Goal: Information Seeking & Learning: Learn about a topic

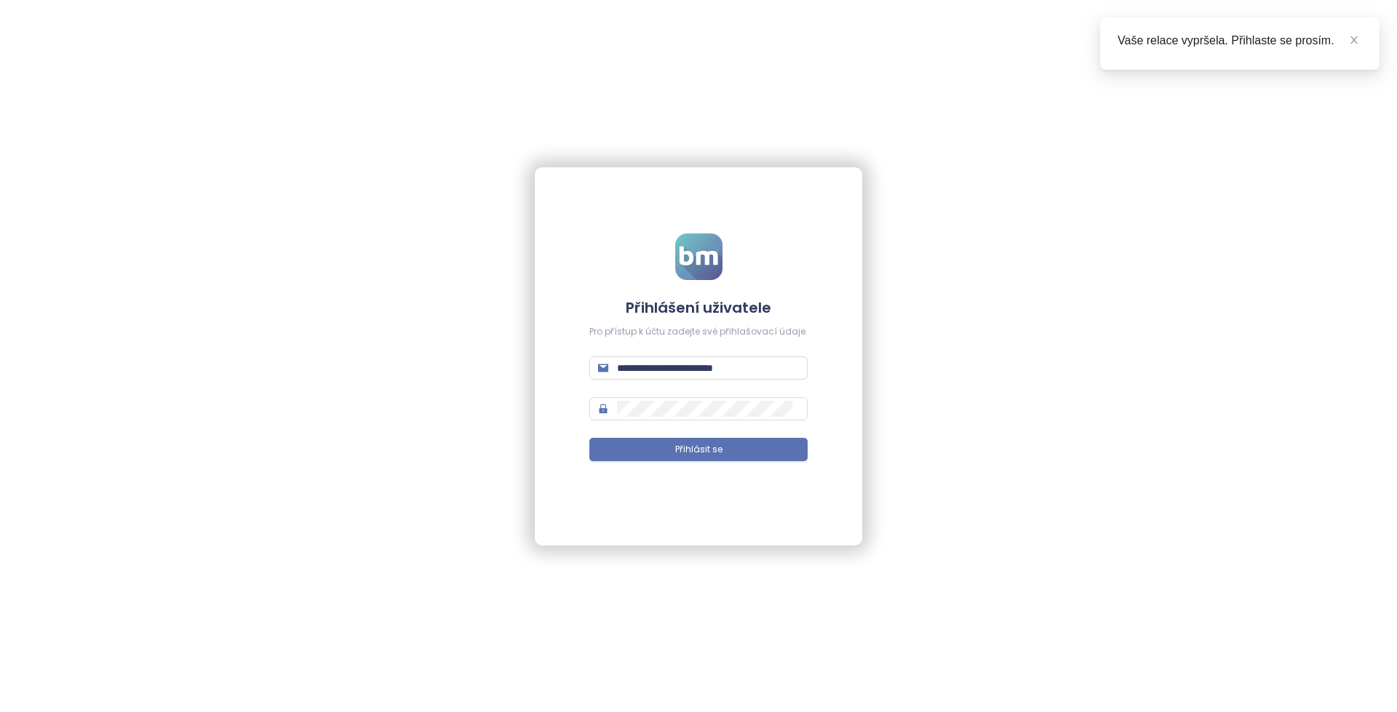
click at [846, 443] on div "**********" at bounding box center [698, 356] width 327 height 378
click at [750, 367] on input "**********" at bounding box center [708, 368] width 182 height 16
paste input "**********"
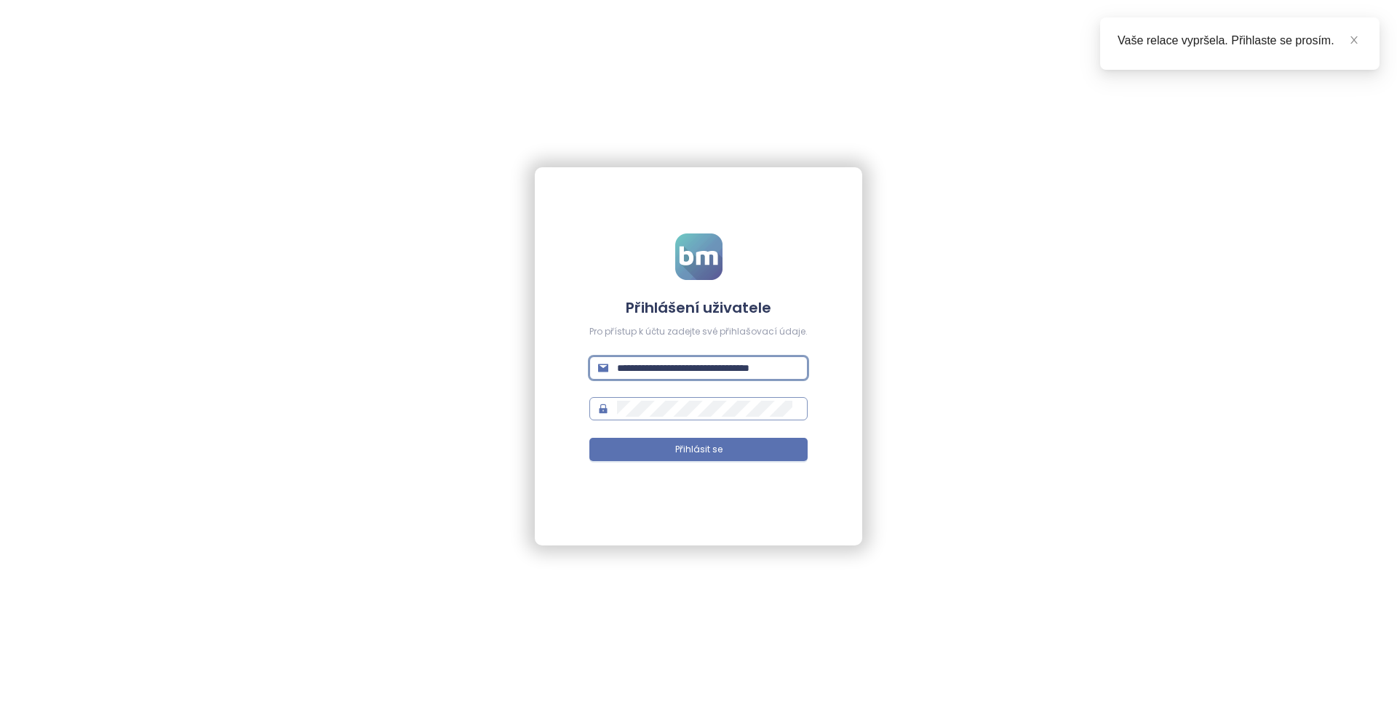
scroll to position [0, 45]
type input "**********"
click at [748, 447] on button "Přihlásit se" at bounding box center [698, 449] width 218 height 23
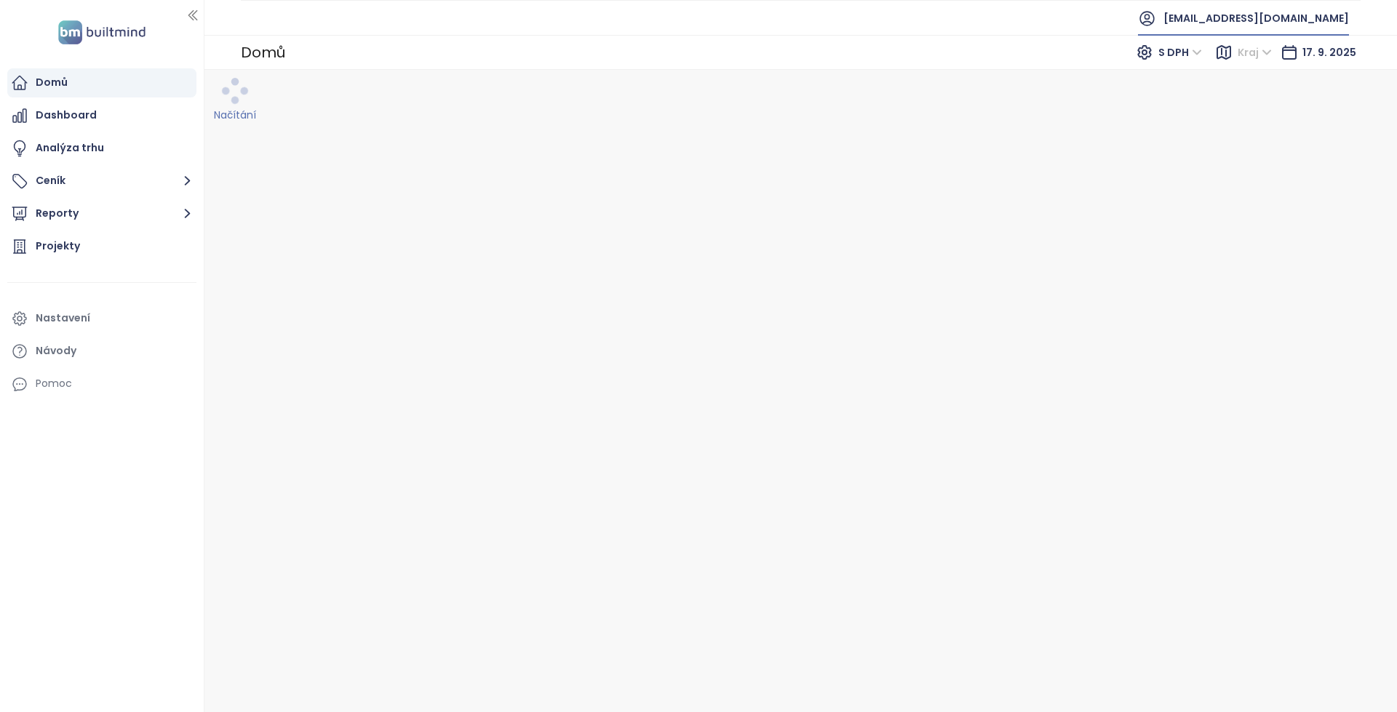
click at [1267, 20] on span "[EMAIL_ADDRESS][DOMAIN_NAME]" at bounding box center [1256, 18] width 186 height 35
click at [1256, 54] on li "Odhlásit se" at bounding box center [1222, 58] width 246 height 29
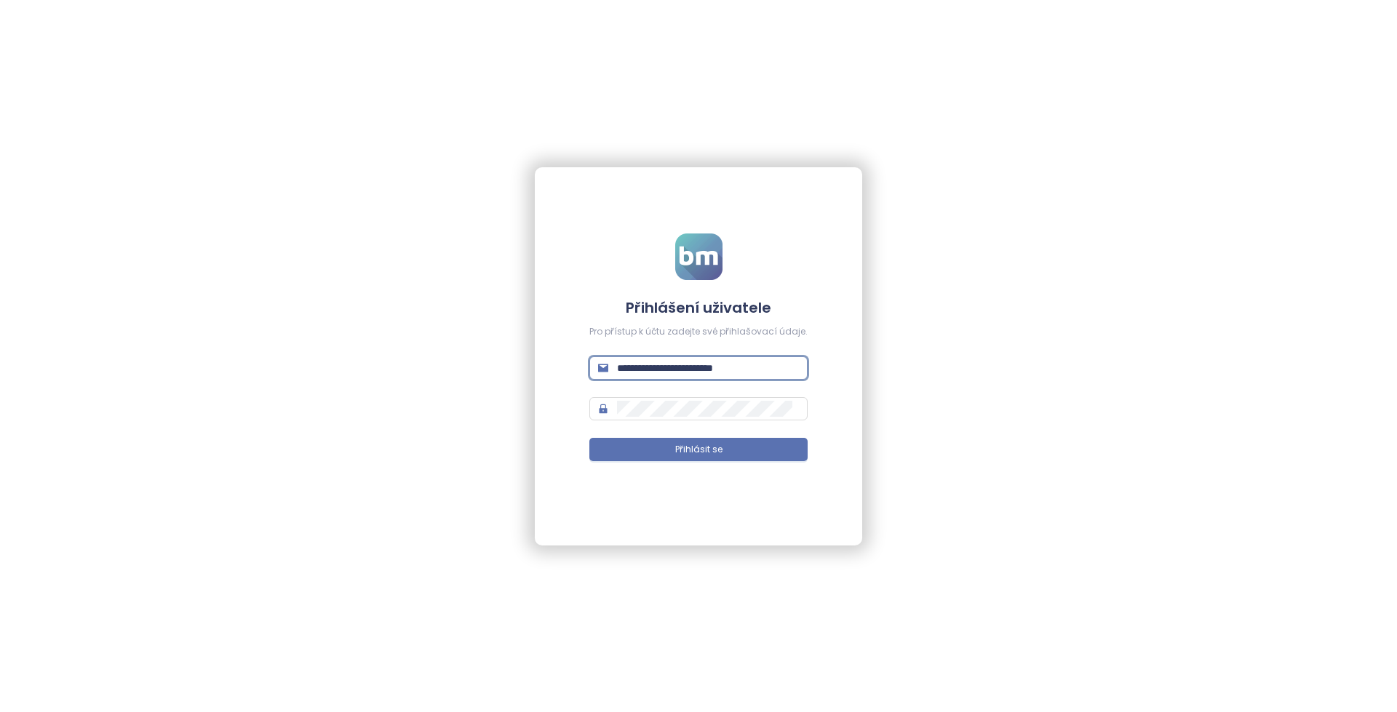
drag, startPoint x: 788, startPoint y: 367, endPoint x: 494, endPoint y: 386, distance: 294.5
click at [463, 364] on div "**********" at bounding box center [698, 356] width 1397 height 712
paste input "**********"
type input "**********"
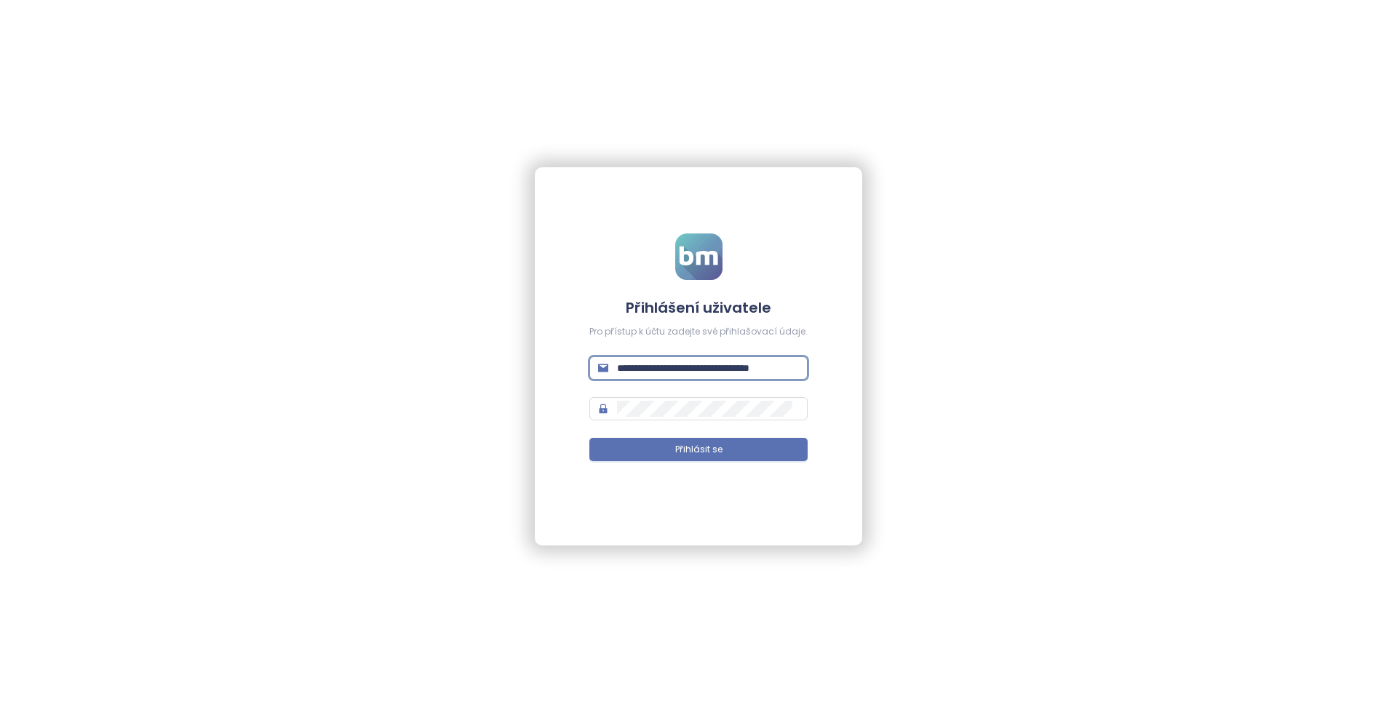
scroll to position [0, 0]
click at [680, 445] on span "Přihlásit se" at bounding box center [698, 450] width 47 height 14
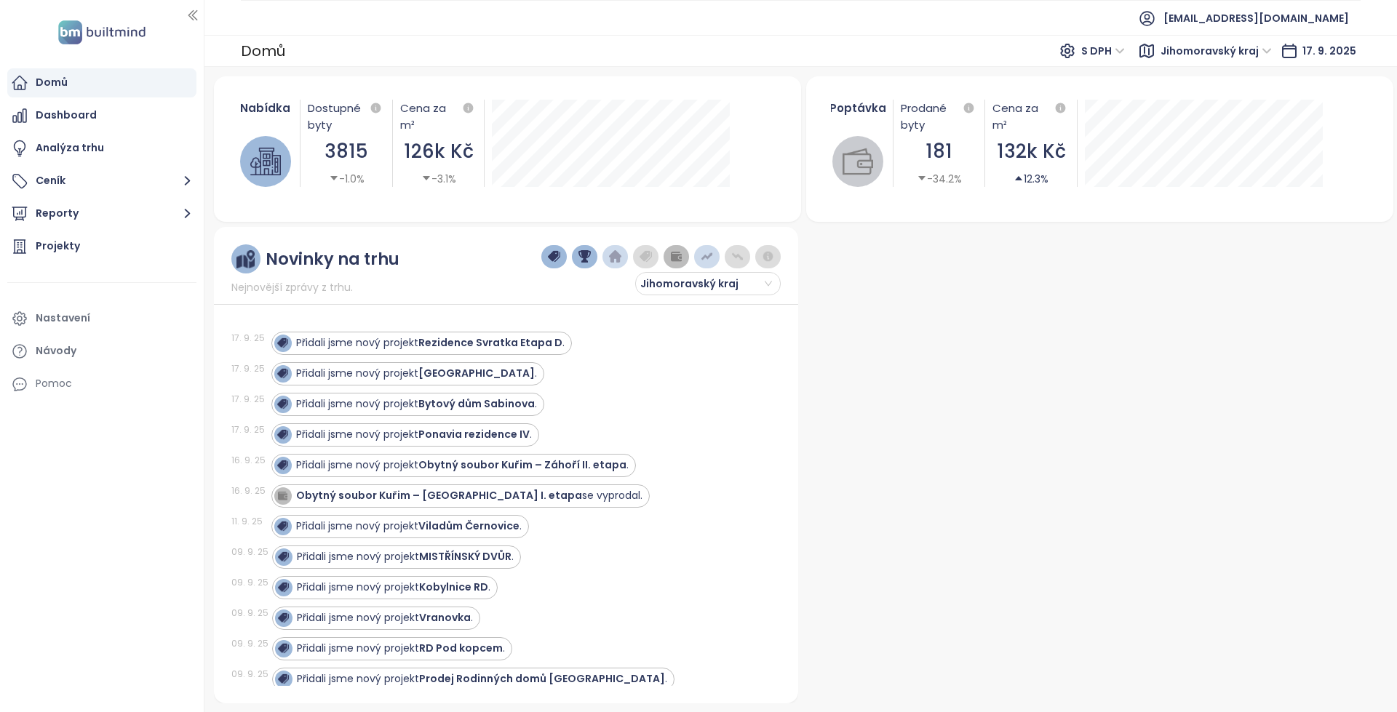
click at [1188, 59] on span "Jihomoravský kraj" at bounding box center [1215, 51] width 111 height 22
click at [1216, 48] on span "Jihomoravský kraj" at bounding box center [1215, 51] width 111 height 22
drag, startPoint x: 103, startPoint y: 238, endPoint x: 114, endPoint y: 247, distance: 14.0
click at [103, 238] on div "Projekty" at bounding box center [101, 246] width 189 height 29
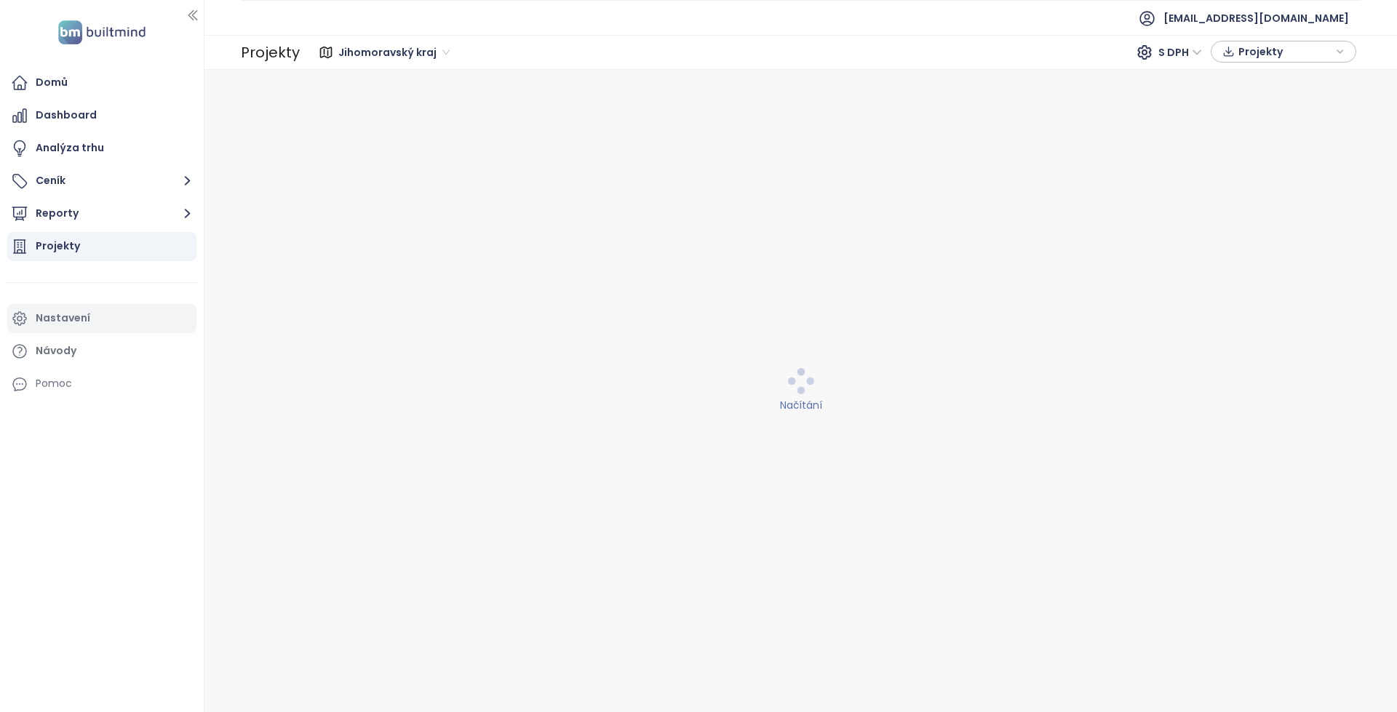
click at [158, 324] on div "Nastavení" at bounding box center [101, 318] width 189 height 29
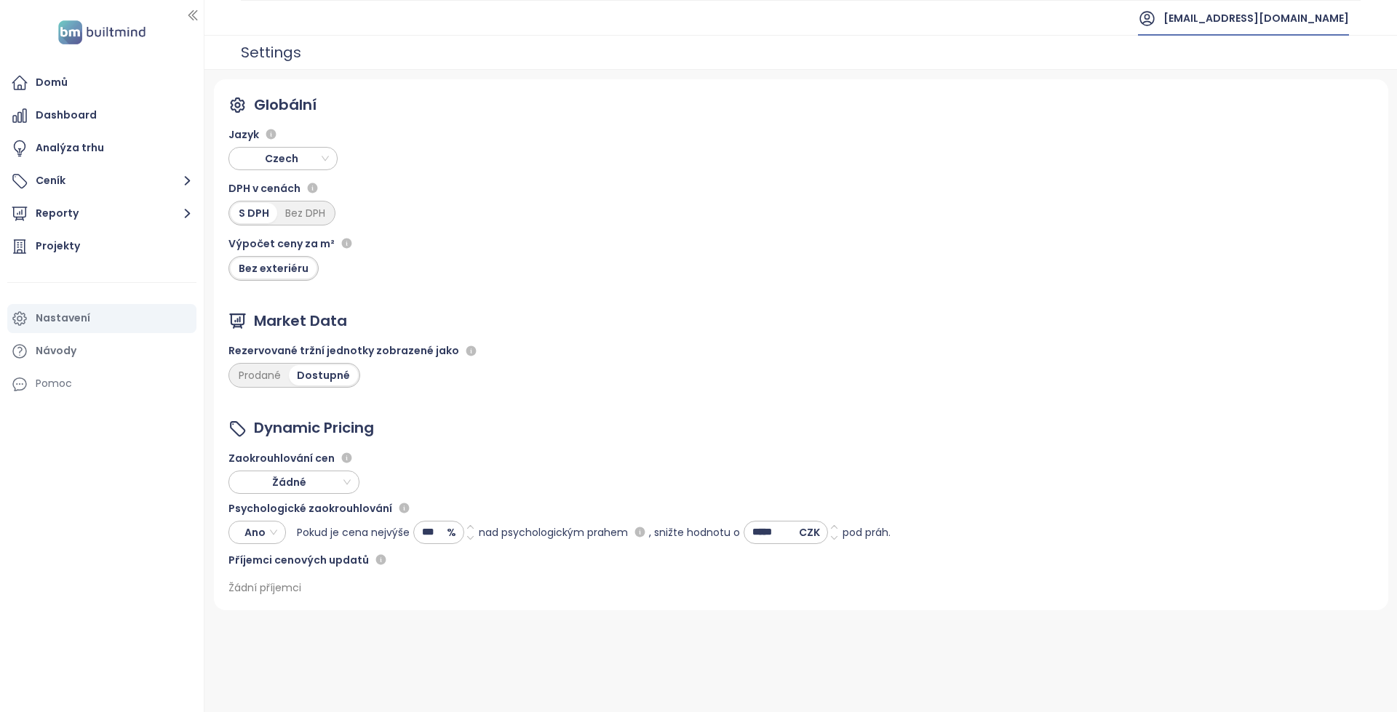
click at [1182, 23] on span "[EMAIL_ADDRESS][DOMAIN_NAME]" at bounding box center [1256, 18] width 186 height 35
click at [1174, 52] on li "Odhlásit se" at bounding box center [1222, 58] width 246 height 29
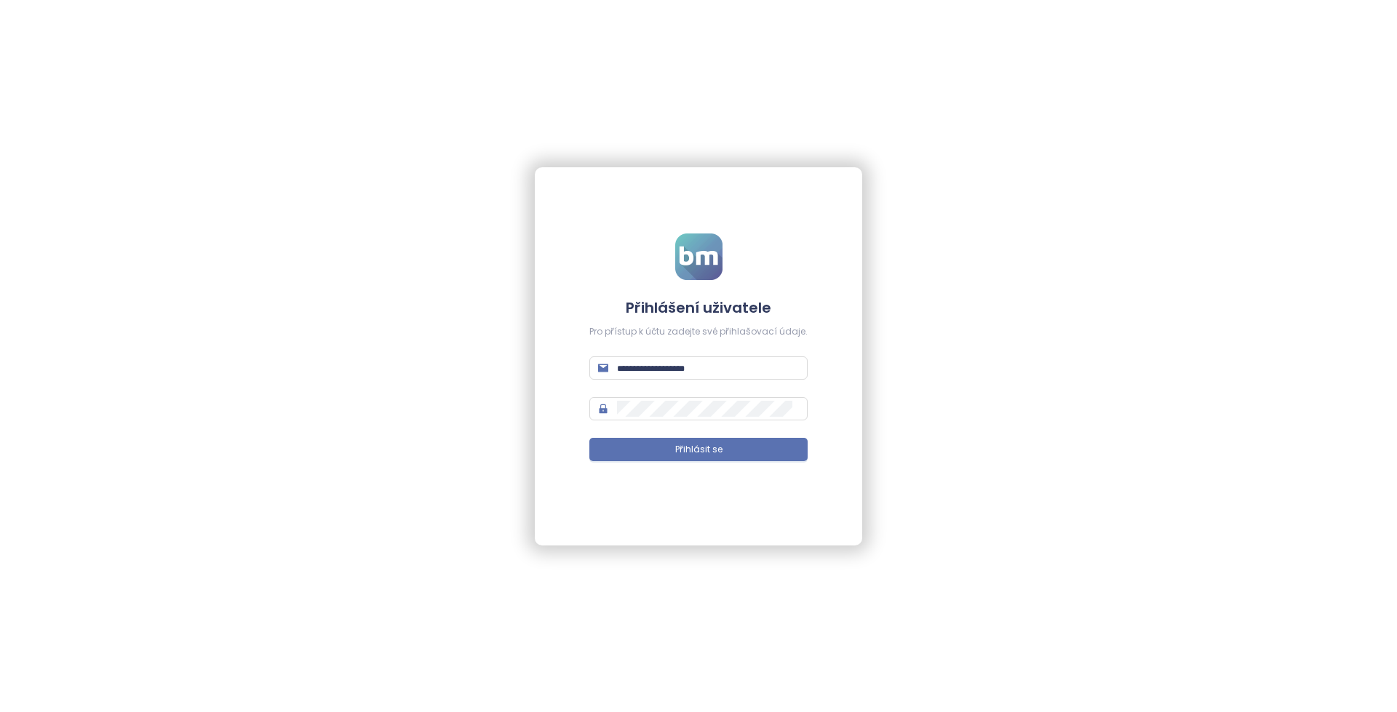
type input "**********"
click at [770, 370] on input "**********" at bounding box center [708, 368] width 182 height 16
type input "**********"
click at [720, 433] on form "**********" at bounding box center [698, 356] width 218 height 245
click at [718, 446] on span "Přihlásit se" at bounding box center [698, 450] width 47 height 14
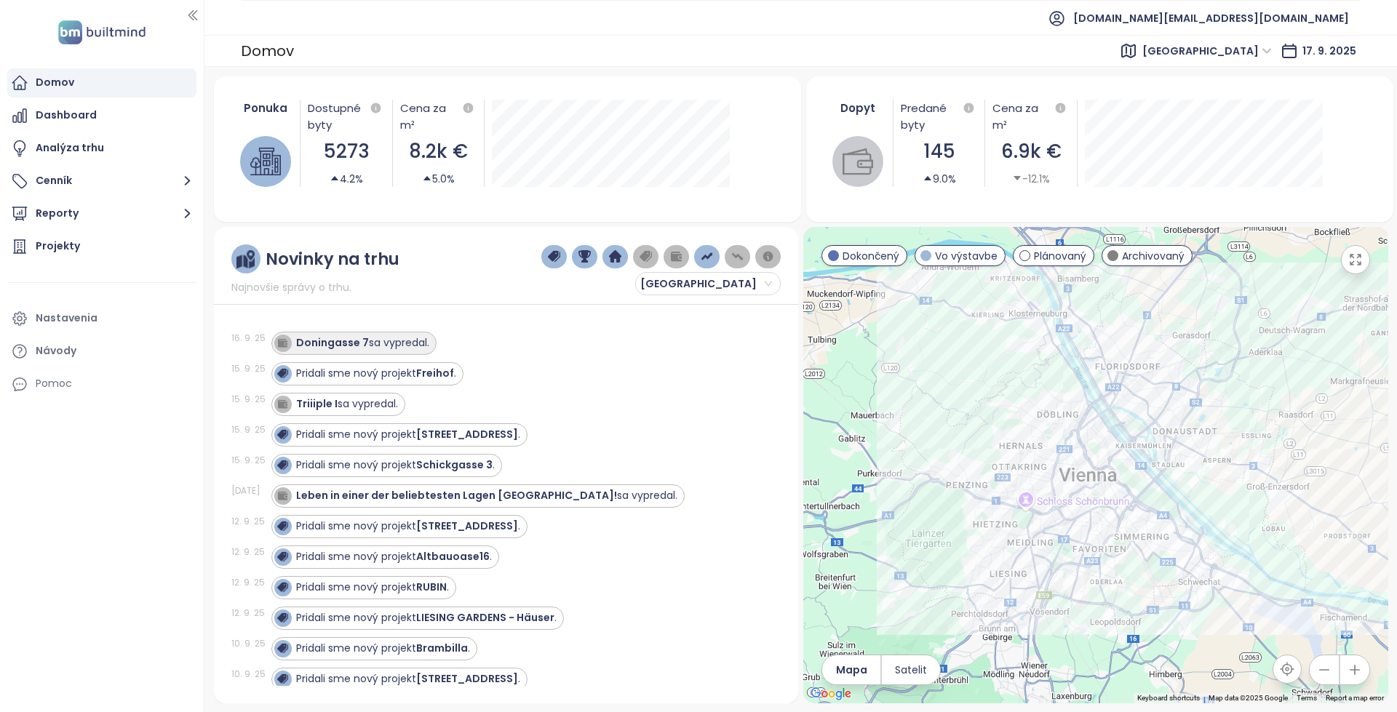
click at [406, 341] on div "Doningasse 7 sa vypredal." at bounding box center [362, 342] width 133 height 15
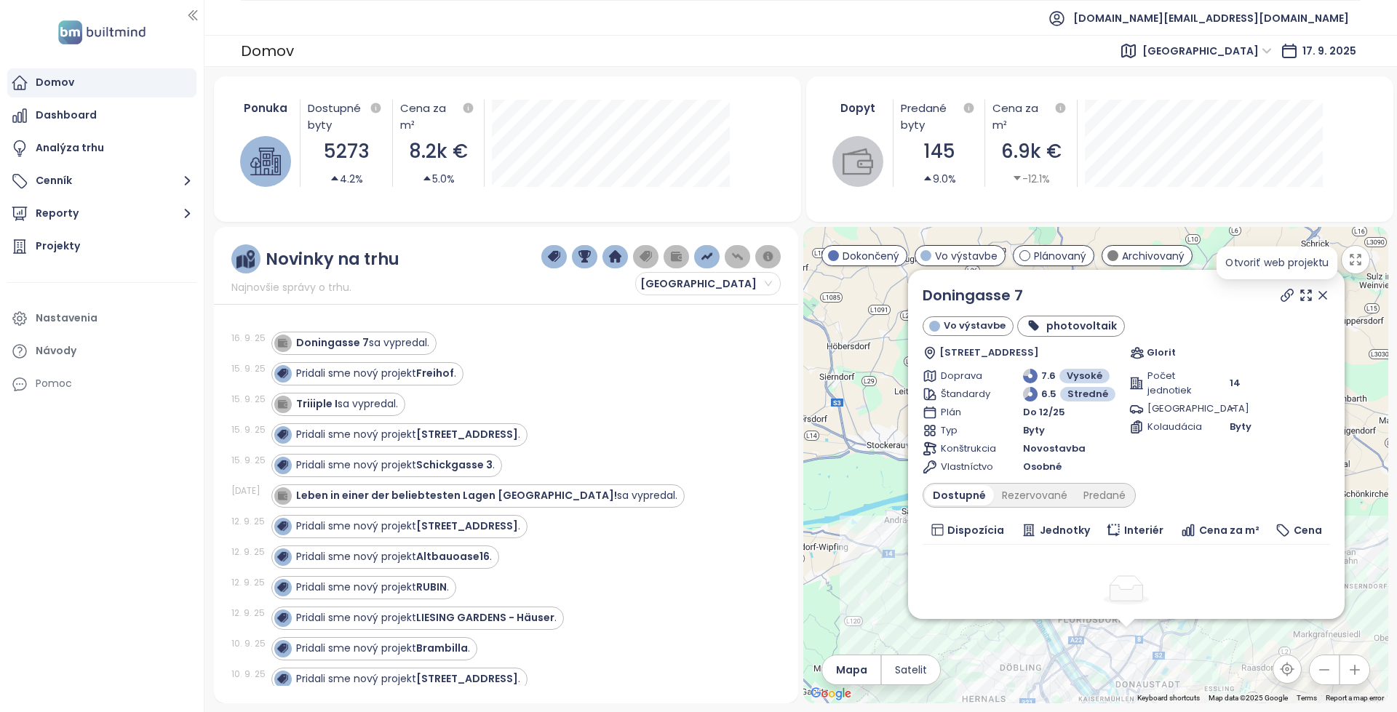
click at [1280, 298] on icon at bounding box center [1287, 295] width 15 height 15
copy strong "Doningasse 7"
drag, startPoint x: 365, startPoint y: 346, endPoint x: 304, endPoint y: 314, distance: 69.3
click at [304, 314] on div "16. 9. 25 Doningasse 7 sa vypredal. 15. 9. 25 Pridali sme nový projekt Freihof …" at bounding box center [505, 500] width 549 height 373
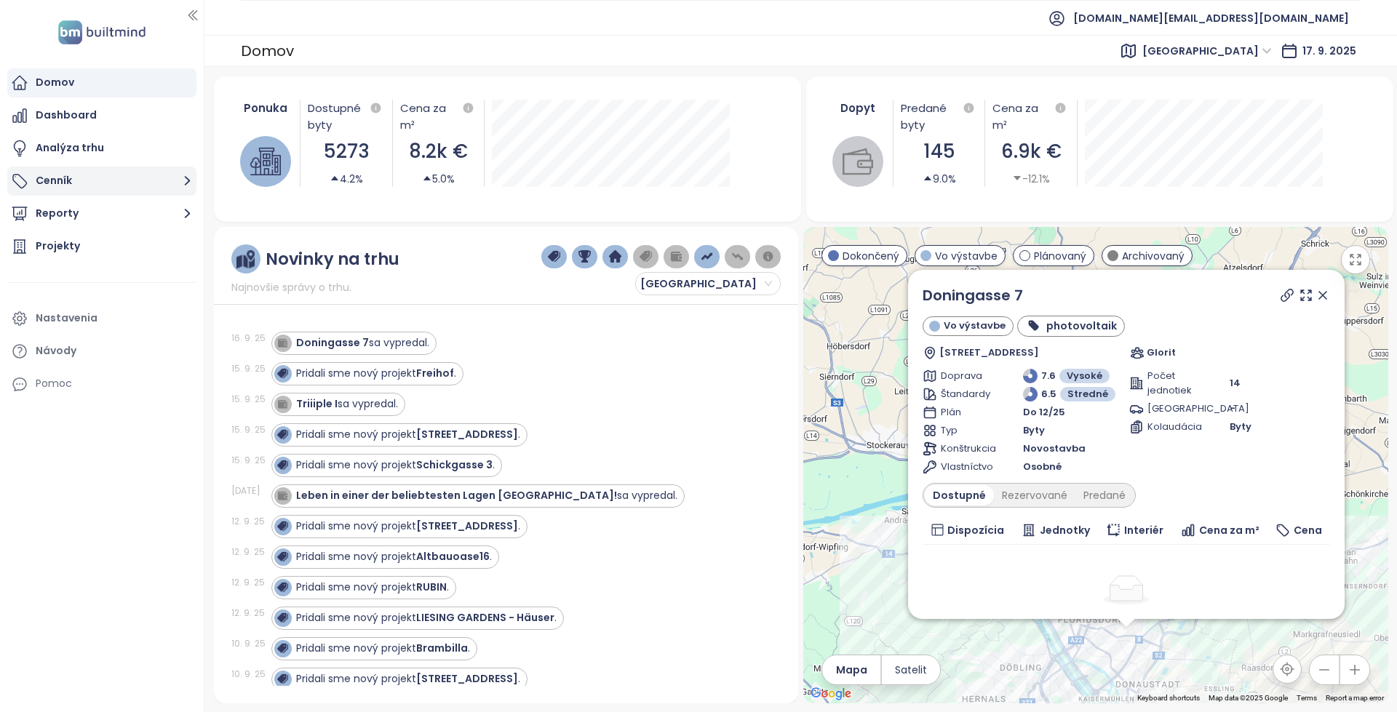
click at [120, 186] on button "Cenník" at bounding box center [101, 181] width 189 height 29
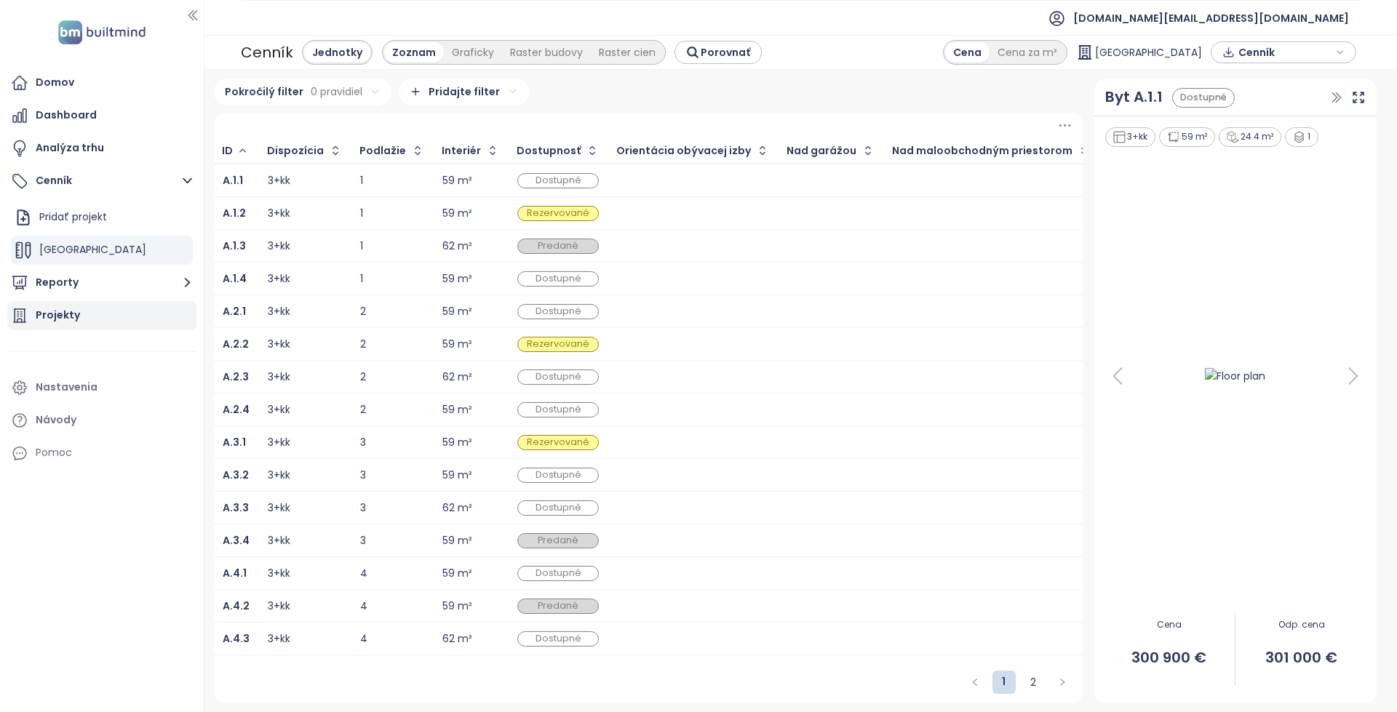
click at [119, 318] on div "Projekty" at bounding box center [101, 315] width 189 height 29
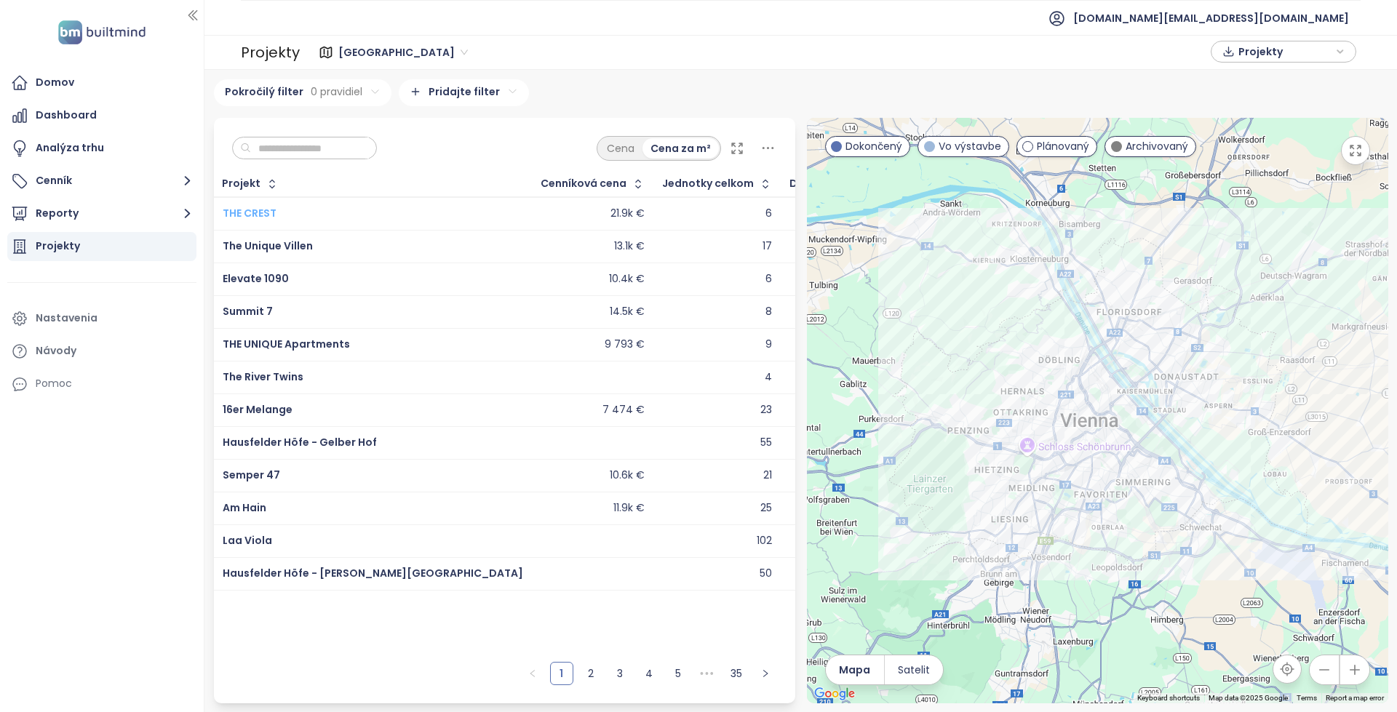
click at [255, 217] on span "THE CREST" at bounding box center [250, 213] width 54 height 15
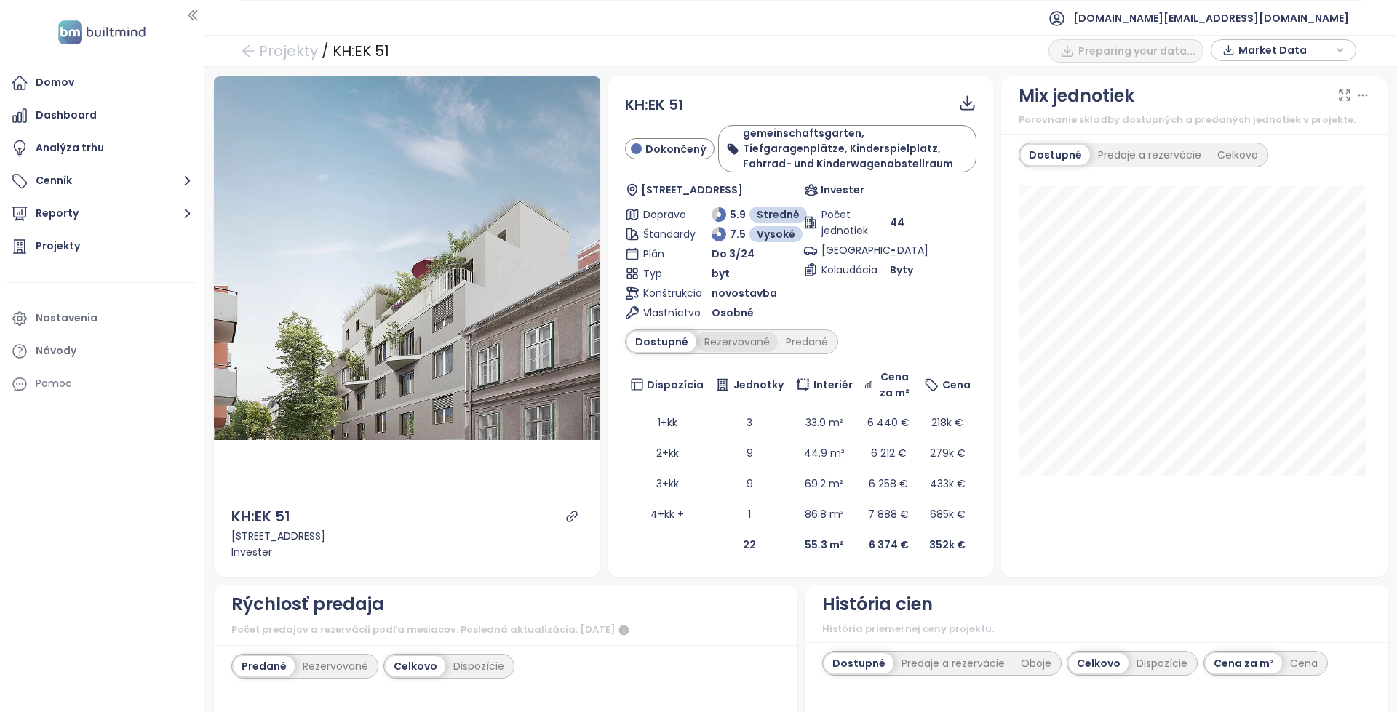
click at [714, 338] on div "Rezervované" at bounding box center [736, 342] width 81 height 20
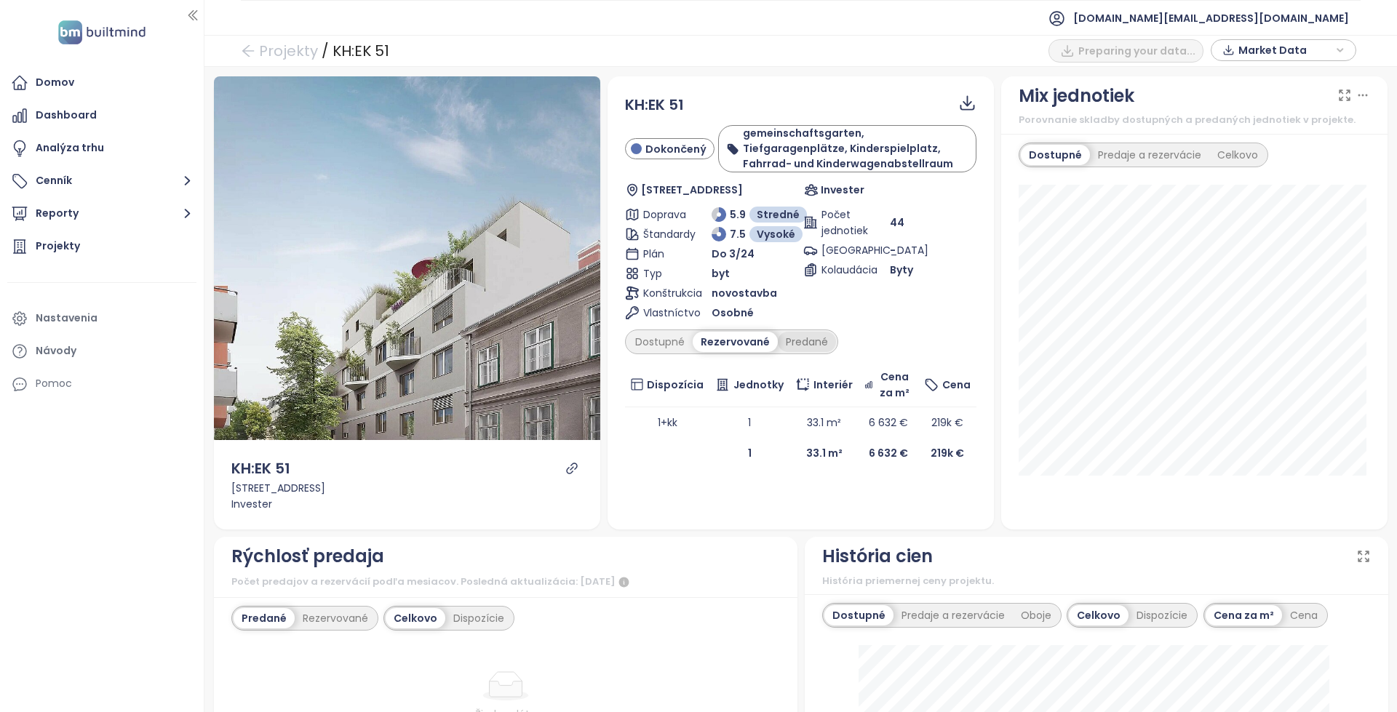
click at [799, 348] on div "Predané" at bounding box center [807, 342] width 58 height 20
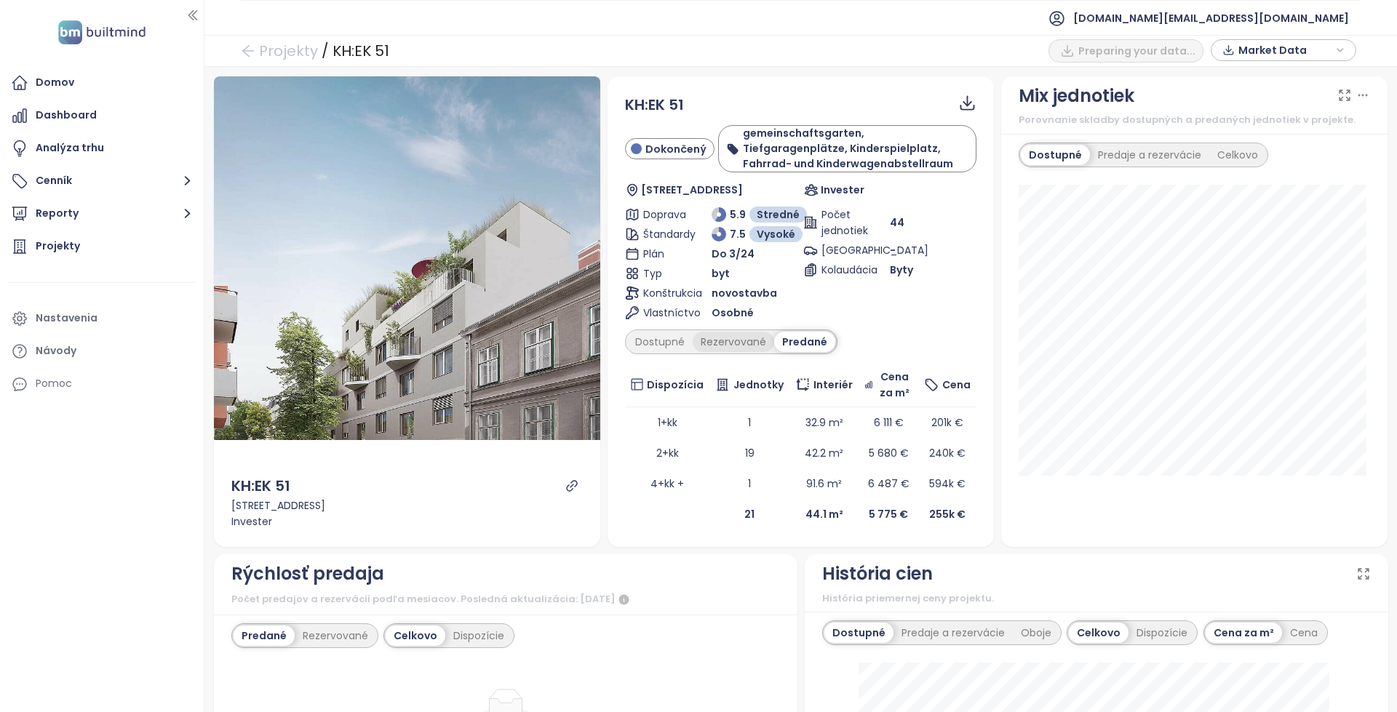
click at [731, 351] on div "Rezervované" at bounding box center [733, 342] width 81 height 20
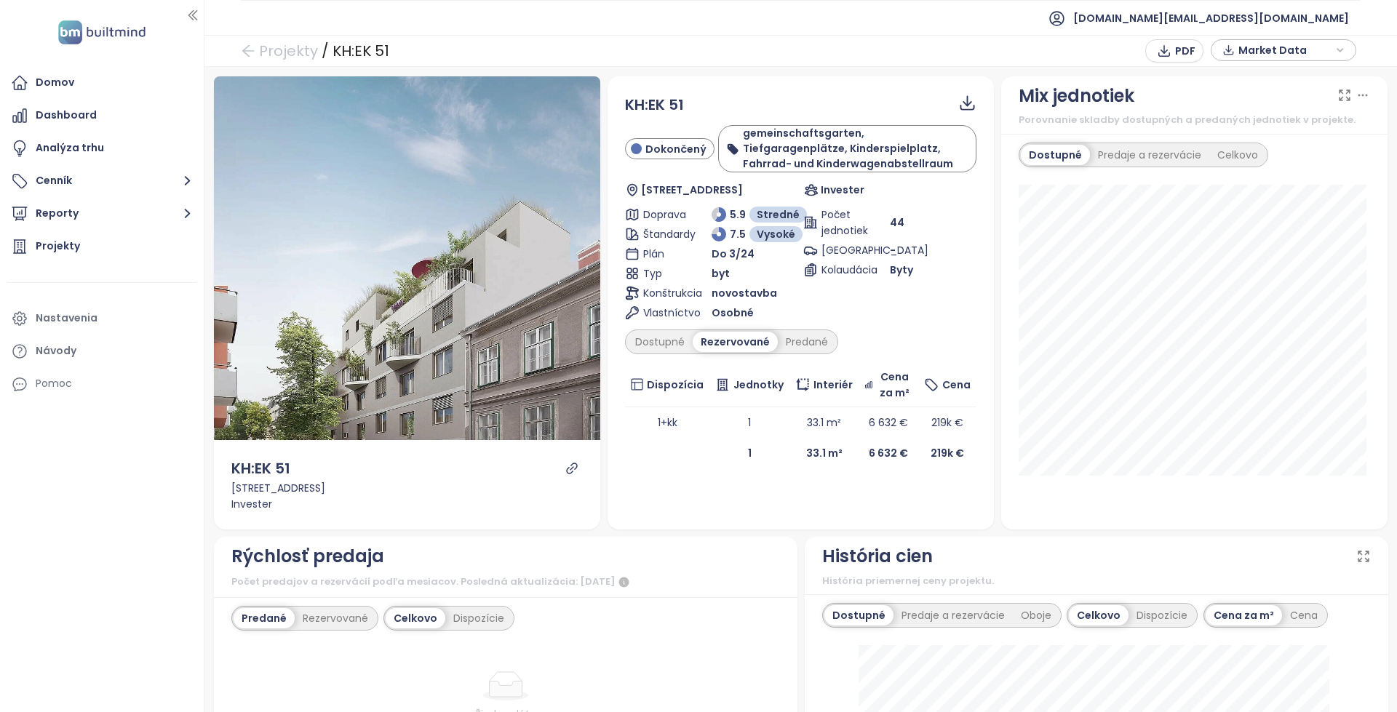
click at [658, 338] on div "Dostupné" at bounding box center [659, 342] width 65 height 20
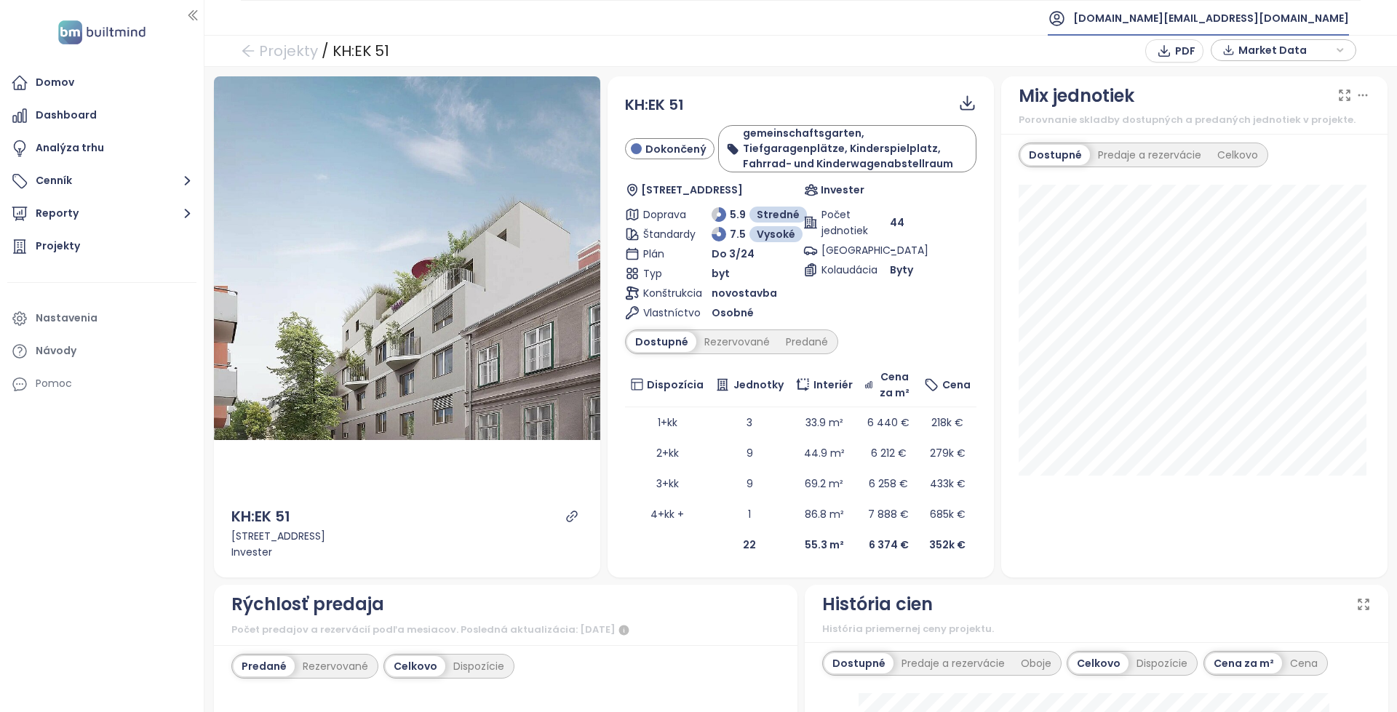
click at [1312, 10] on span "[DOMAIN_NAME][EMAIL_ADDRESS][DOMAIN_NAME]" at bounding box center [1211, 18] width 276 height 35
click at [1269, 58] on span "Odhlásiť sa" at bounding box center [1243, 59] width 57 height 15
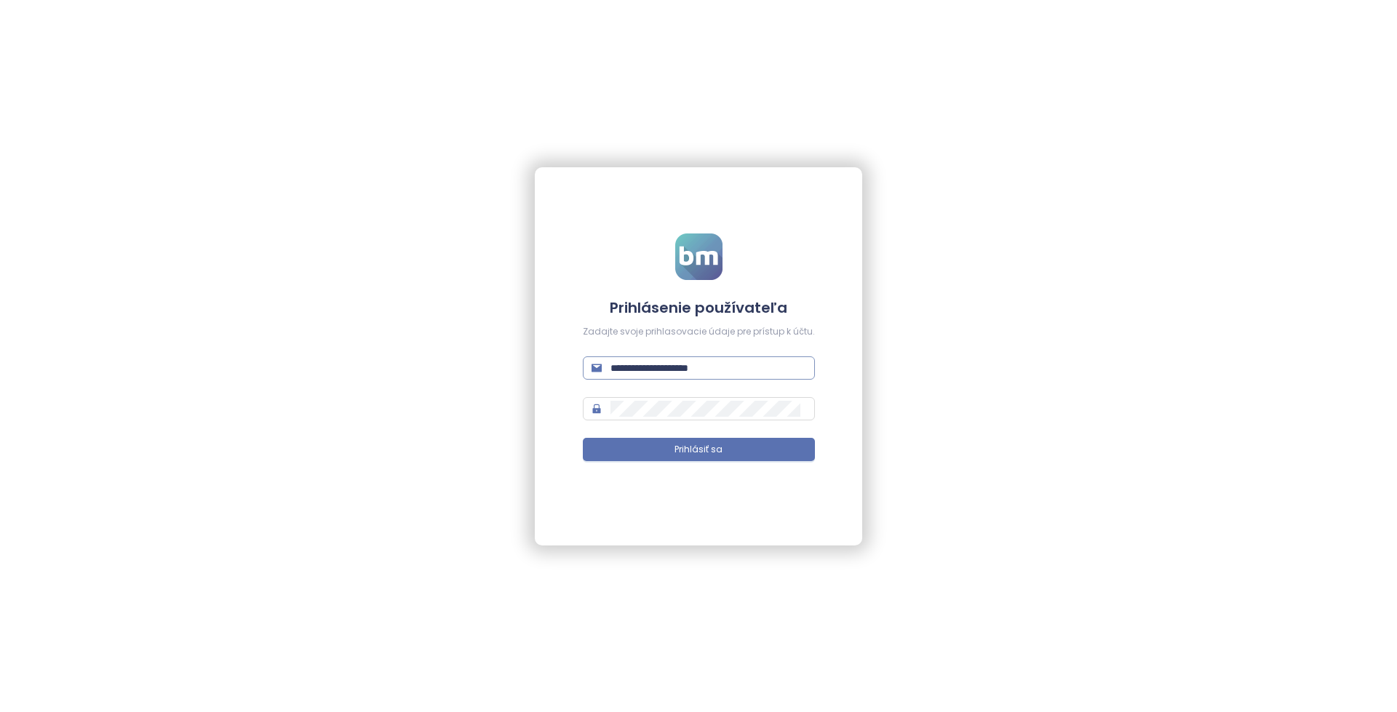
click at [738, 359] on span "**********" at bounding box center [699, 368] width 232 height 23
click at [737, 365] on input "**********" at bounding box center [708, 368] width 196 height 16
paste input "**********"
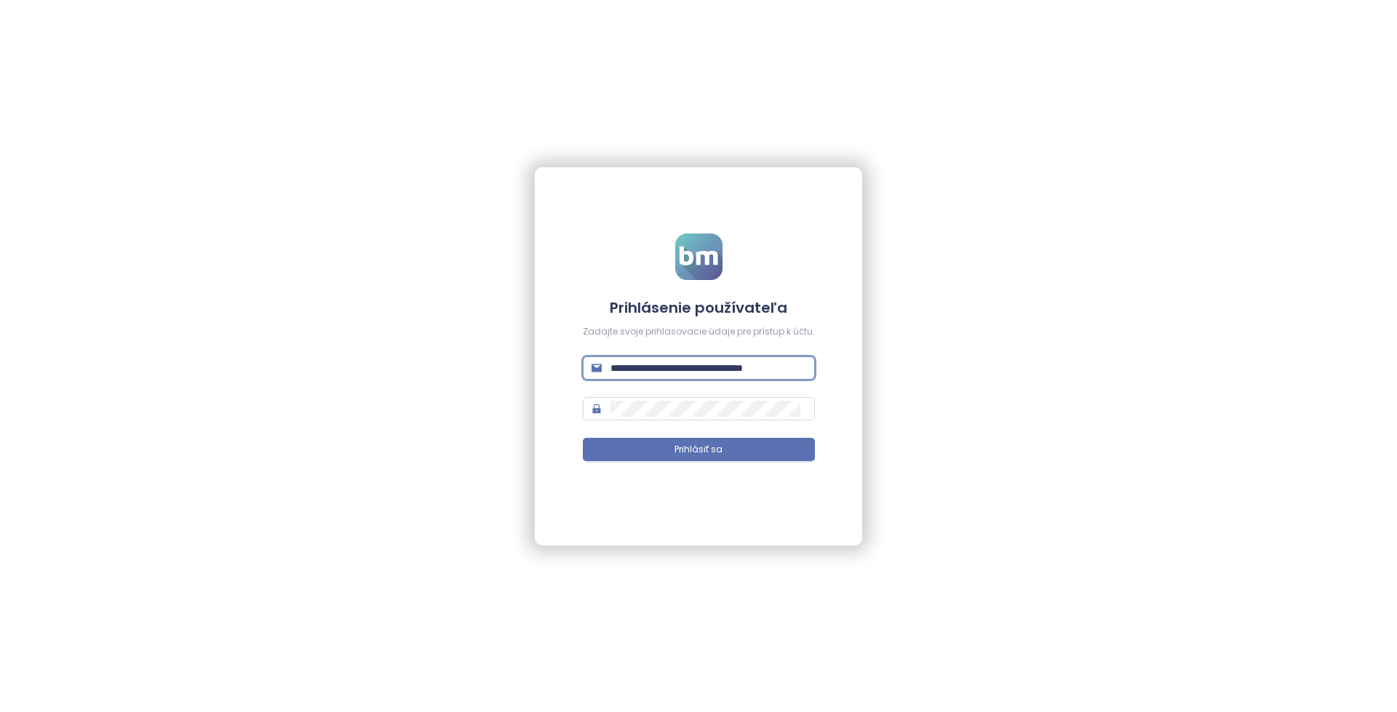
scroll to position [0, 30]
type input "**********"
click at [657, 442] on button "Prihlásiť sa" at bounding box center [699, 449] width 232 height 23
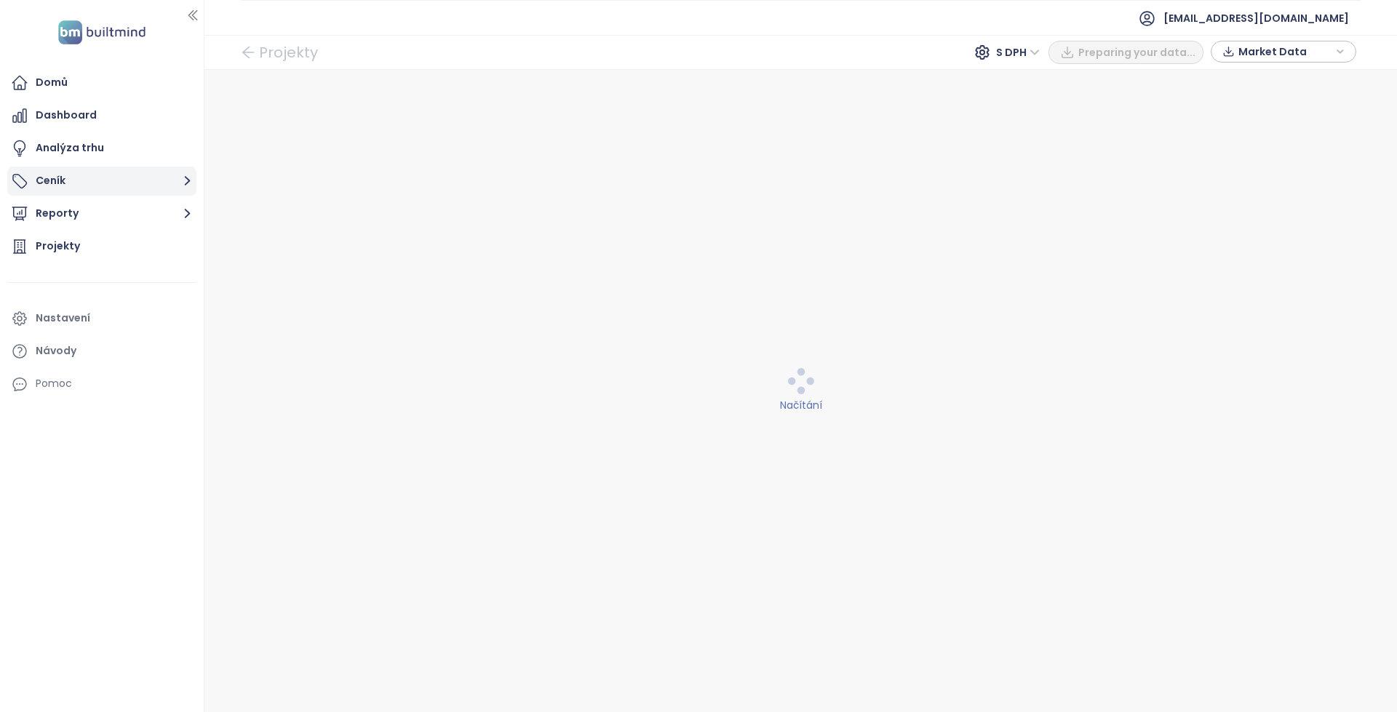
click at [110, 183] on button "Ceník" at bounding box center [101, 181] width 189 height 29
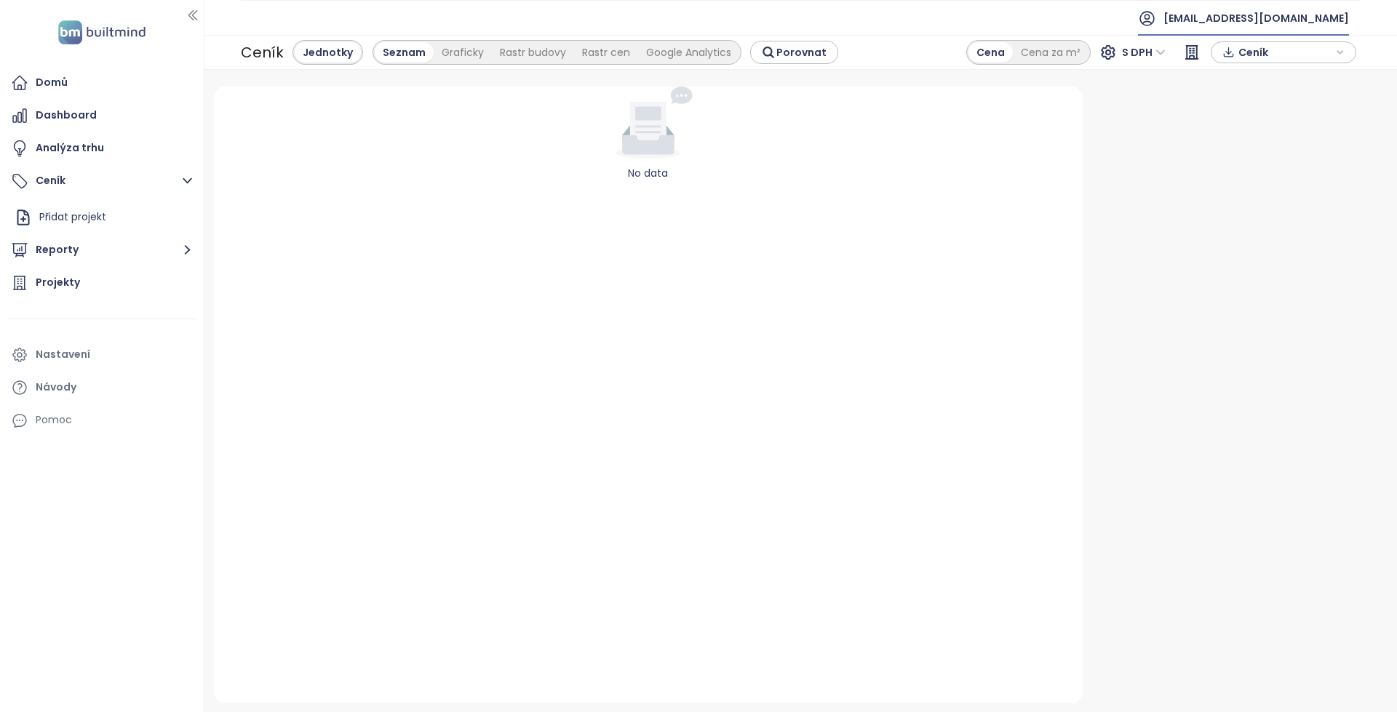
click at [1247, 5] on span "imos-development@imos-development.cz" at bounding box center [1256, 18] width 186 height 35
click at [1214, 57] on li "Odhlásit se" at bounding box center [1222, 58] width 246 height 29
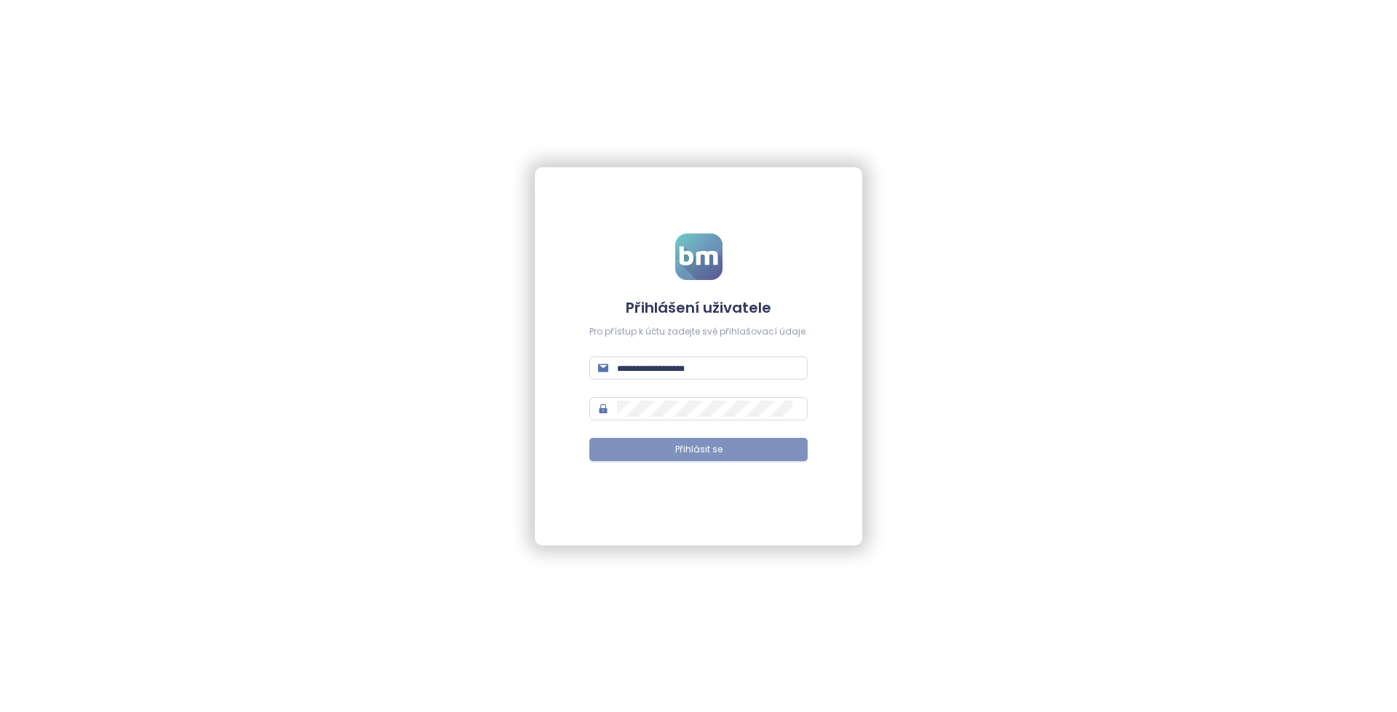
type input "**********"
click at [700, 454] on span "Přihlásit se" at bounding box center [698, 450] width 47 height 14
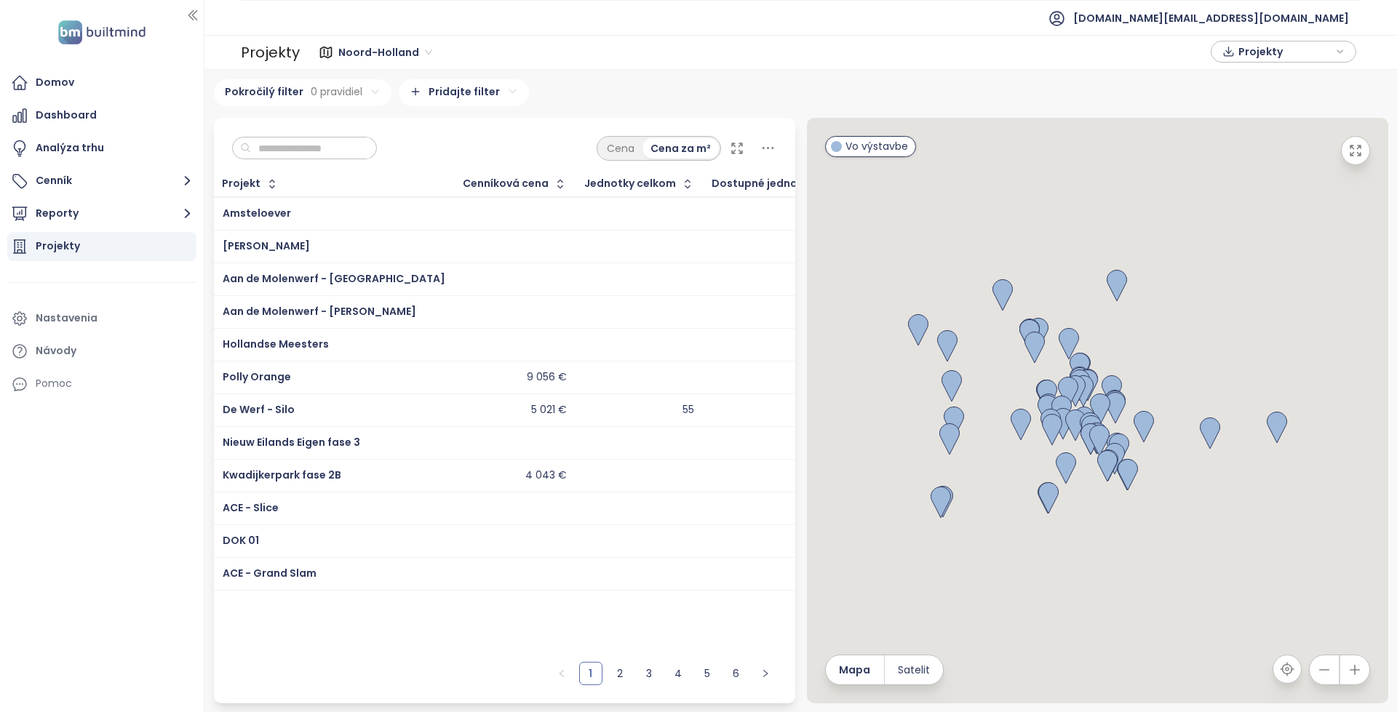
click at [345, 156] on input "text" at bounding box center [310, 149] width 118 height 22
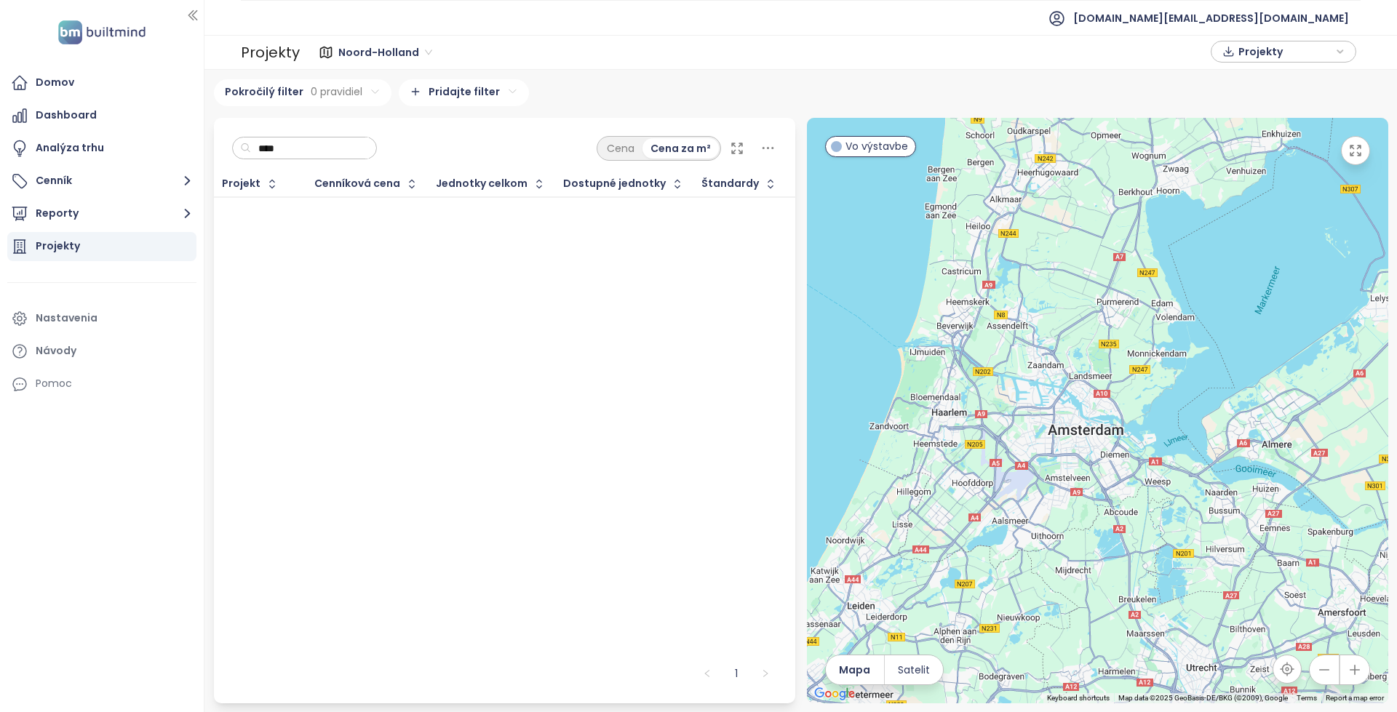
click at [406, 54] on span "Noord-Holland" at bounding box center [385, 52] width 94 height 22
type input "****"
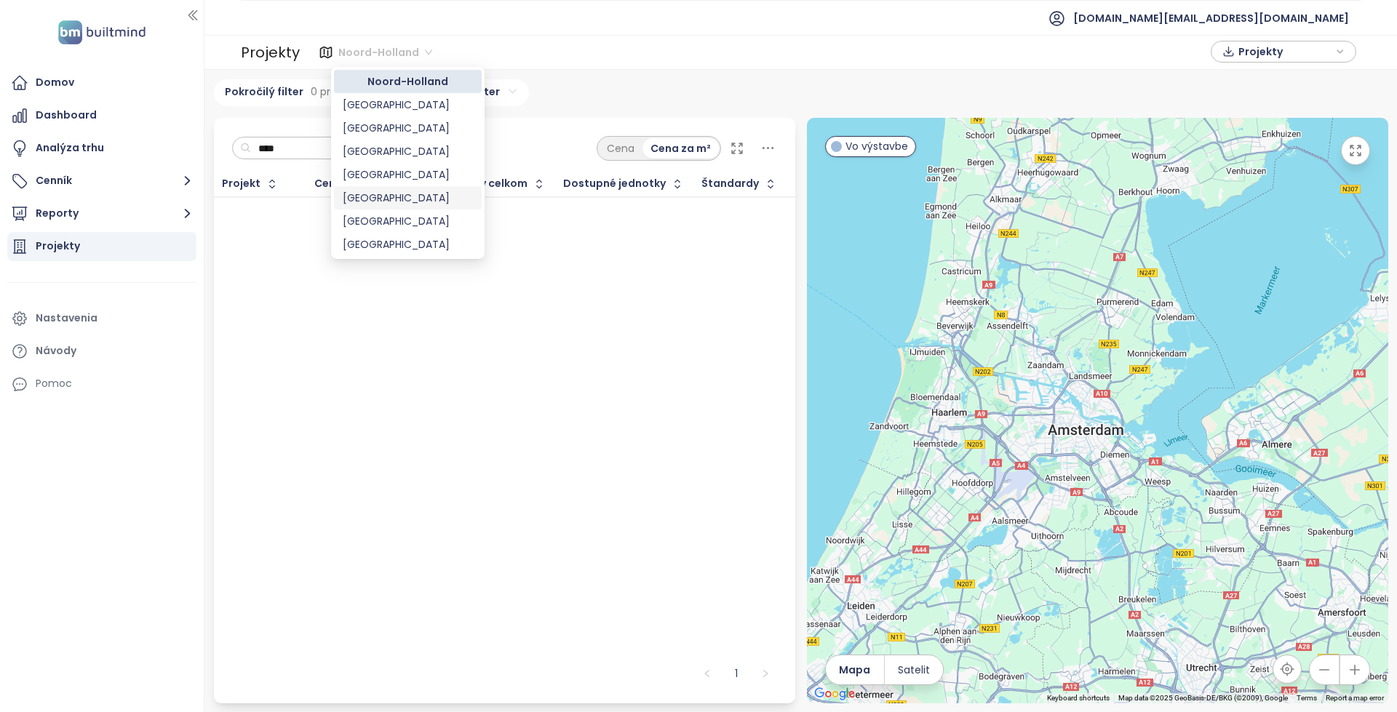
click at [393, 202] on div "Vienna" at bounding box center [408, 198] width 130 height 16
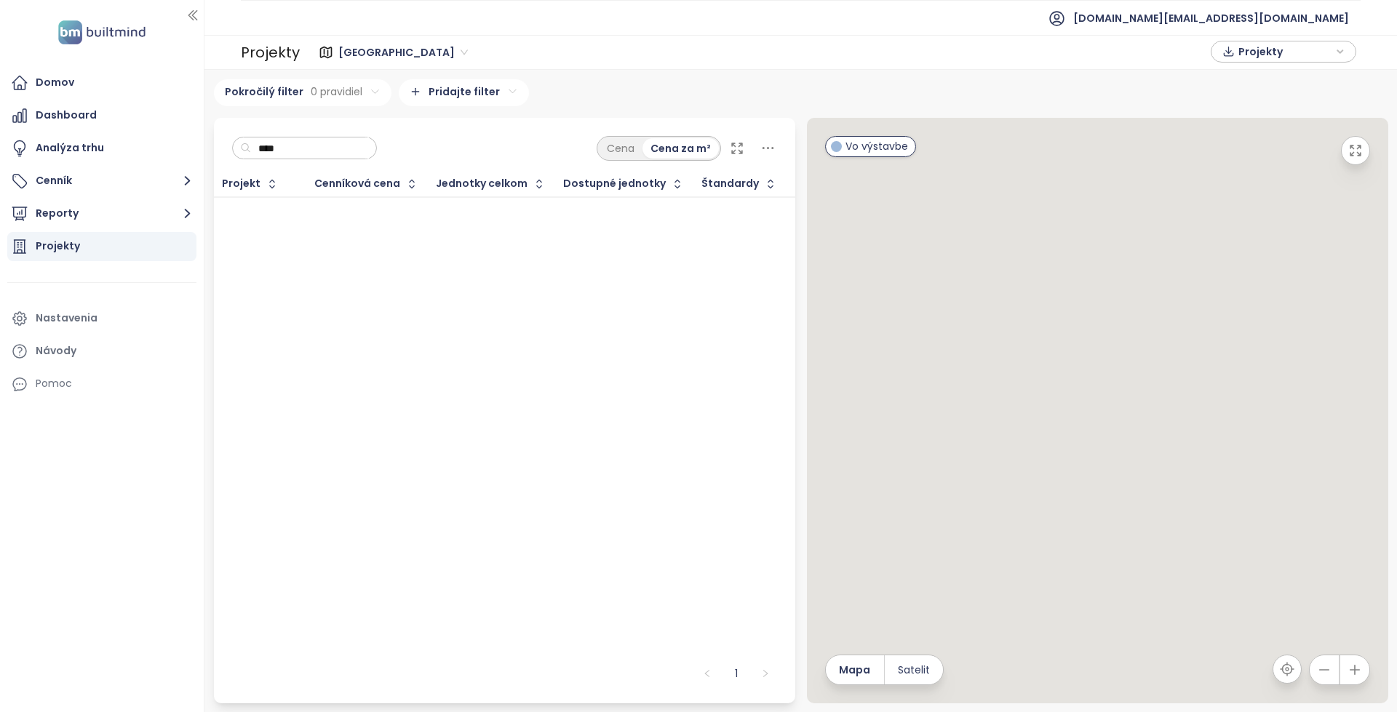
click at [335, 147] on input "****" at bounding box center [310, 149] width 118 height 22
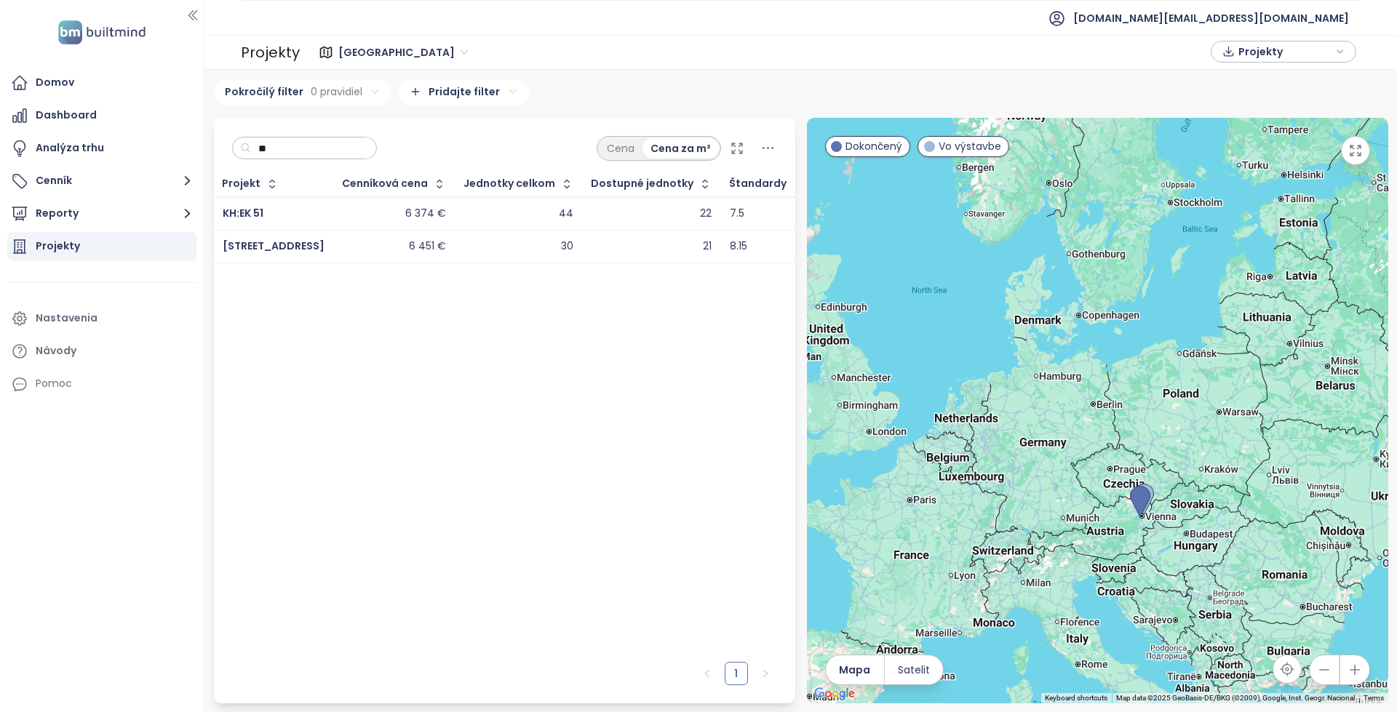
click at [367, 210] on div "6 374 €" at bounding box center [394, 213] width 103 height 17
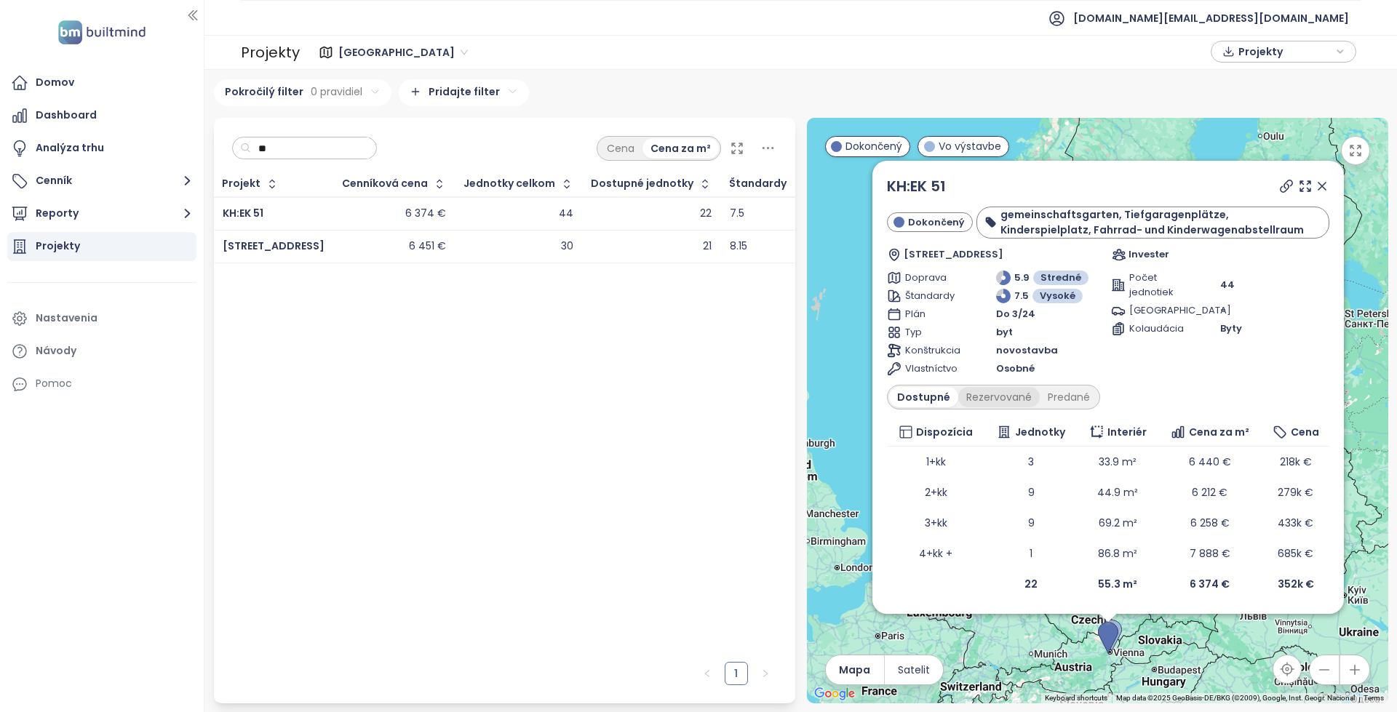
click at [1008, 399] on div "Rezervované" at bounding box center [998, 397] width 81 height 20
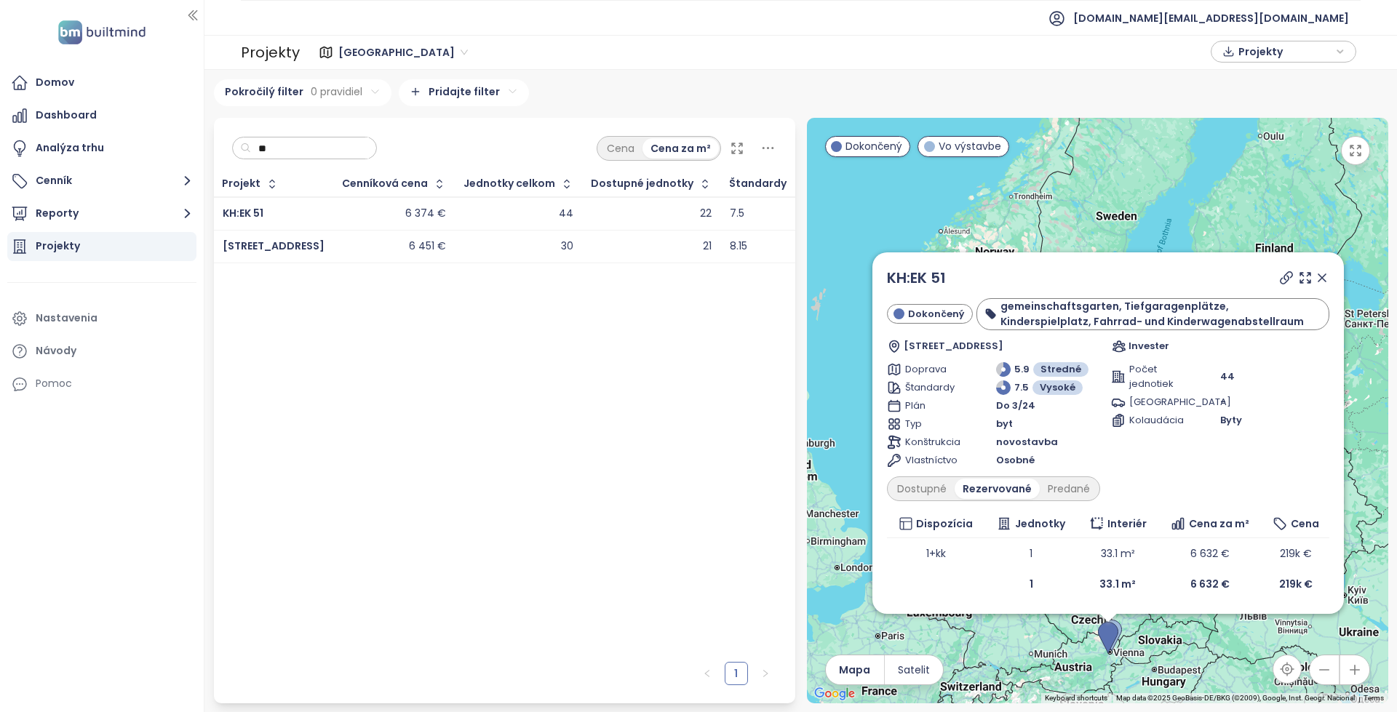
click at [1056, 465] on div "Osobné" at bounding box center [1050, 460] width 109 height 15
click at [1059, 479] on div "Predané" at bounding box center [1069, 489] width 58 height 20
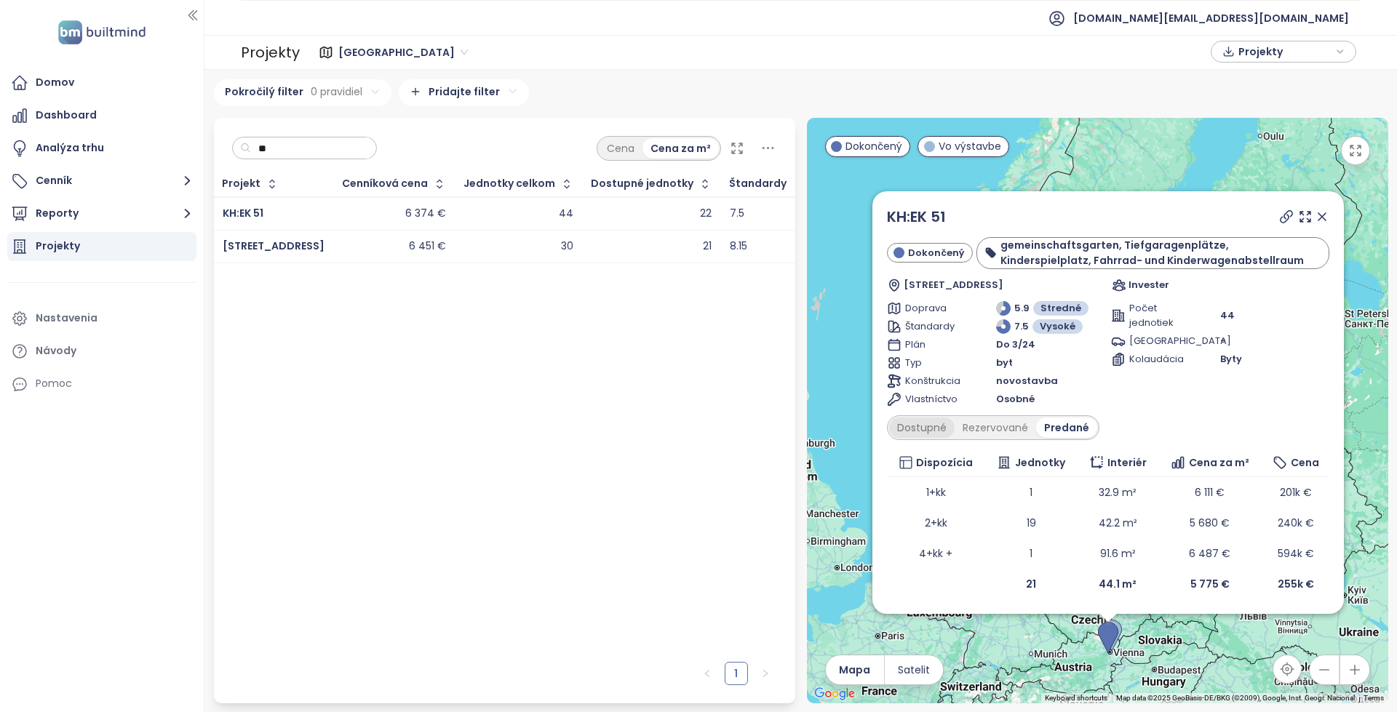
click at [928, 425] on div "Dostupné" at bounding box center [921, 428] width 65 height 20
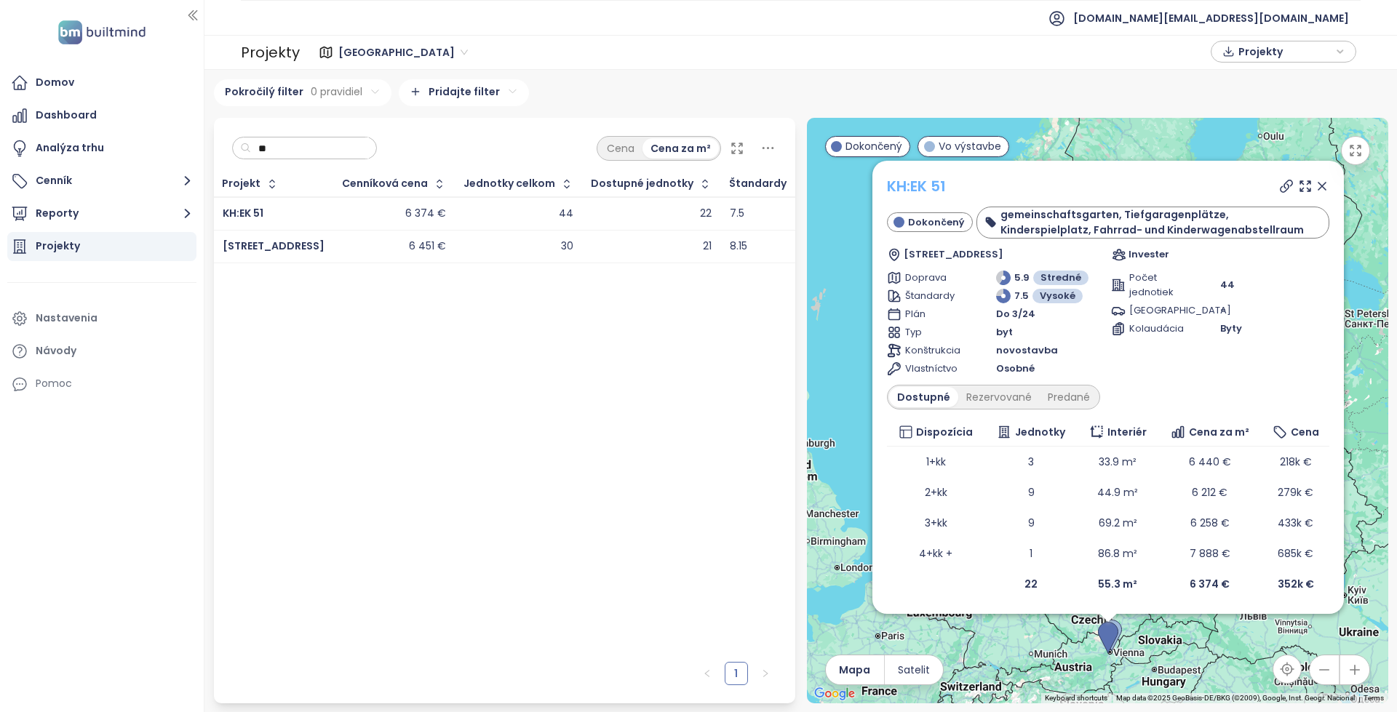
click at [920, 180] on link "KH:EK 51" at bounding box center [916, 186] width 59 height 20
drag, startPoint x: 1327, startPoint y: 179, endPoint x: 1325, endPoint y: 194, distance: 15.4
click at [1327, 179] on icon at bounding box center [1322, 186] width 15 height 15
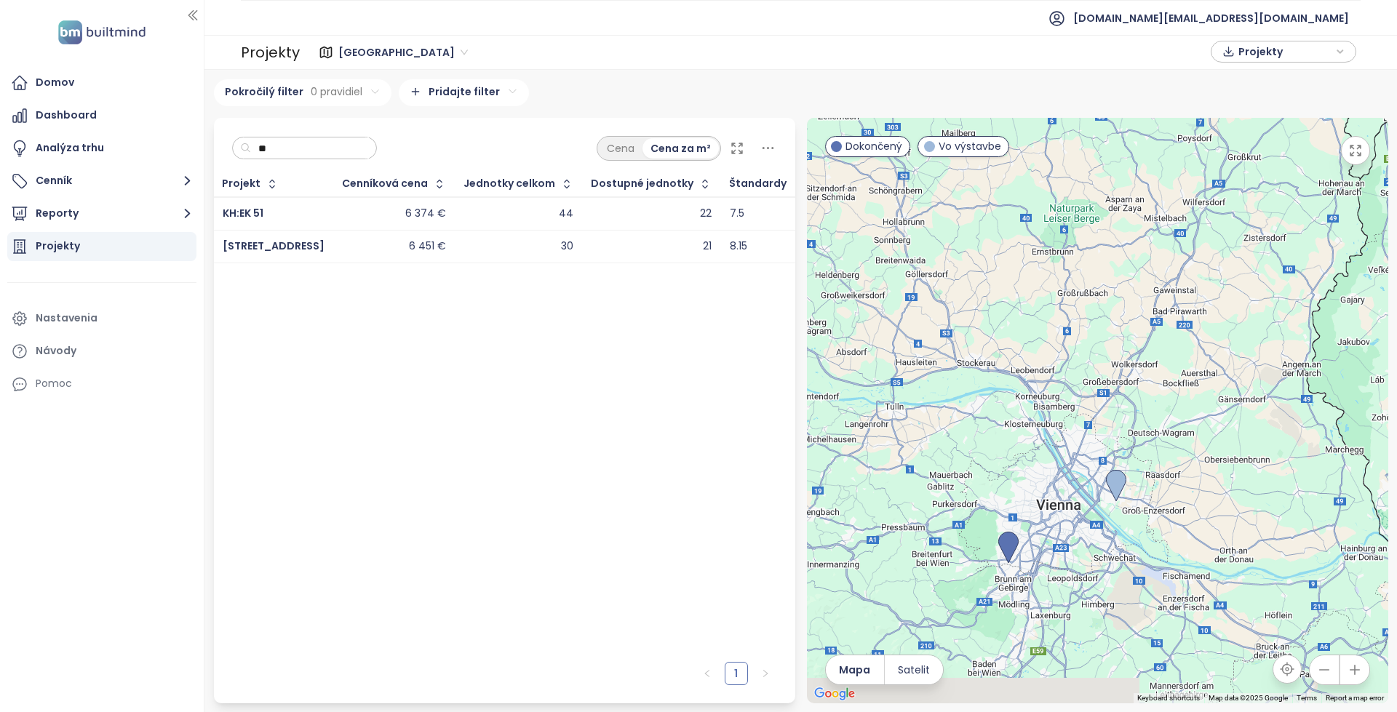
drag, startPoint x: 1066, startPoint y: 560, endPoint x: 1070, endPoint y: 550, distance: 10.8
click at [1070, 550] on div at bounding box center [1097, 411] width 581 height 586
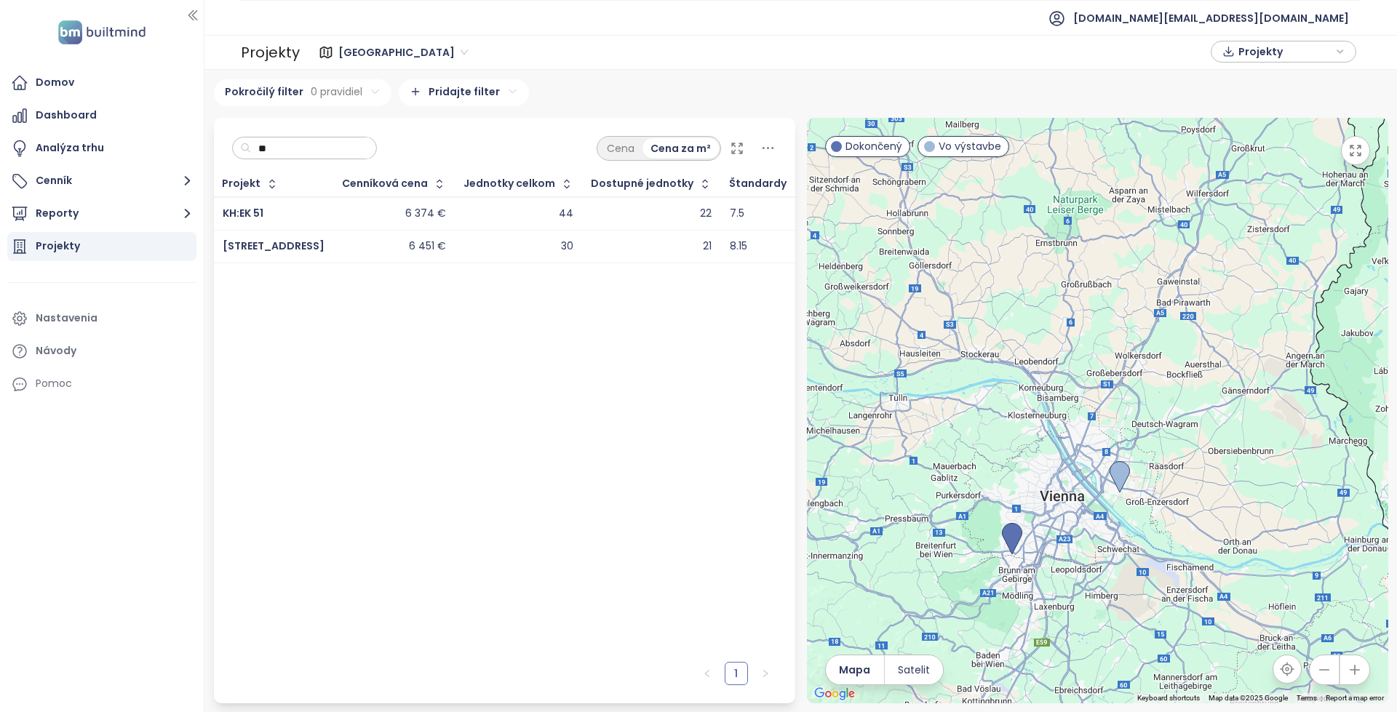
click at [319, 152] on input "**" at bounding box center [310, 149] width 118 height 22
paste input "********"
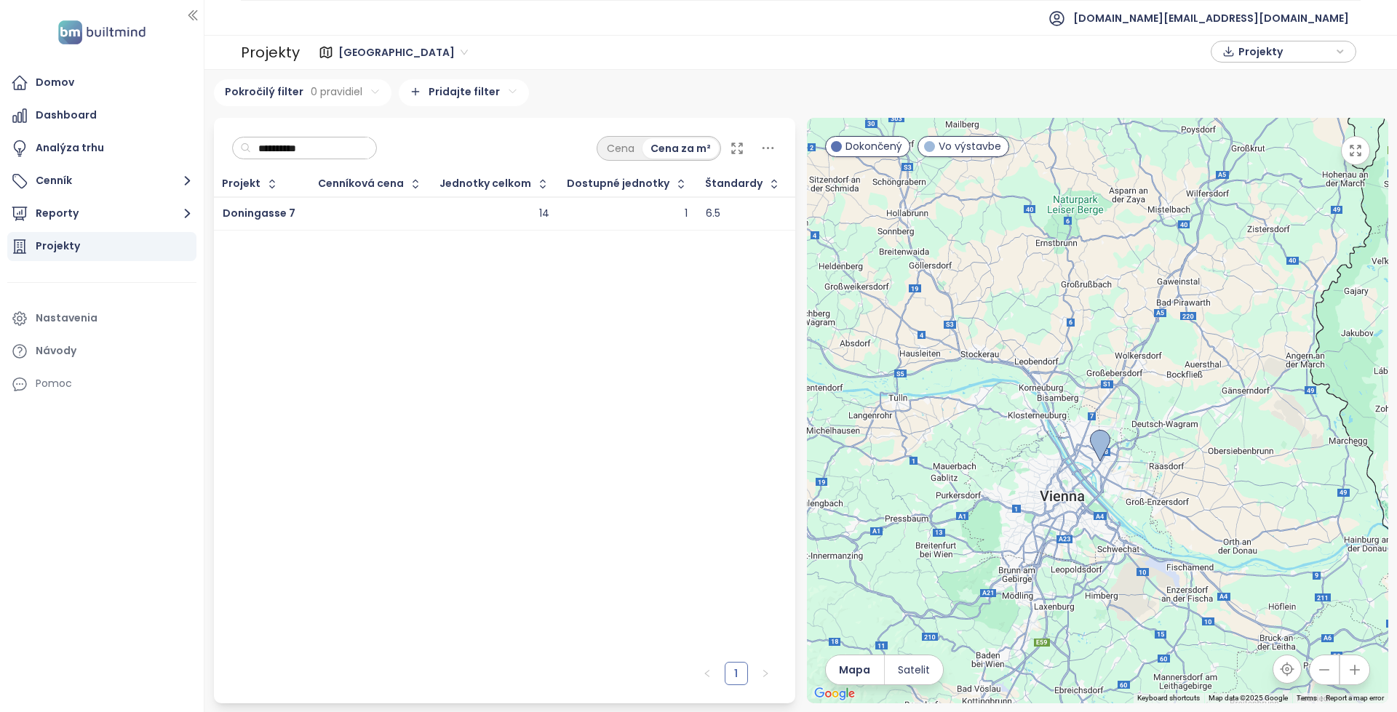
type input "**********"
click at [334, 210] on div at bounding box center [370, 213] width 103 height 17
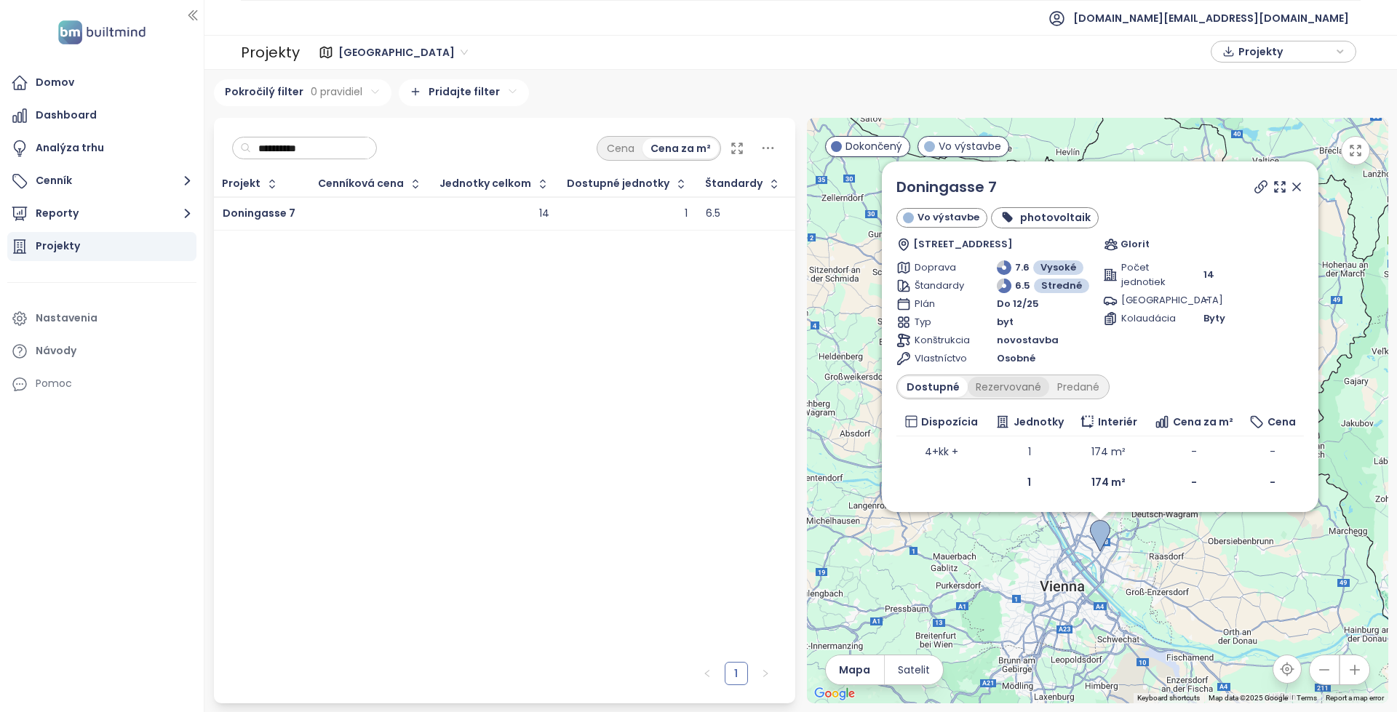
click at [1017, 399] on div "Doningasse 7 Vo výstavbe photovoltaik Doningasse 7, 1220 Wien, Austria Glorit D…" at bounding box center [1099, 337] width 407 height 322
click at [1071, 389] on div "Predané" at bounding box center [1078, 387] width 58 height 20
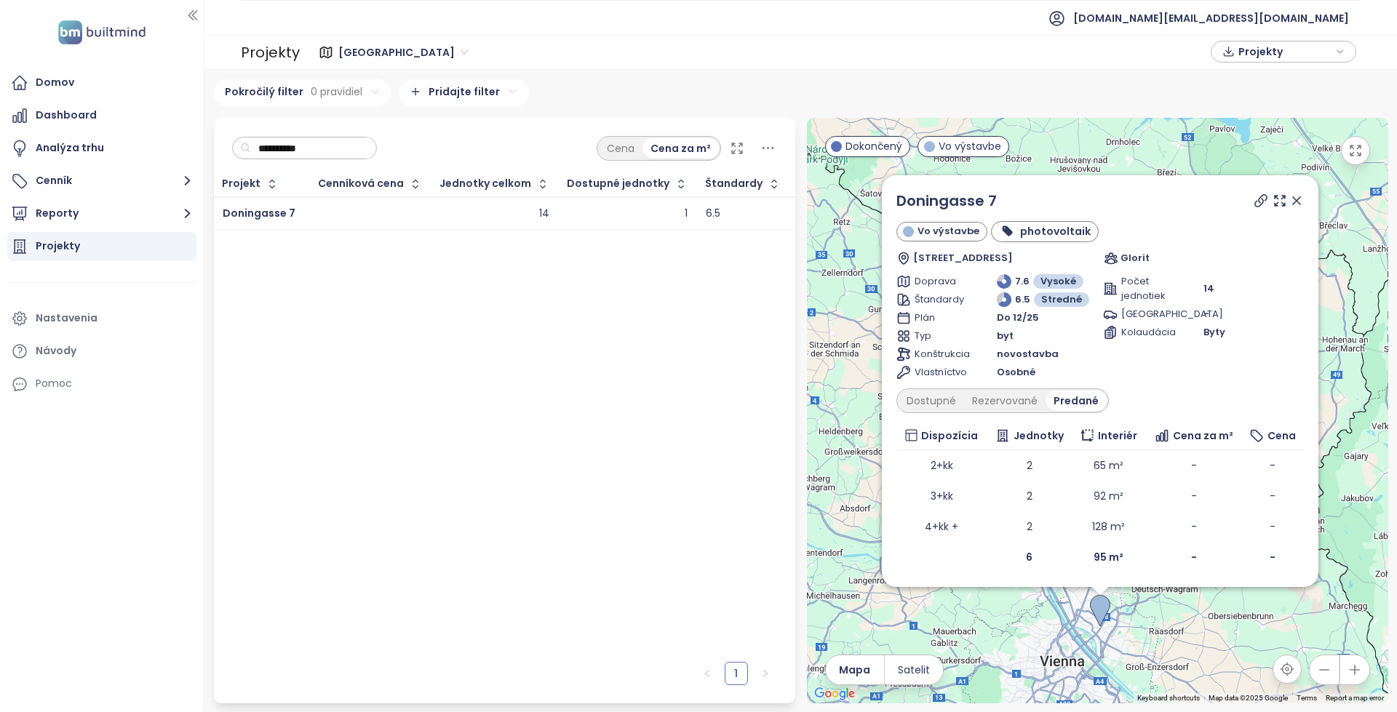
drag, startPoint x: 870, startPoint y: 292, endPoint x: 870, endPoint y: 328, distance: 35.7
click at [161, 84] on div "Domov" at bounding box center [101, 82] width 189 height 29
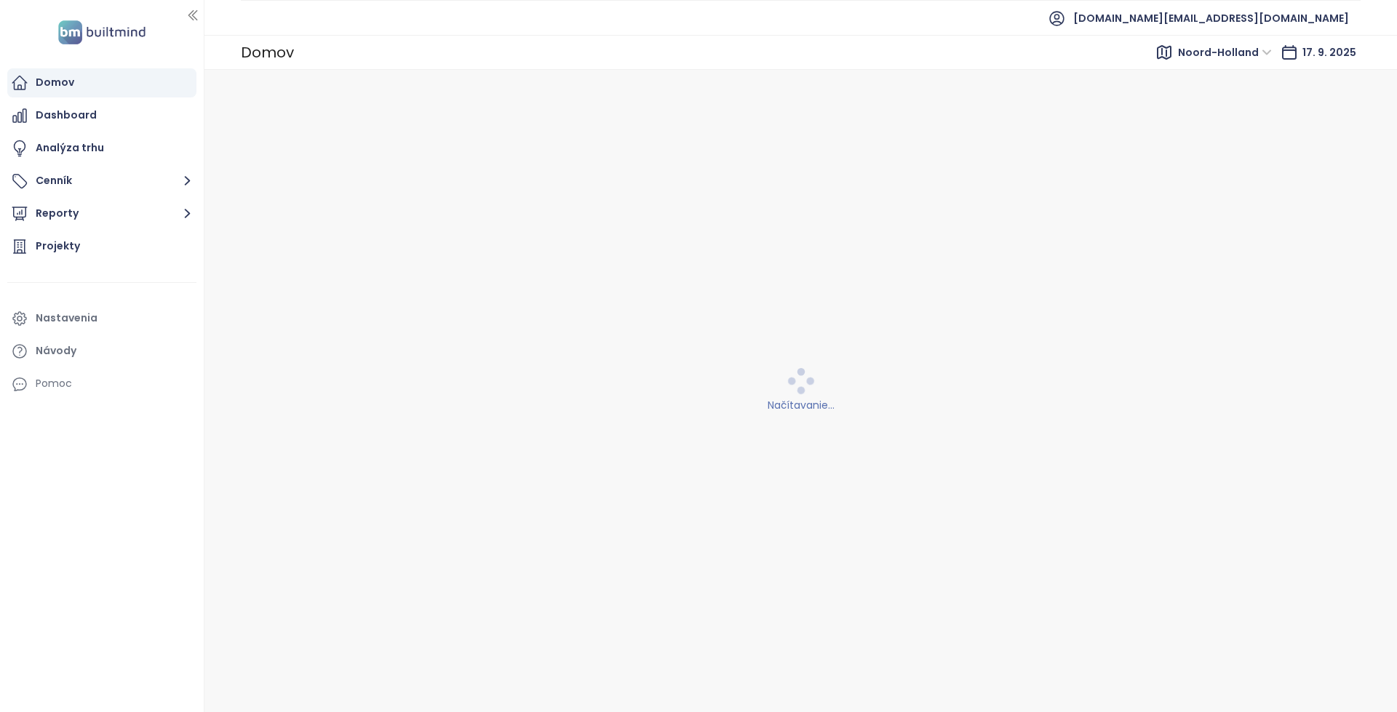
click at [1208, 63] on div "Noord-Holland" at bounding box center [1227, 52] width 108 height 23
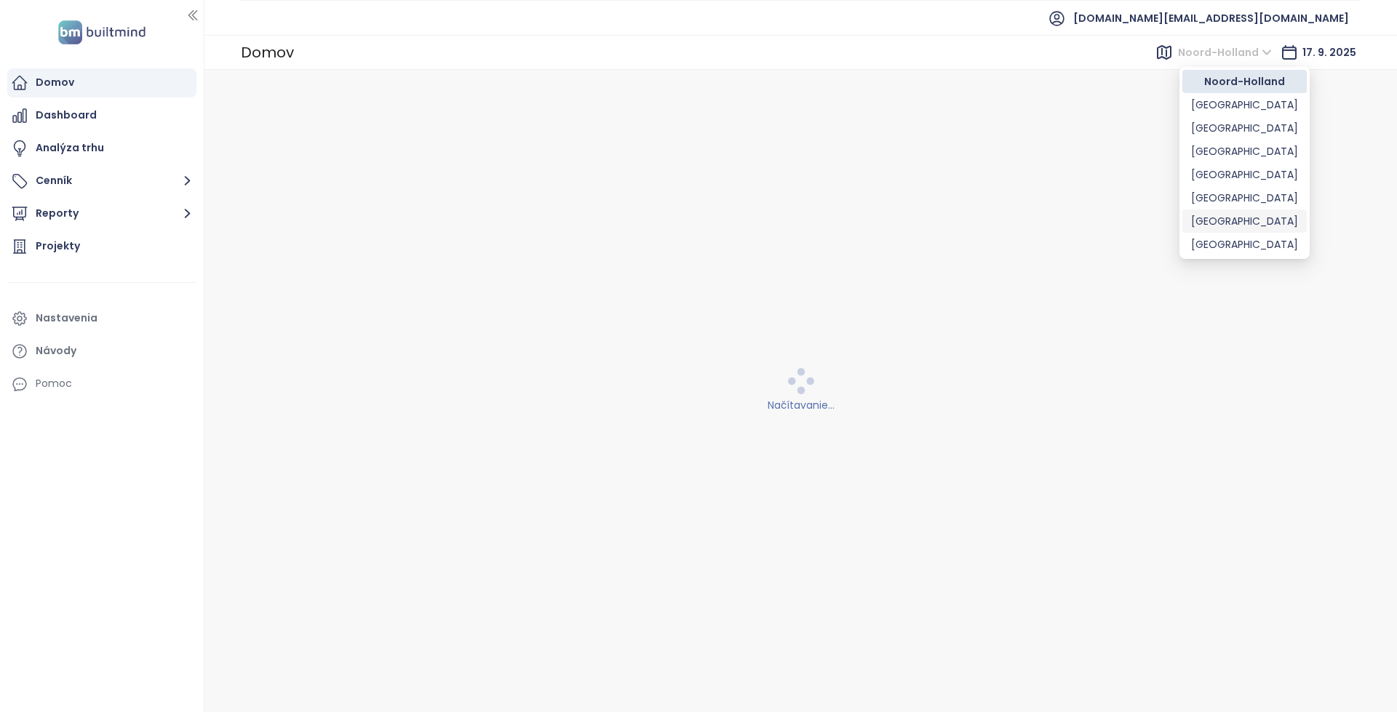
click at [1227, 193] on div "[GEOGRAPHIC_DATA]" at bounding box center [1244, 198] width 107 height 16
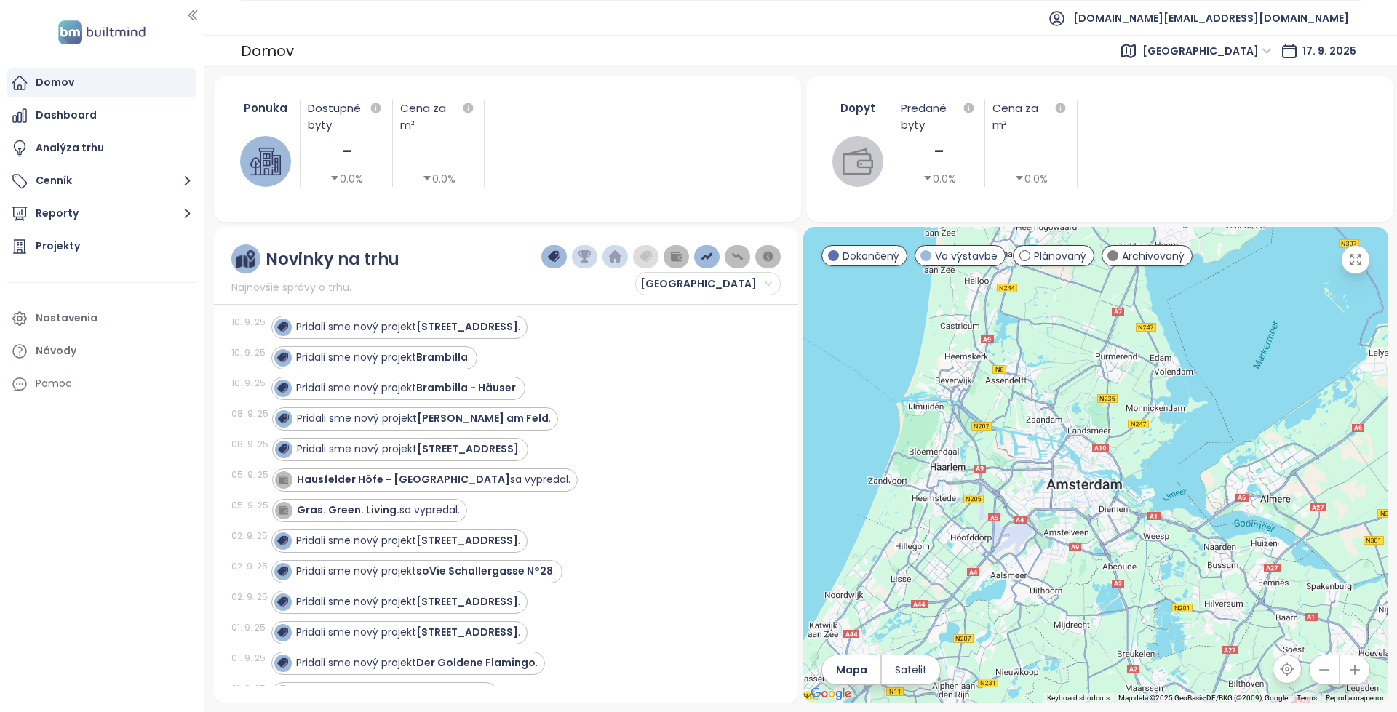
scroll to position [582, 0]
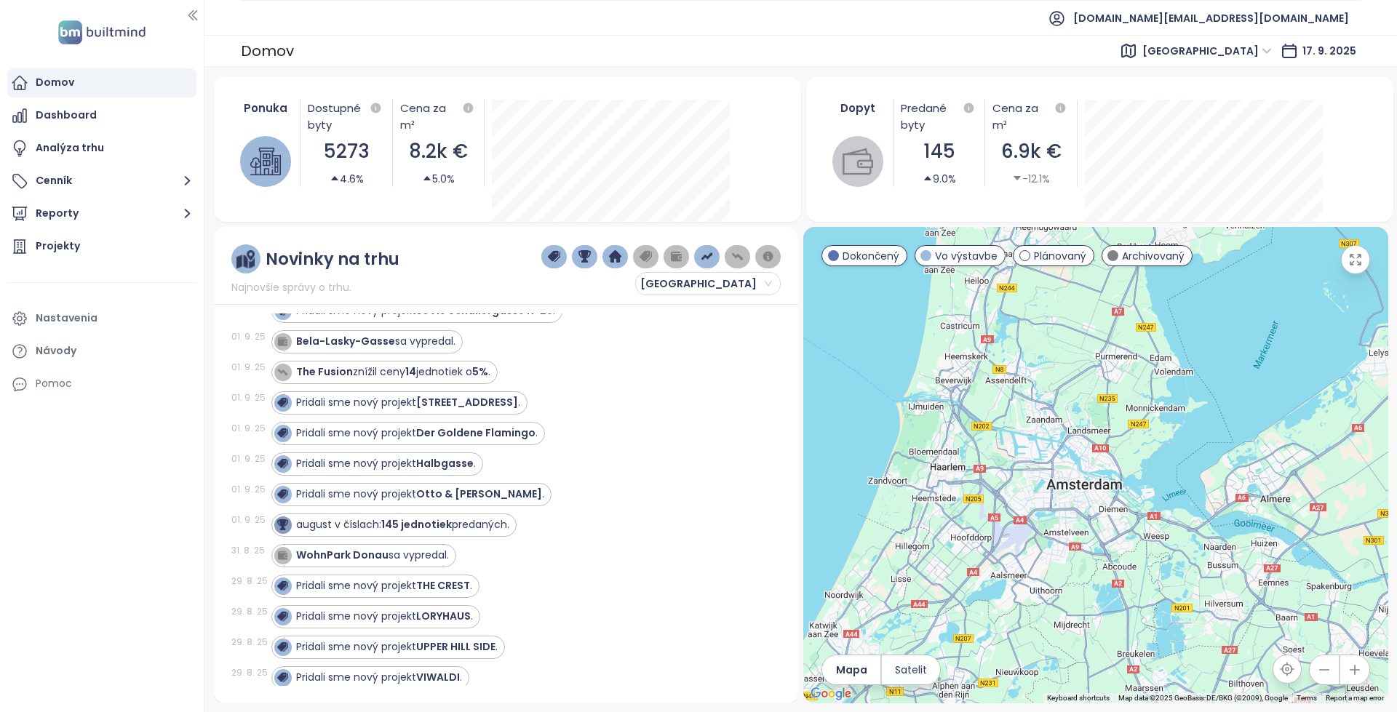
drag, startPoint x: 676, startPoint y: 564, endPoint x: 658, endPoint y: 364, distance: 200.8
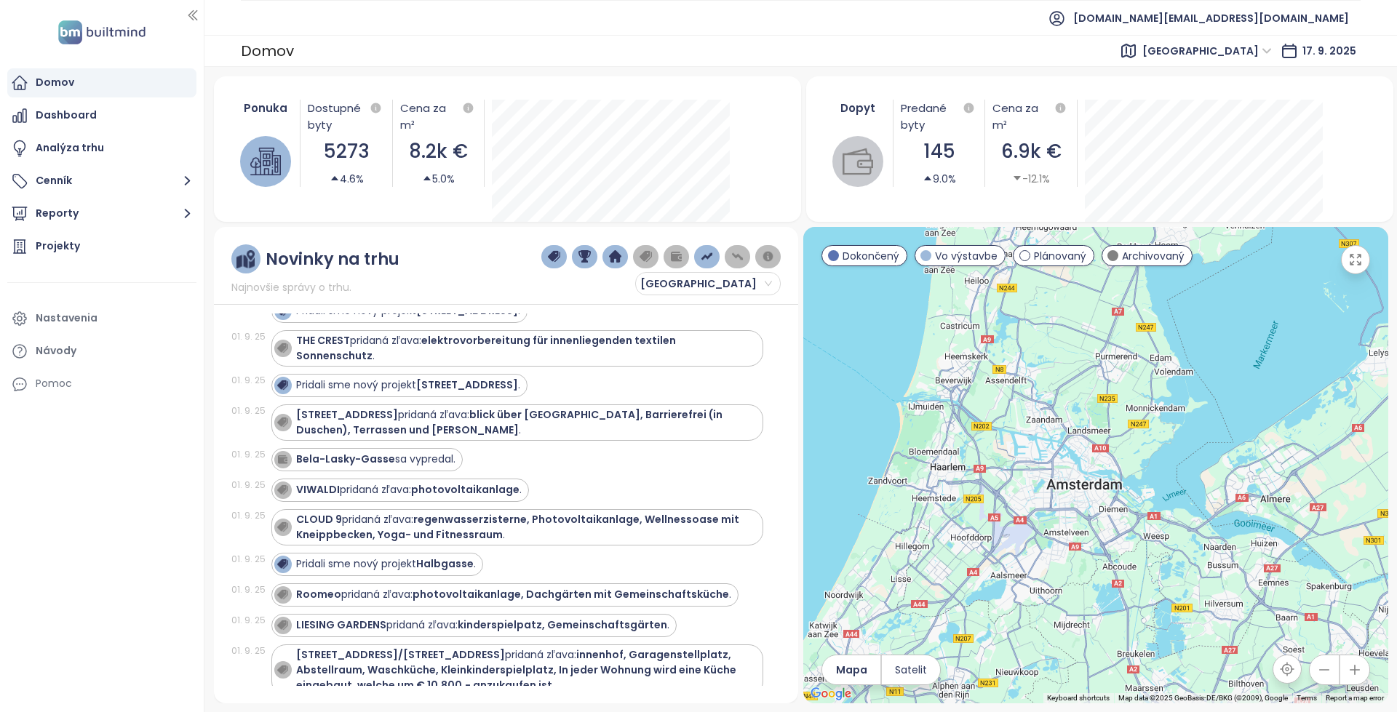
scroll to position [0, 0]
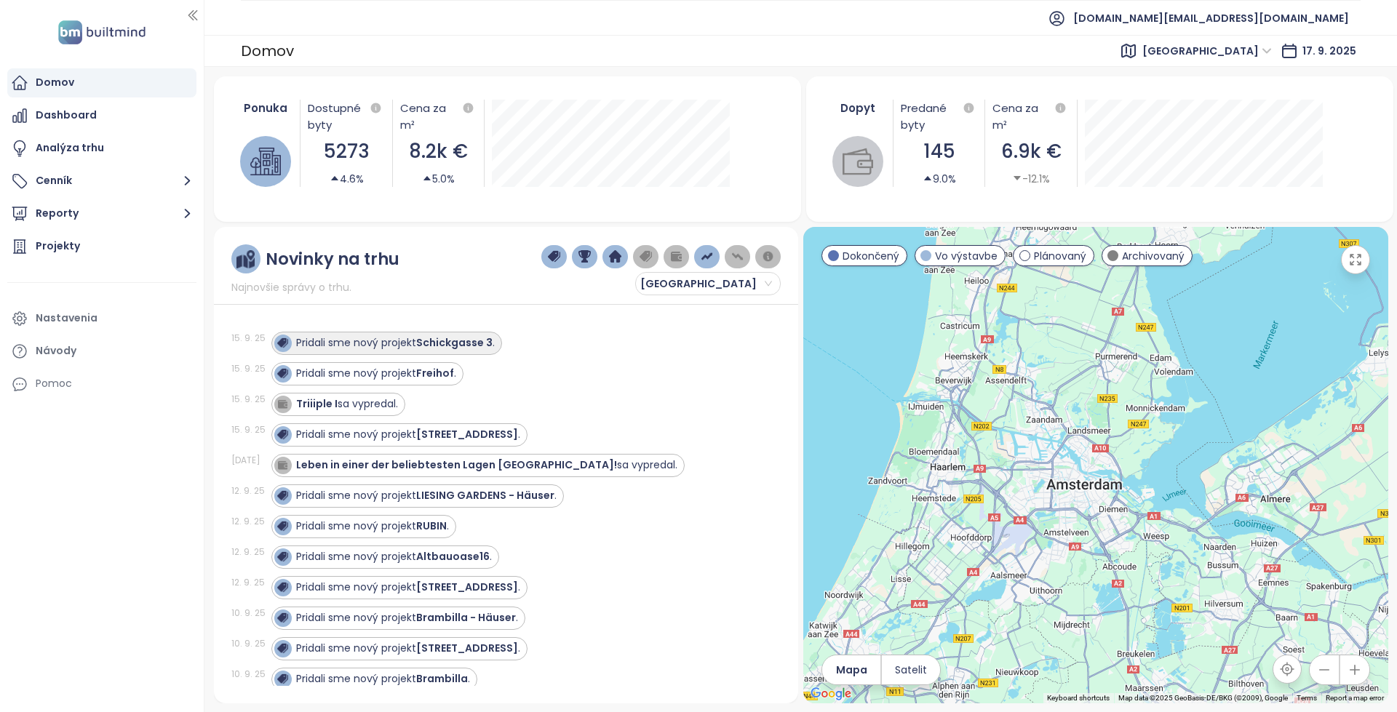
click at [490, 346] on strong "Schickgasse 3" at bounding box center [454, 342] width 76 height 15
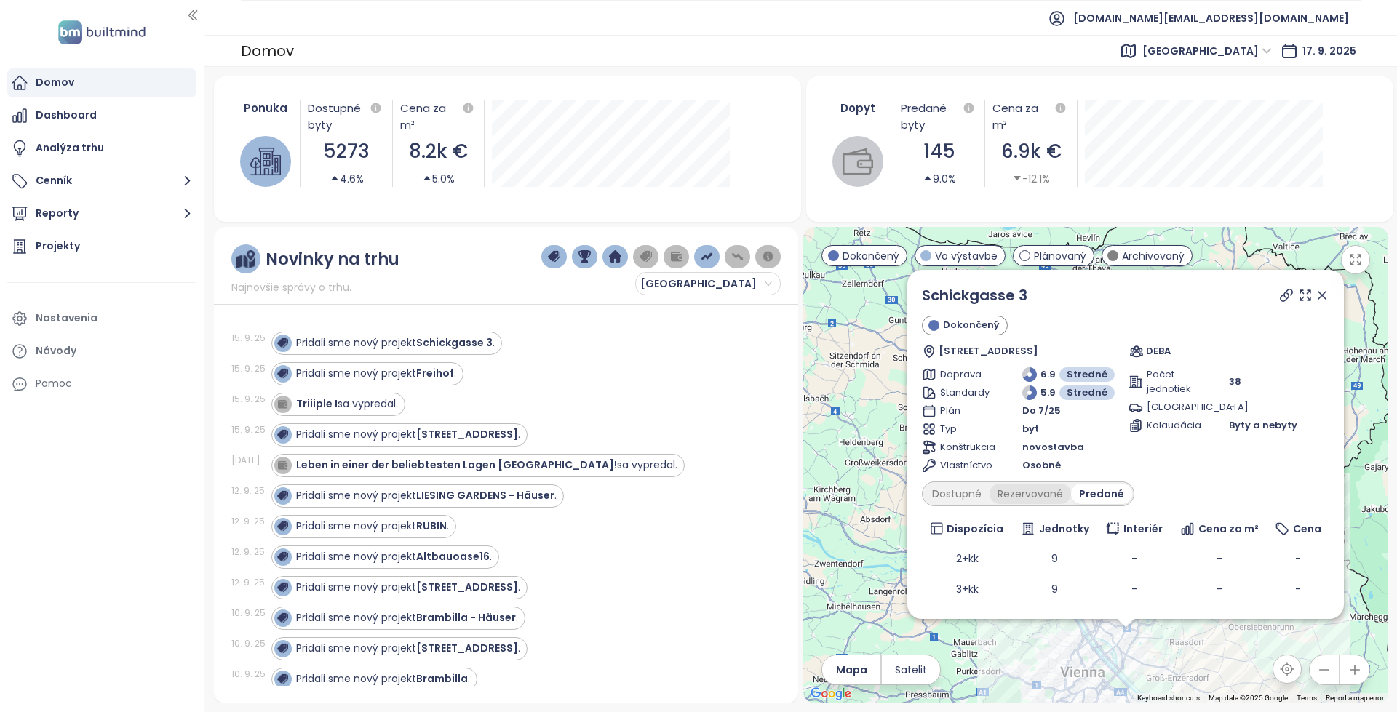
click at [1042, 497] on div "Rezervované" at bounding box center [1029, 494] width 81 height 20
click at [979, 493] on div "Dostupné" at bounding box center [956, 494] width 65 height 20
click at [1108, 498] on div "Predané" at bounding box center [1104, 494] width 58 height 20
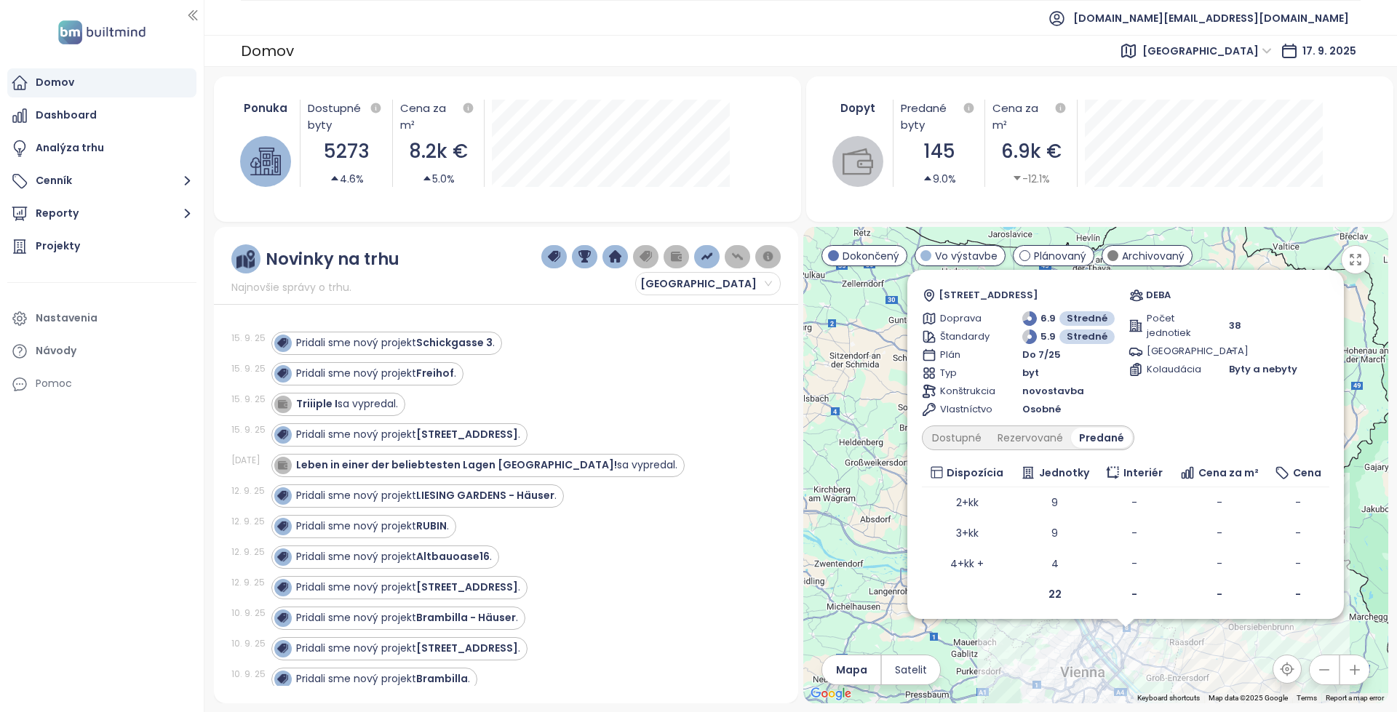
scroll to position [61, 0]
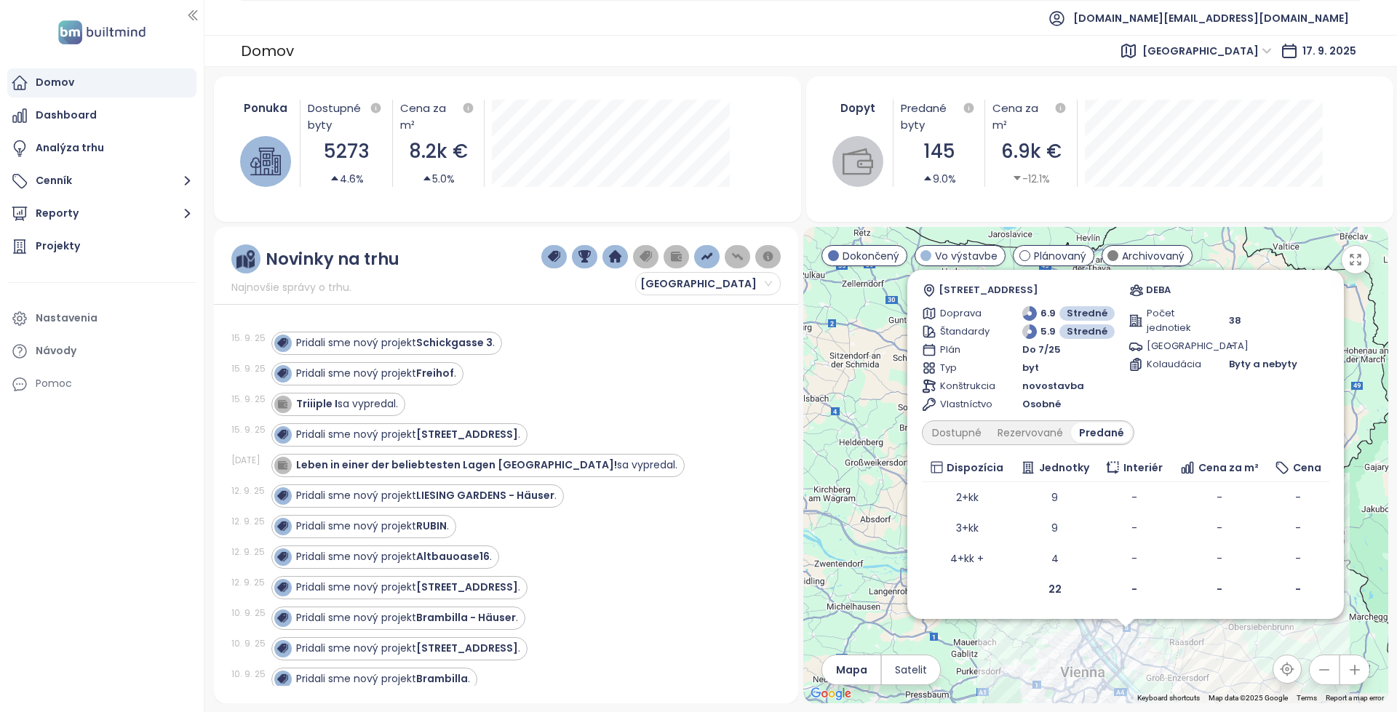
click at [932, 417] on div "Schickgasse 3 Dokončený Schickgasse 1, 1220 Wien, Austria DEBA Doprava 6.9 Stre…" at bounding box center [1125, 413] width 407 height 381
click at [941, 433] on div "Dostupné" at bounding box center [956, 433] width 65 height 20
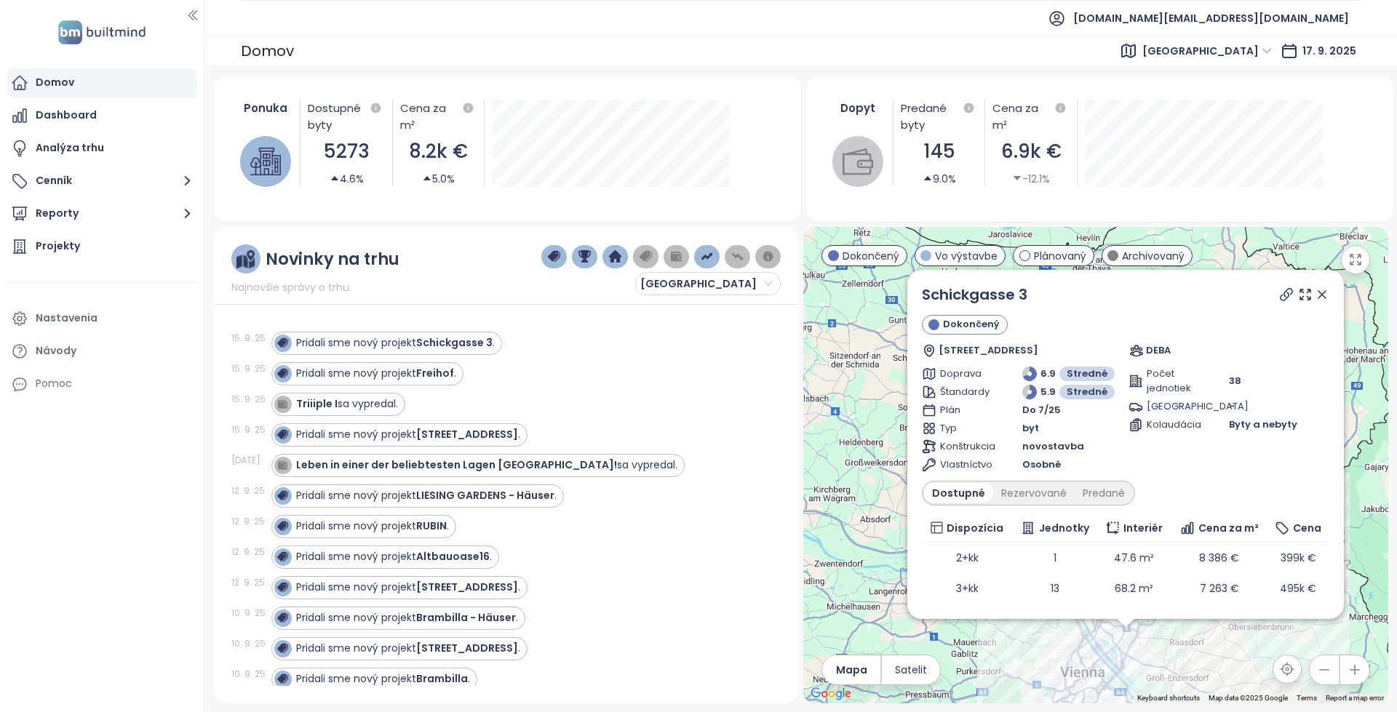
scroll to position [0, 0]
click at [1315, 295] on icon at bounding box center [1322, 295] width 15 height 15
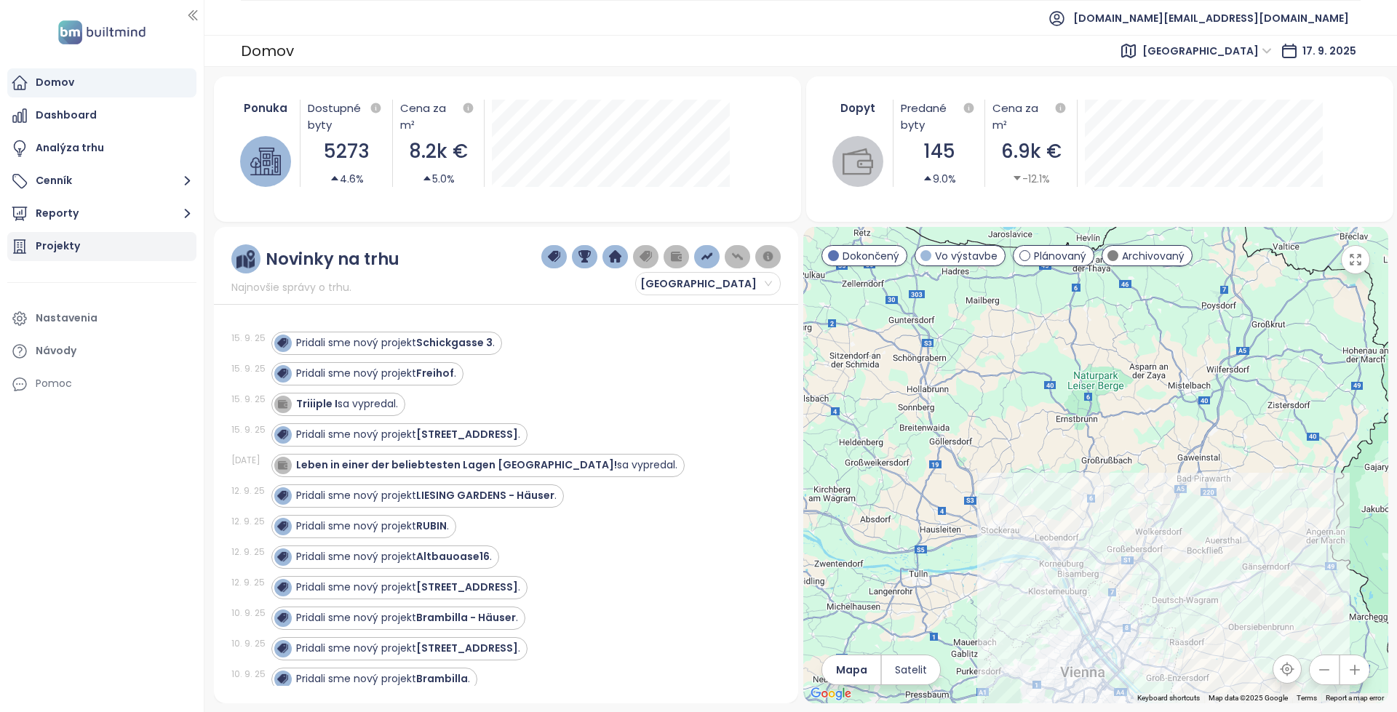
drag, startPoint x: 130, startPoint y: 241, endPoint x: 179, endPoint y: 252, distance: 50.0
click at [130, 241] on div "Projekty" at bounding box center [101, 246] width 189 height 29
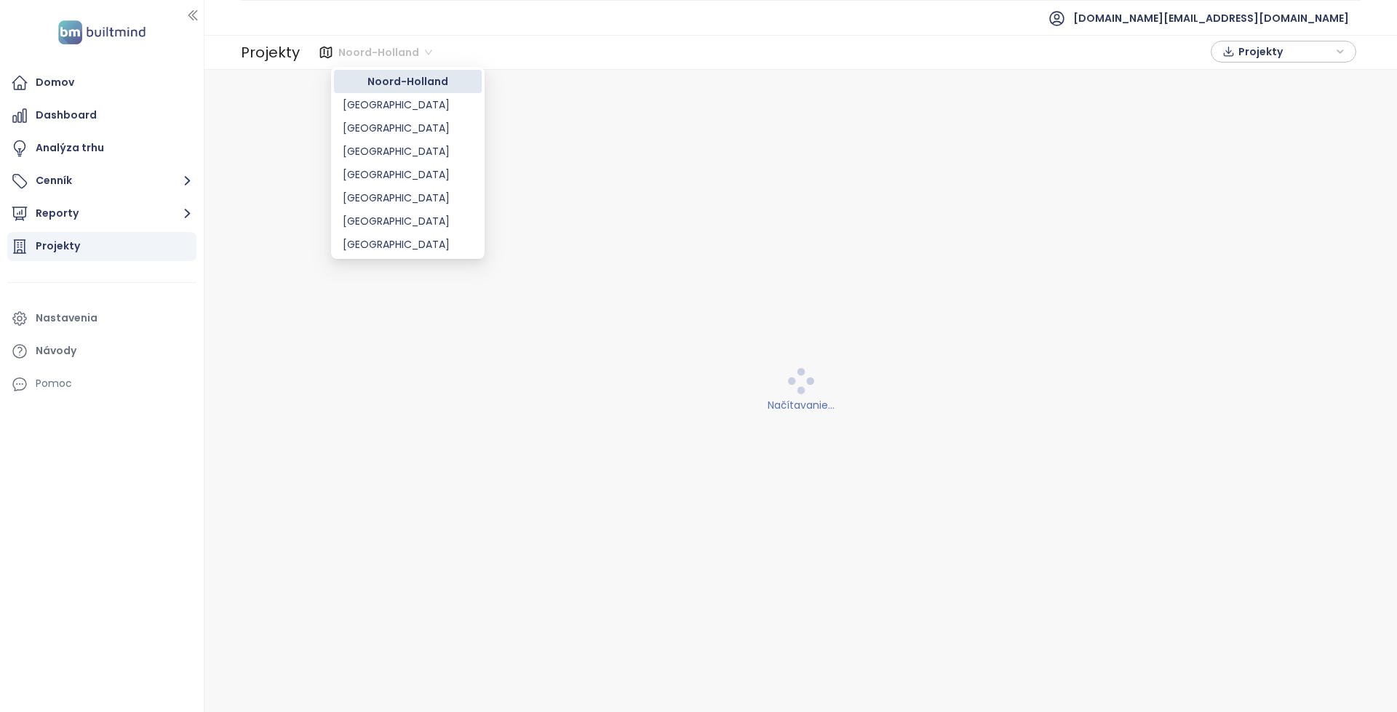
click at [386, 50] on span "Noord-Holland" at bounding box center [385, 52] width 94 height 22
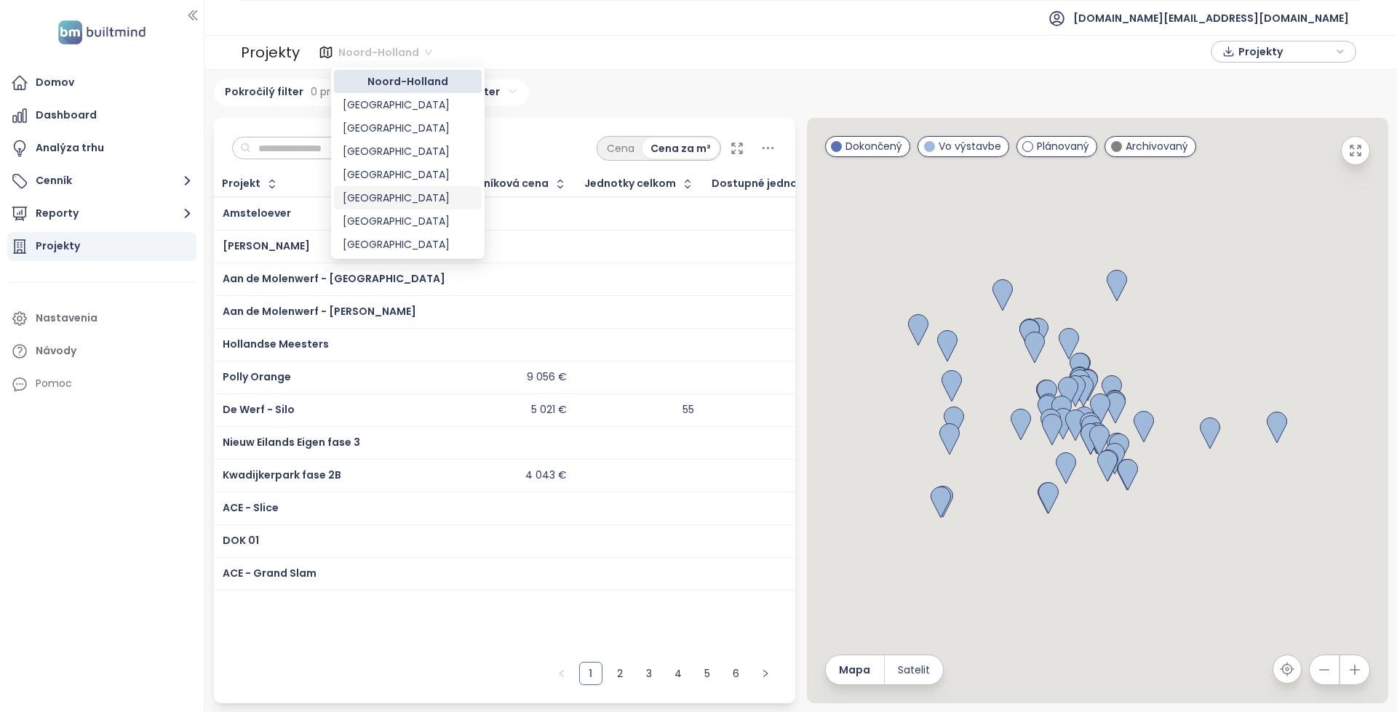
click at [384, 195] on div "[GEOGRAPHIC_DATA]" at bounding box center [408, 198] width 130 height 16
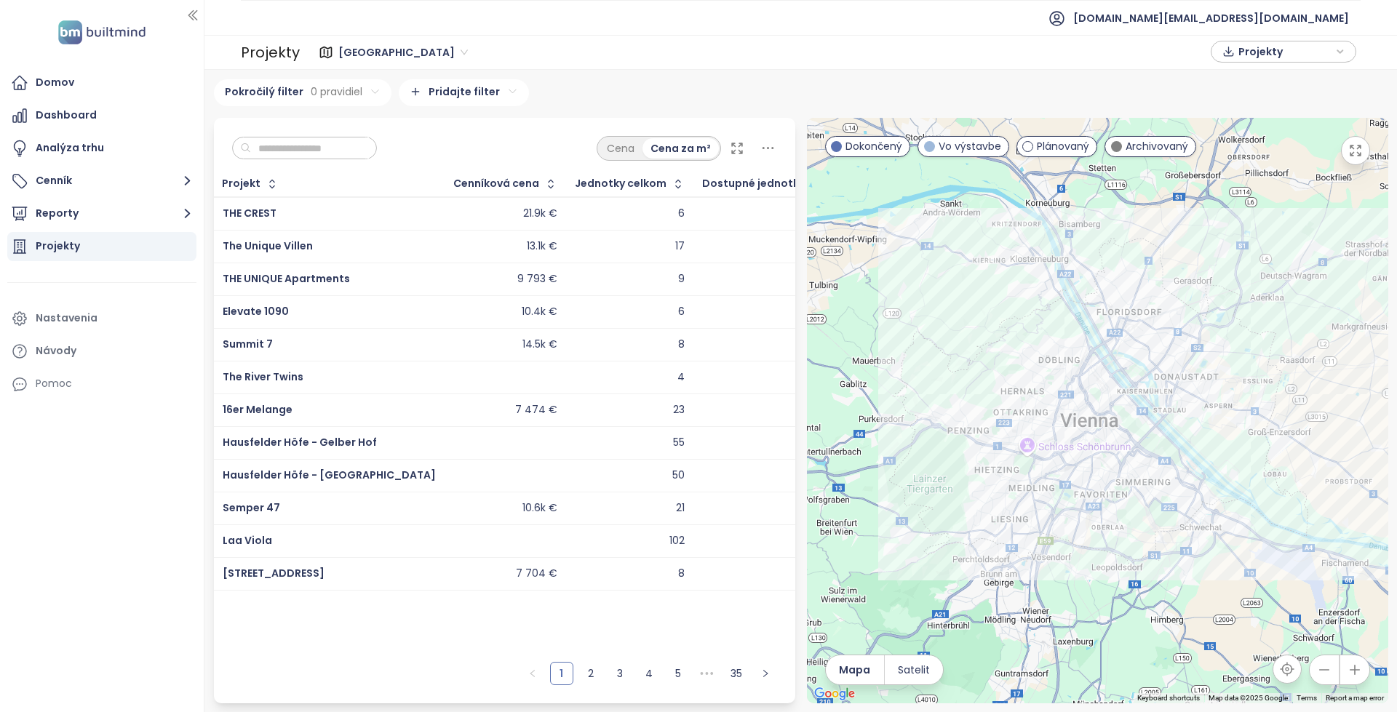
click at [319, 154] on input "text" at bounding box center [310, 149] width 118 height 22
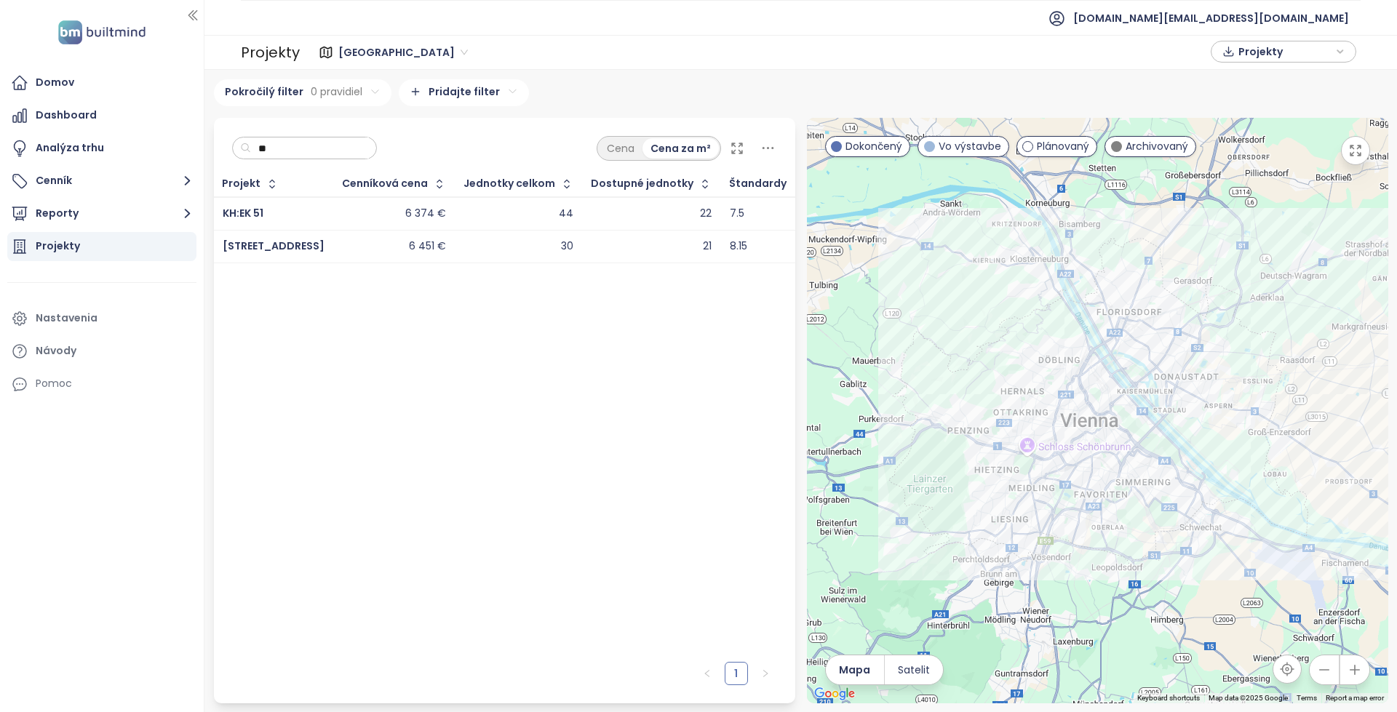
type input "**"
click at [368, 219] on div "6 374 €" at bounding box center [394, 213] width 103 height 17
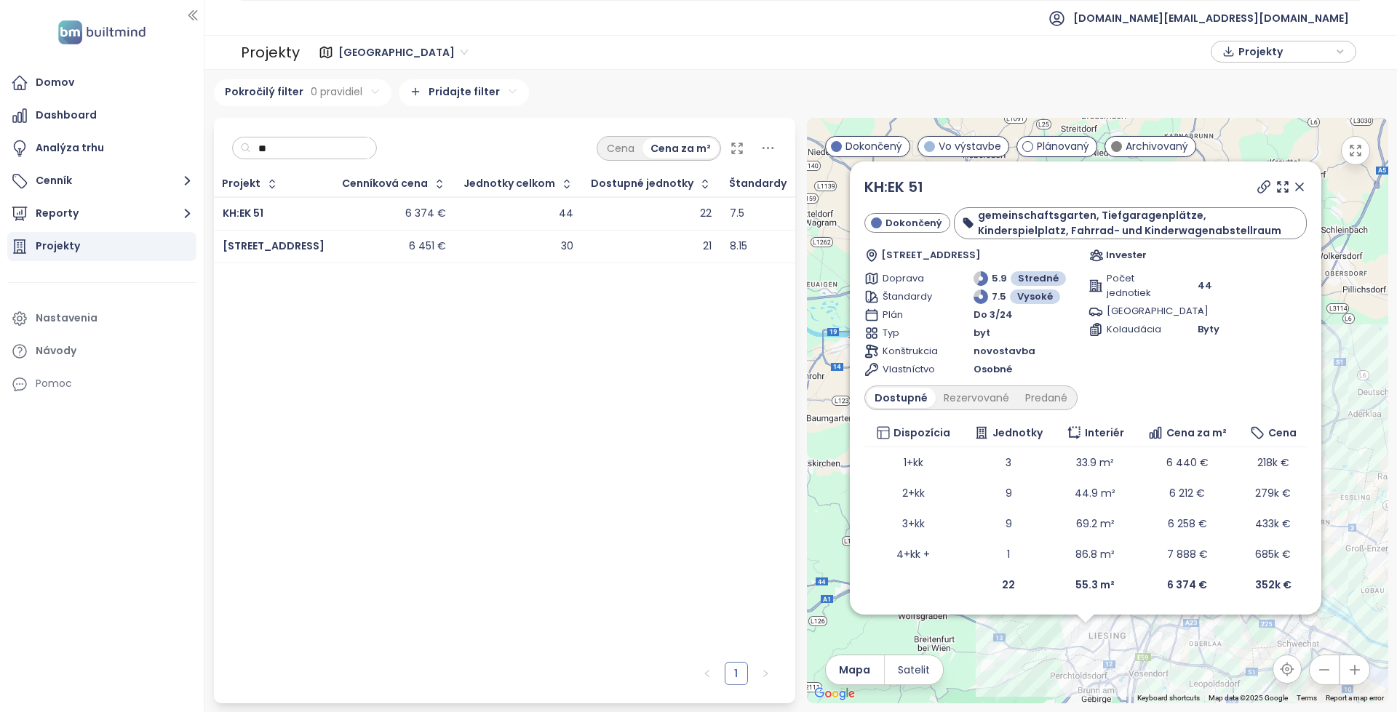
click at [1261, 183] on icon at bounding box center [1264, 187] width 15 height 15
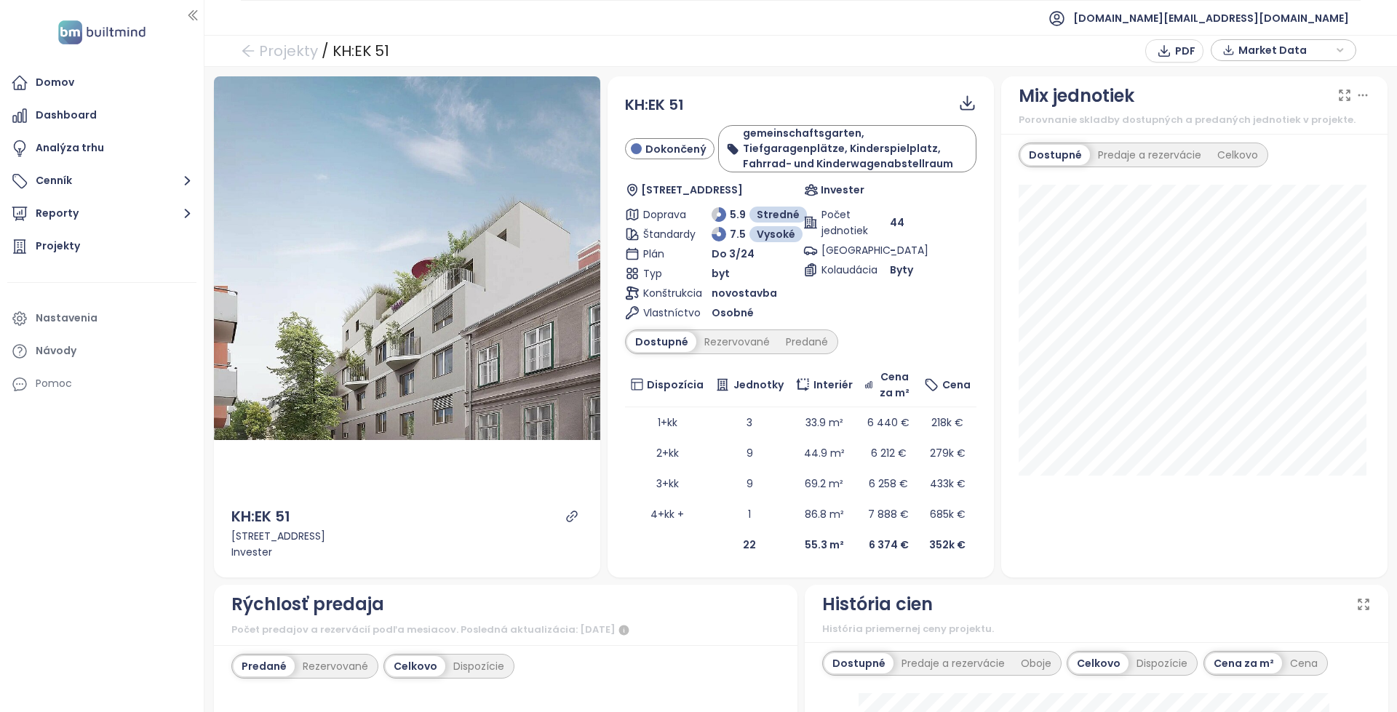
click at [570, 519] on icon "link" at bounding box center [571, 516] width 13 height 13
click at [570, 517] on icon "link" at bounding box center [571, 516] width 13 height 13
click at [734, 340] on div "Rezervované" at bounding box center [736, 342] width 81 height 20
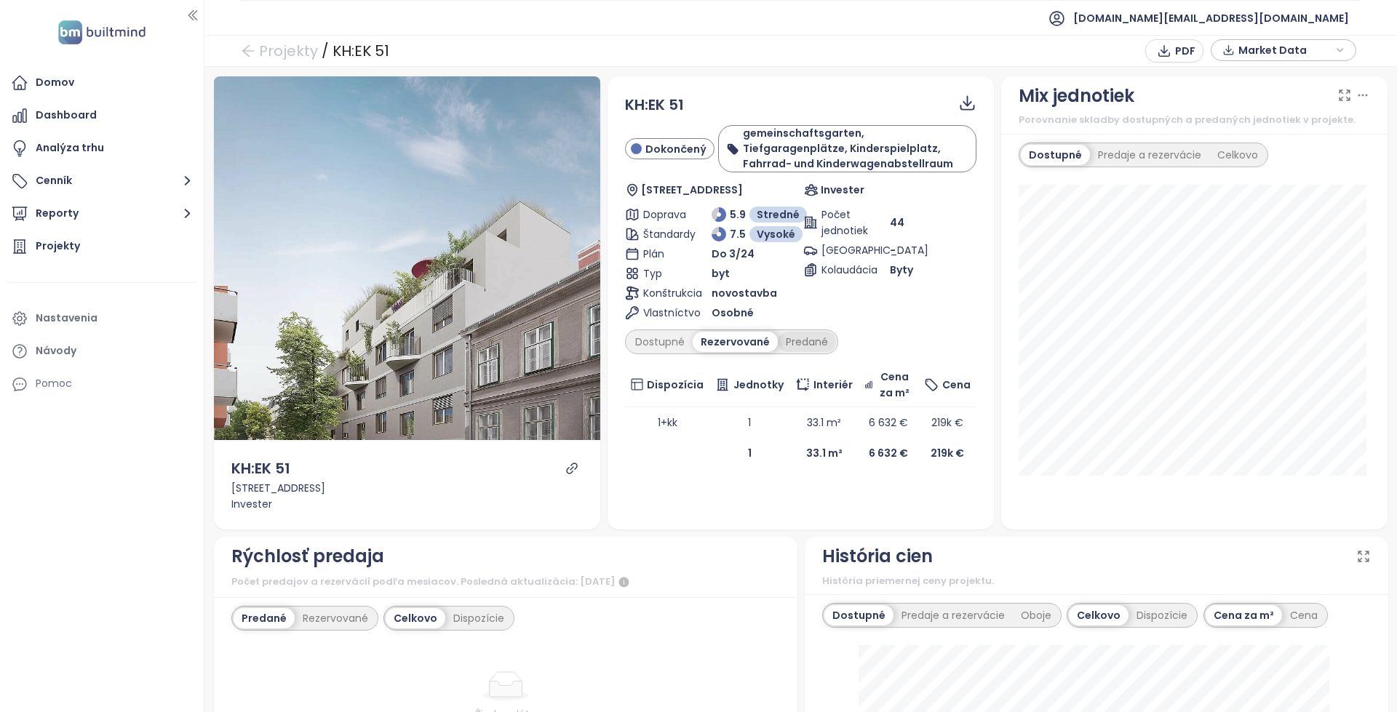
click at [795, 347] on div "Predané" at bounding box center [807, 342] width 58 height 20
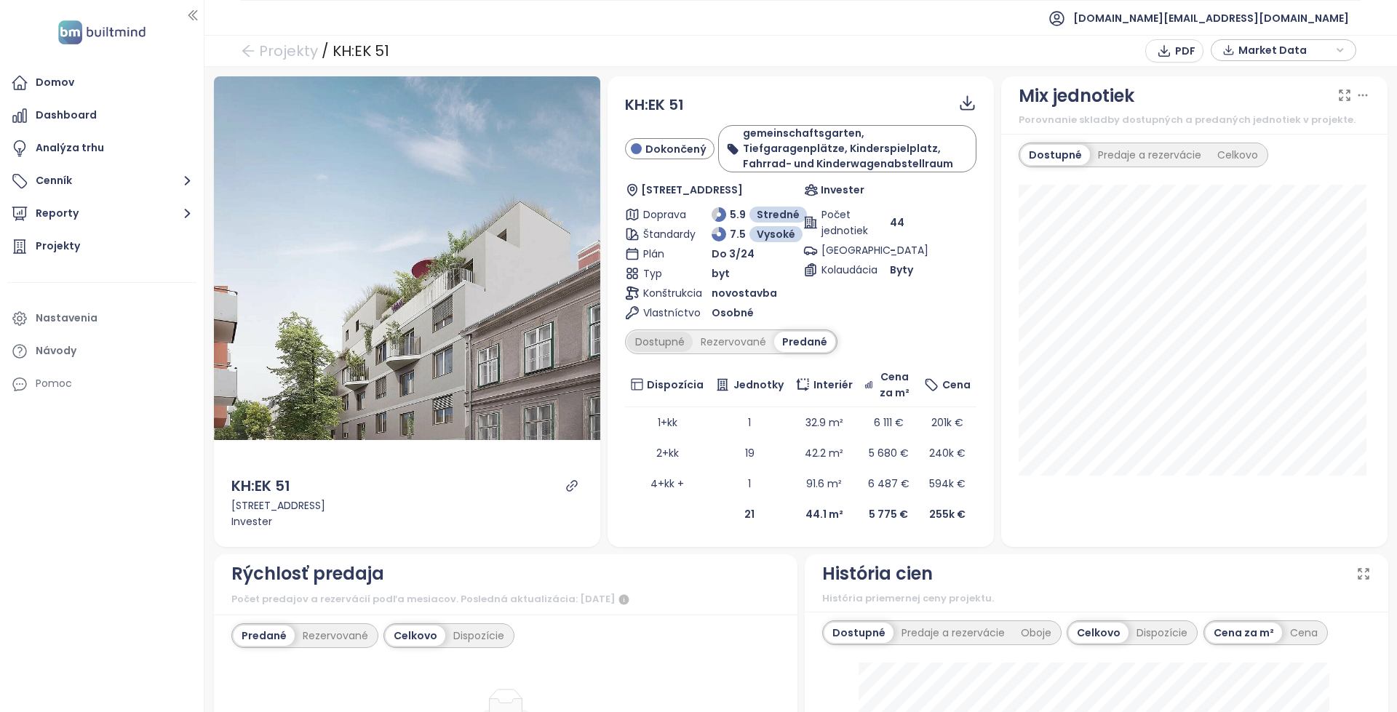
click at [656, 338] on div "Dostupné" at bounding box center [659, 342] width 65 height 20
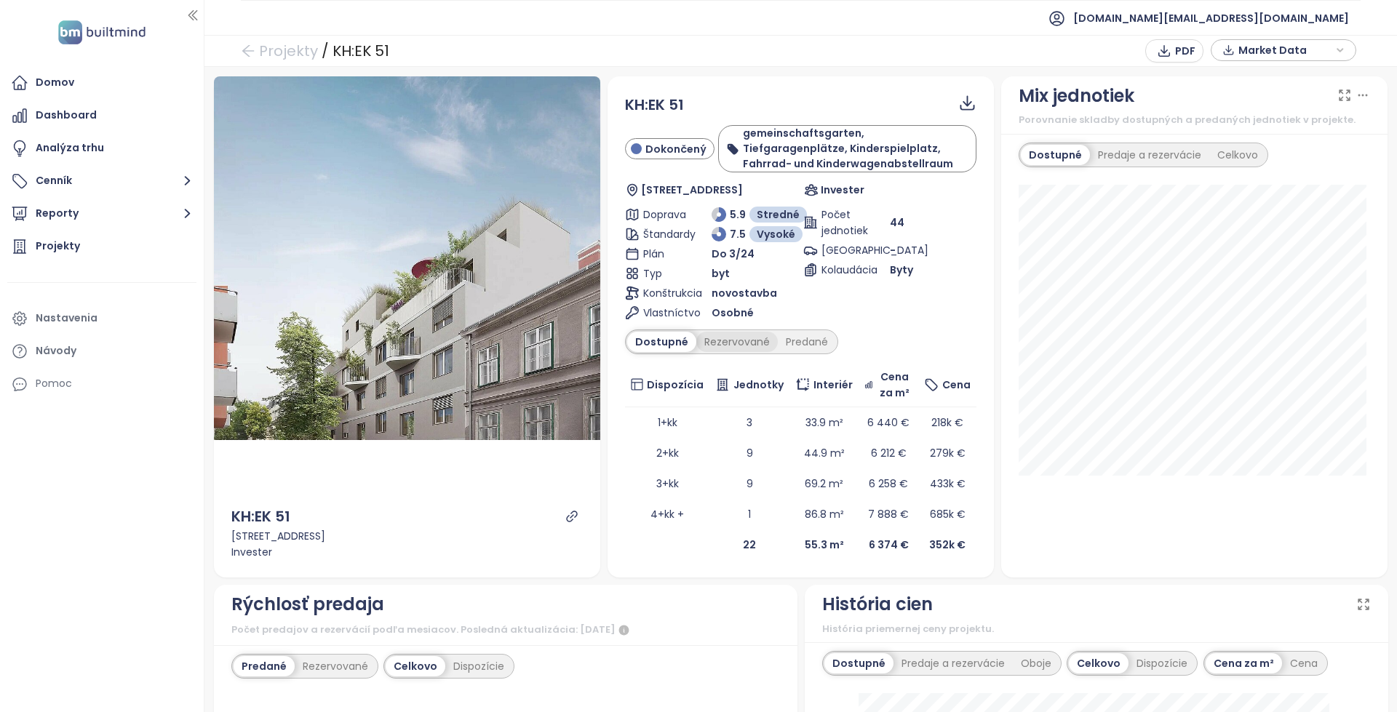
click at [744, 349] on div "Rezervované" at bounding box center [736, 342] width 81 height 20
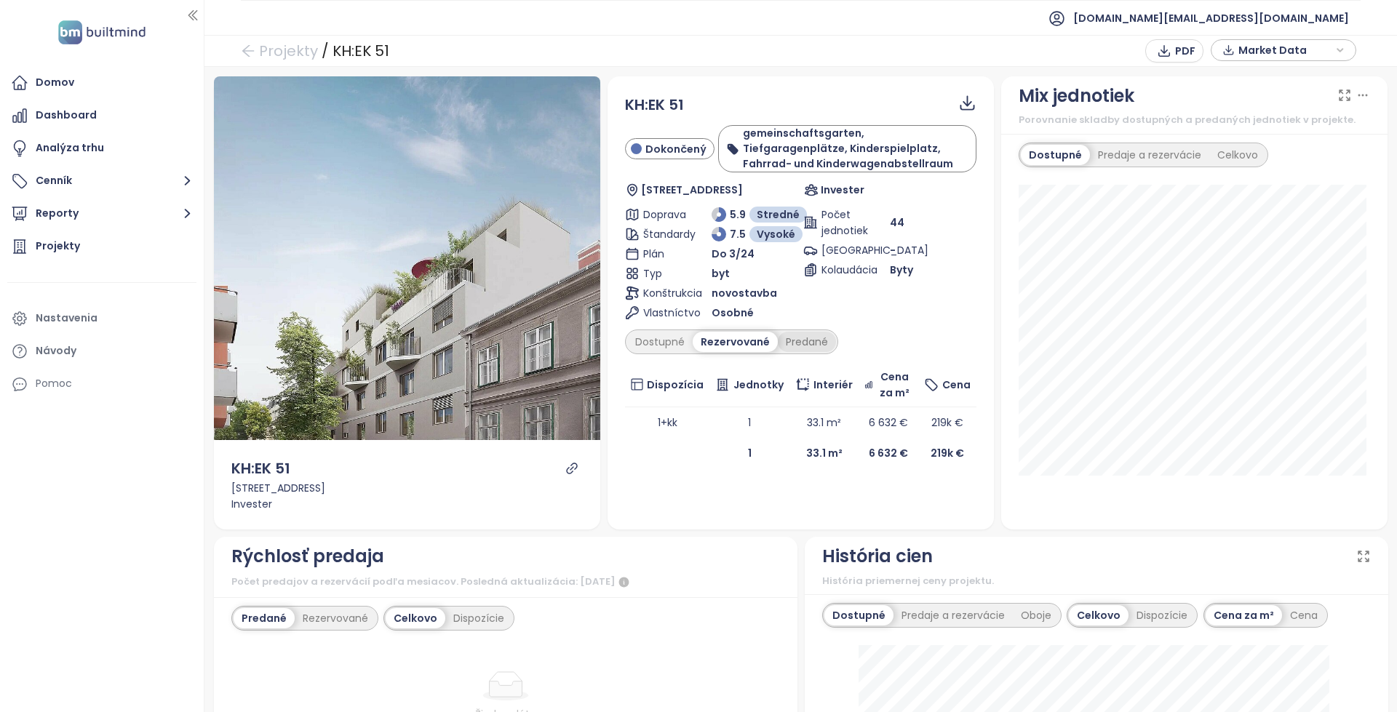
click at [794, 342] on div "Predané" at bounding box center [807, 342] width 58 height 20
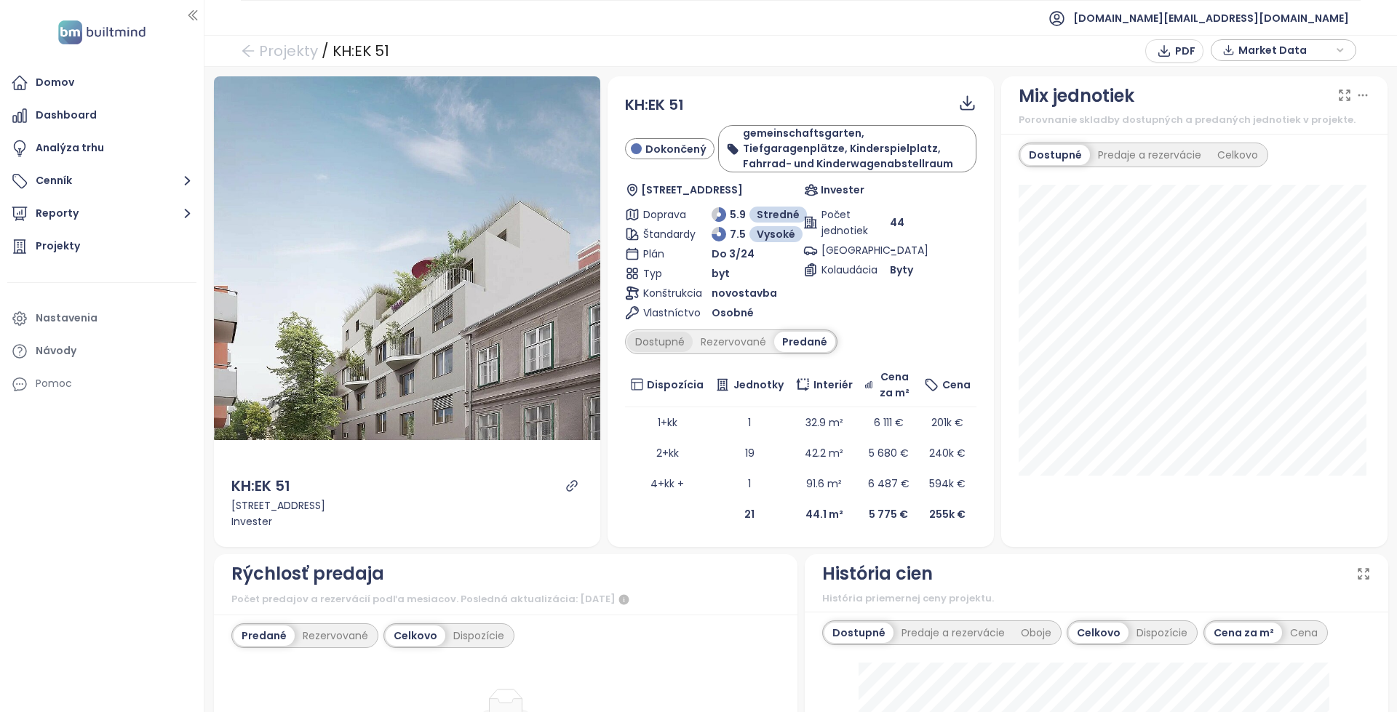
click at [652, 338] on div "Dostupné" at bounding box center [659, 342] width 65 height 20
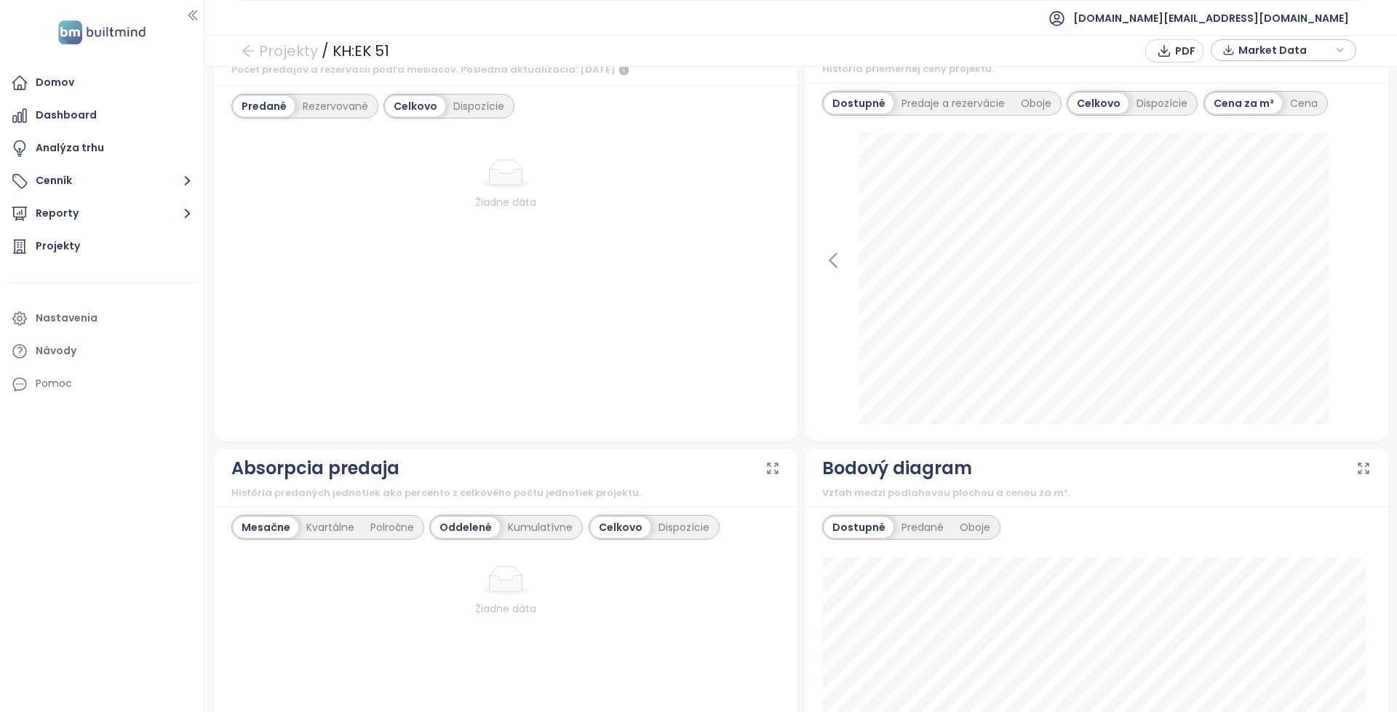
scroll to position [582, 0]
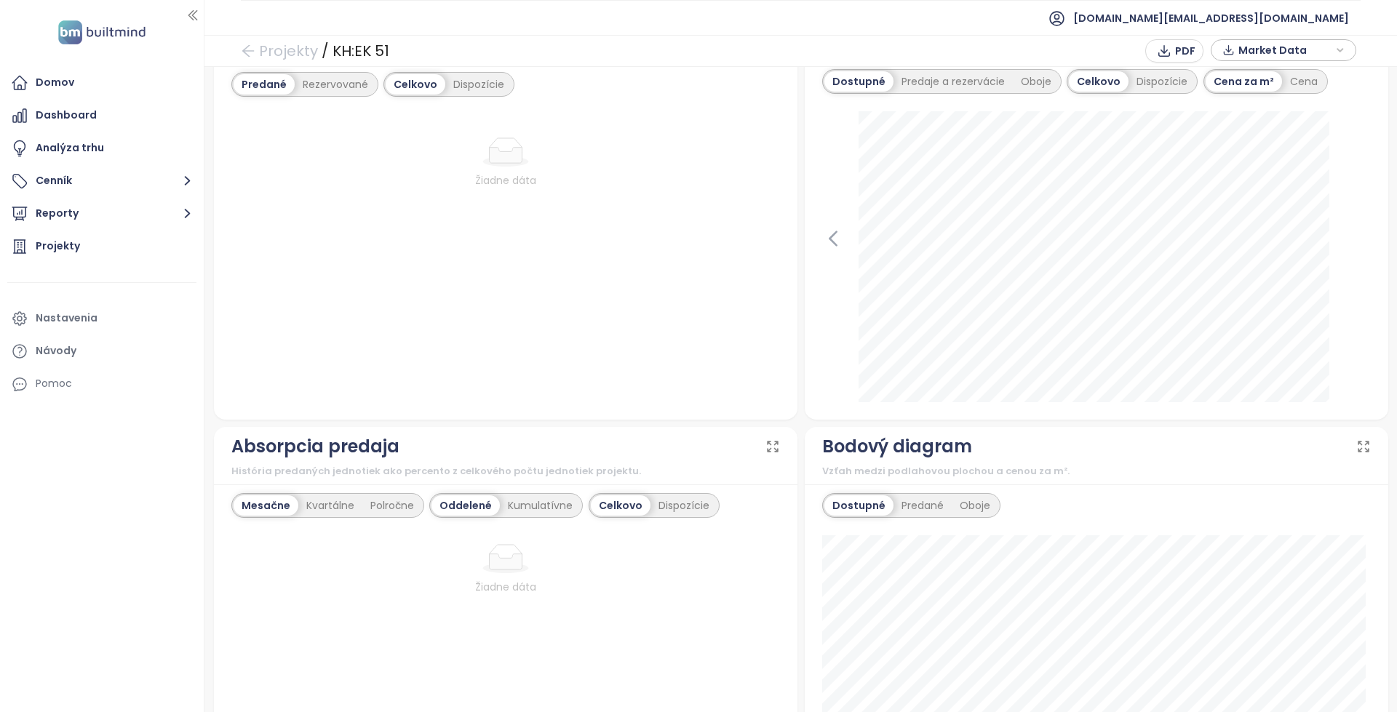
click at [838, 240] on div "22. septembra 2024 dostupné: 7 276 €" at bounding box center [1096, 256] width 549 height 291
click at [833, 239] on icon at bounding box center [833, 239] width 22 height 22
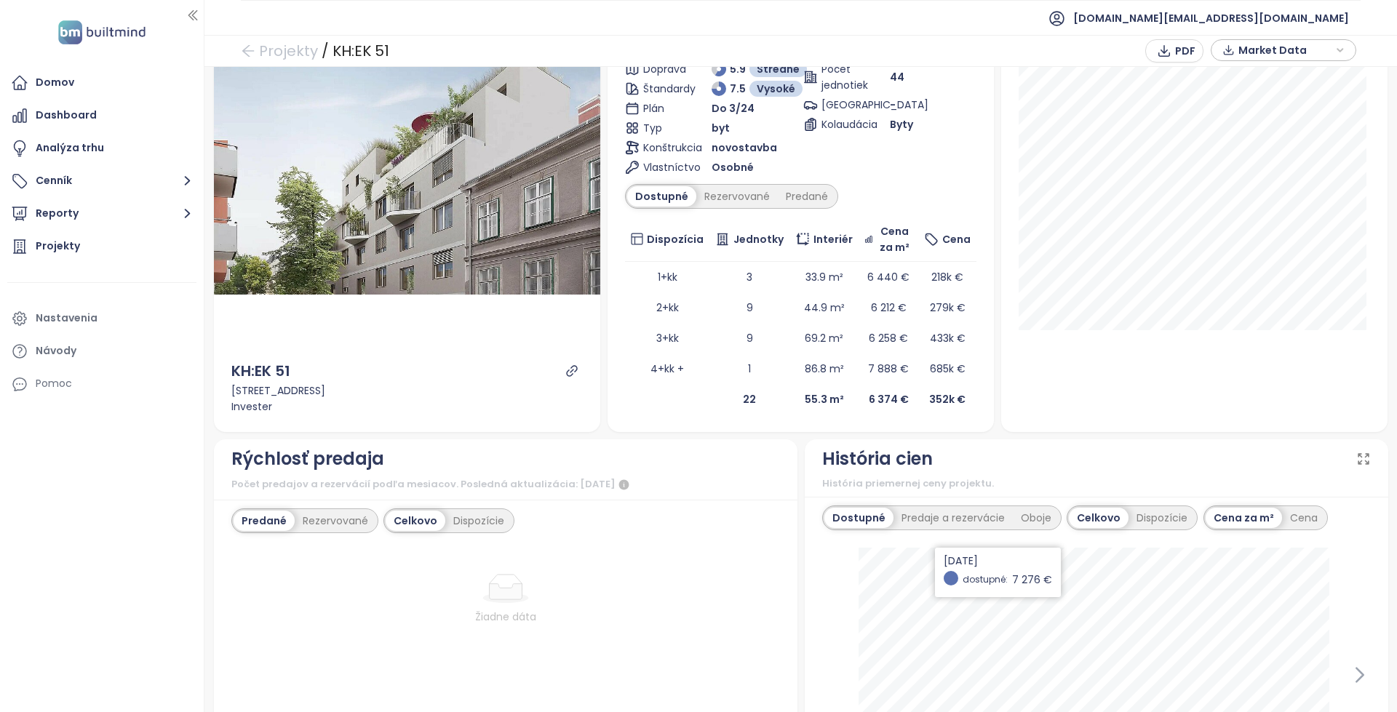
scroll to position [509, 0]
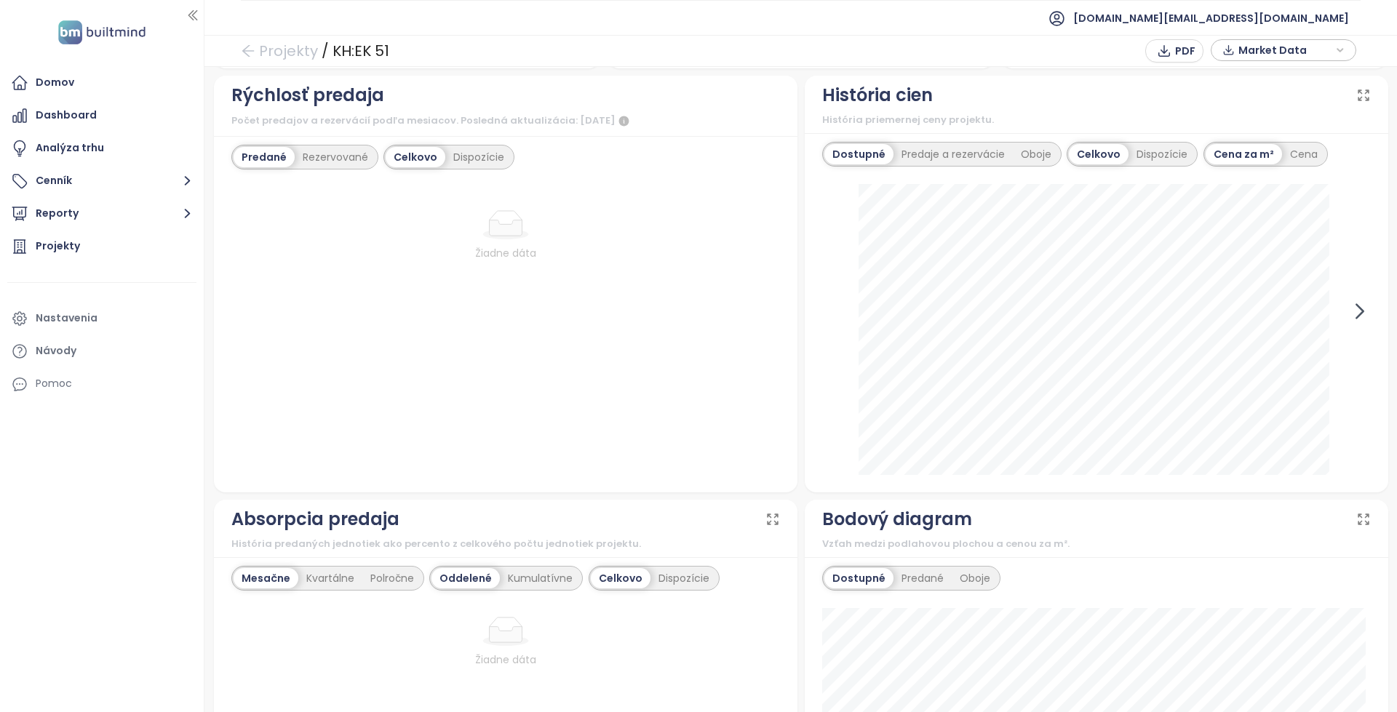
click at [1349, 306] on icon at bounding box center [1360, 311] width 22 height 22
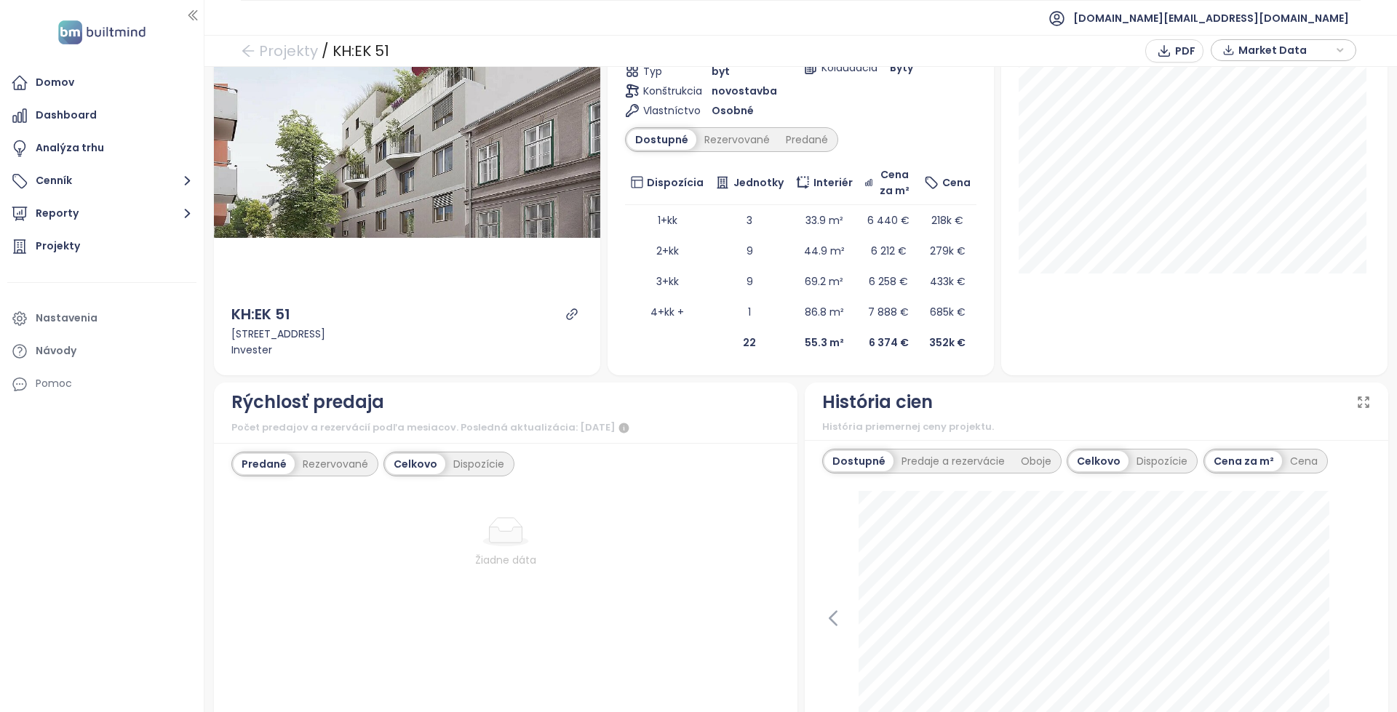
scroll to position [0, 0]
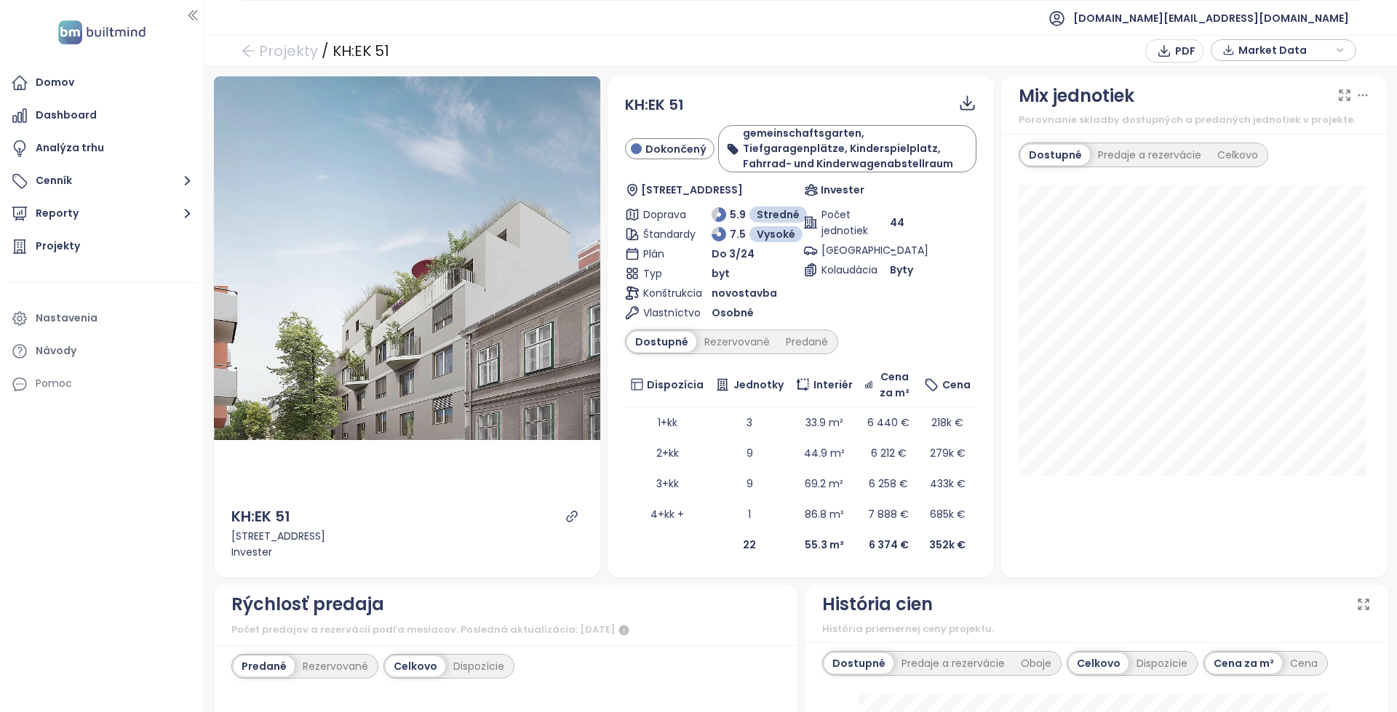
drag, startPoint x: 965, startPoint y: 370, endPoint x: 944, endPoint y: 164, distance: 206.9
drag, startPoint x: 634, startPoint y: 97, endPoint x: 628, endPoint y: 101, distance: 7.9
click at [628, 101] on div "KH:EK 51" at bounding box center [800, 105] width 351 height 23
click at [627, 104] on span "KH:EK 51" at bounding box center [654, 105] width 59 height 20
drag, startPoint x: 627, startPoint y: 104, endPoint x: 699, endPoint y: 105, distance: 72.0
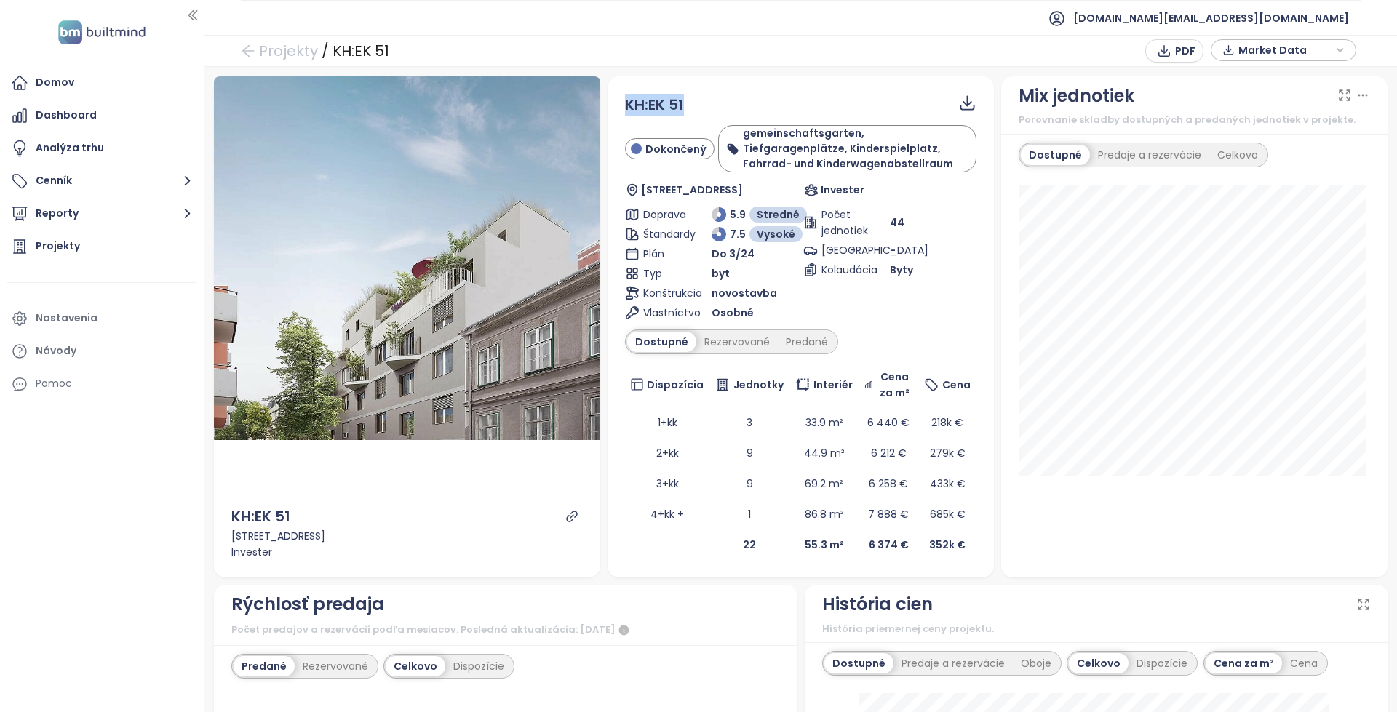
click at [699, 105] on div "KH:EK 51" at bounding box center [800, 105] width 351 height 23
click at [574, 518] on icon "link" at bounding box center [571, 516] width 13 height 13
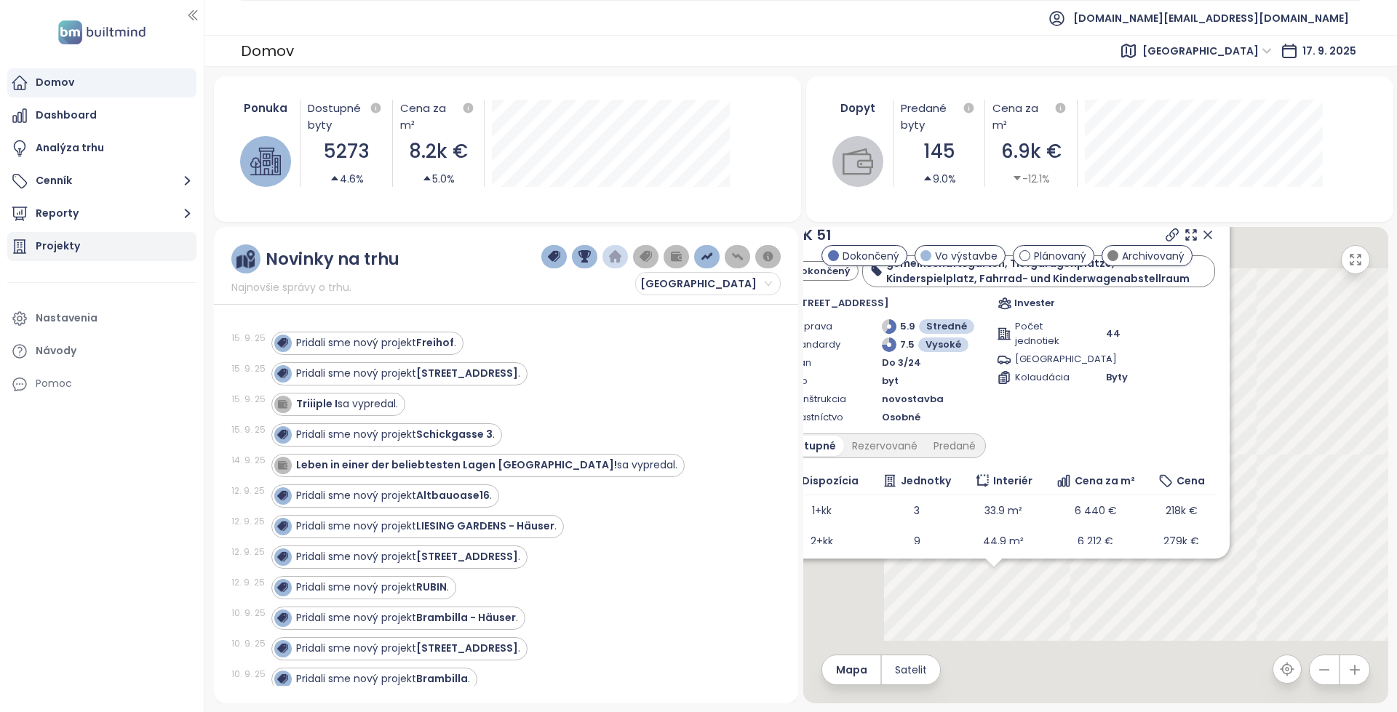
click at [125, 247] on div "Projekty" at bounding box center [101, 246] width 189 height 29
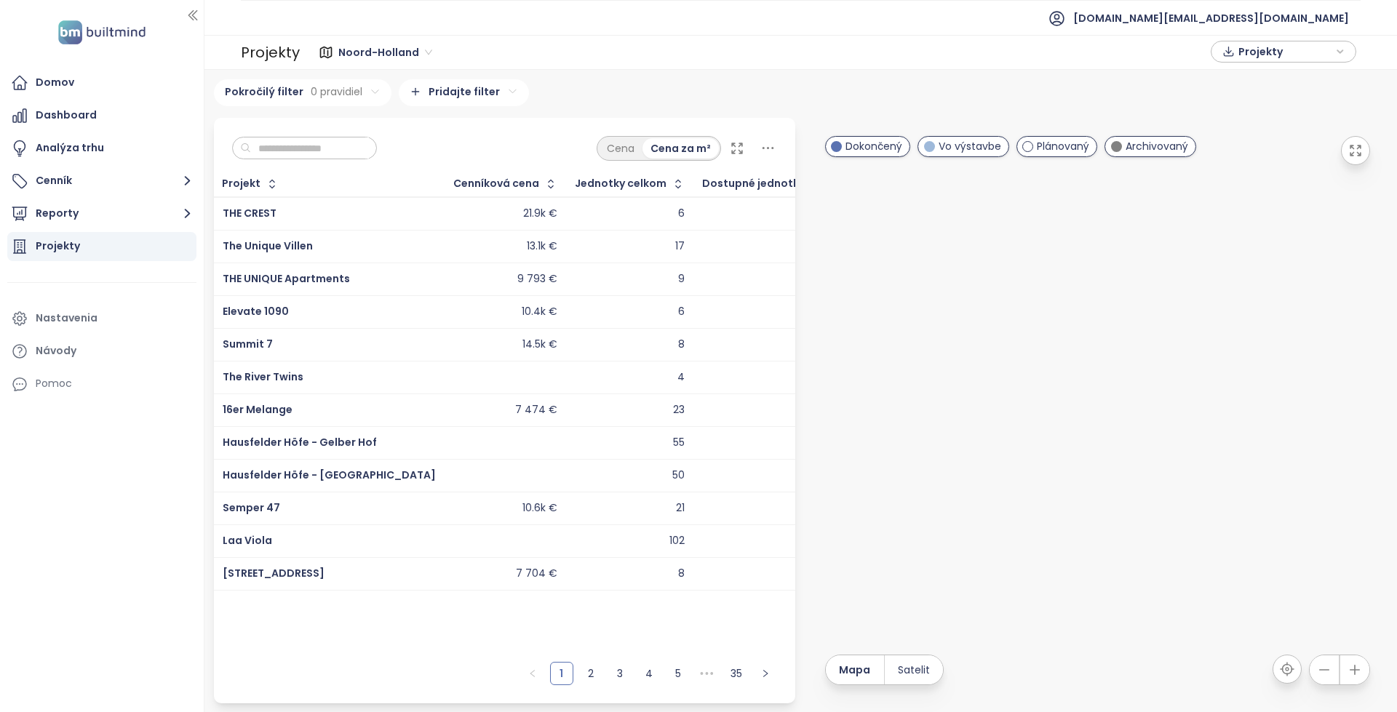
click at [404, 60] on span "Noord-Holland" at bounding box center [385, 52] width 94 height 22
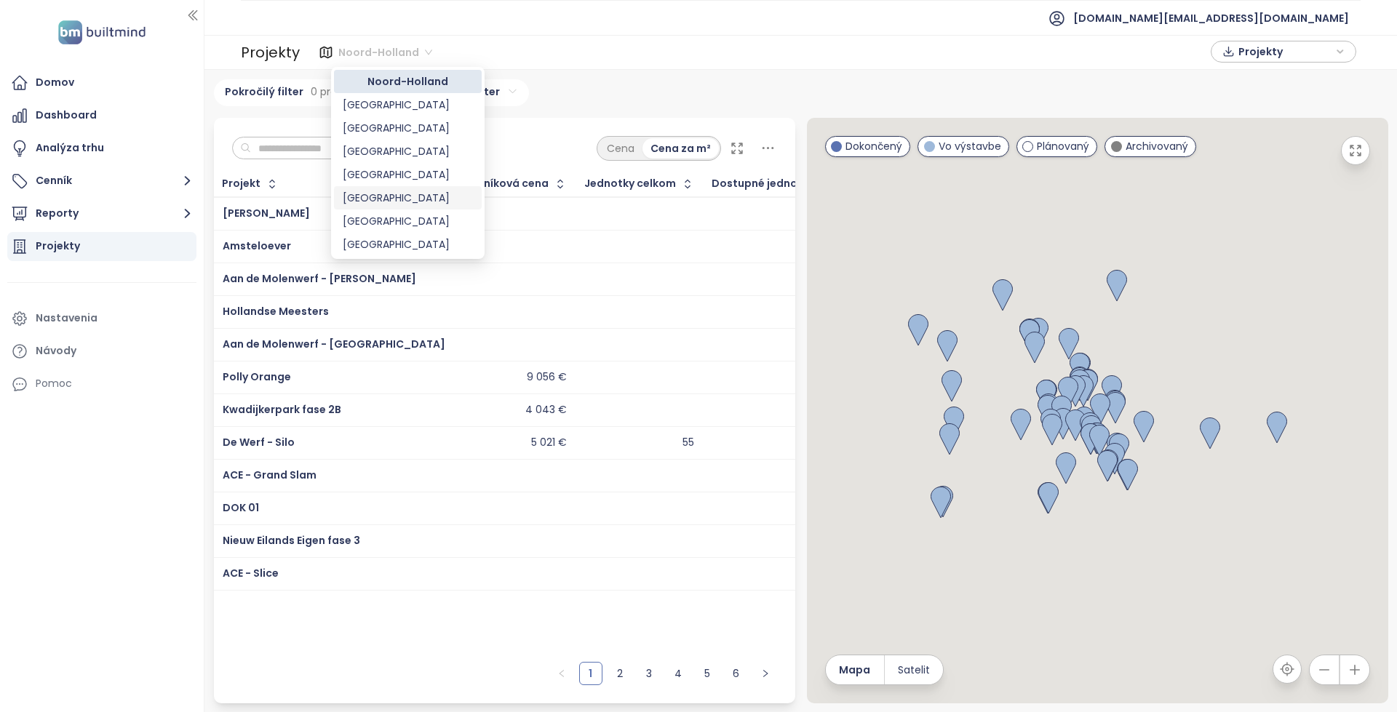
click at [381, 198] on div "Vienna" at bounding box center [408, 198] width 130 height 16
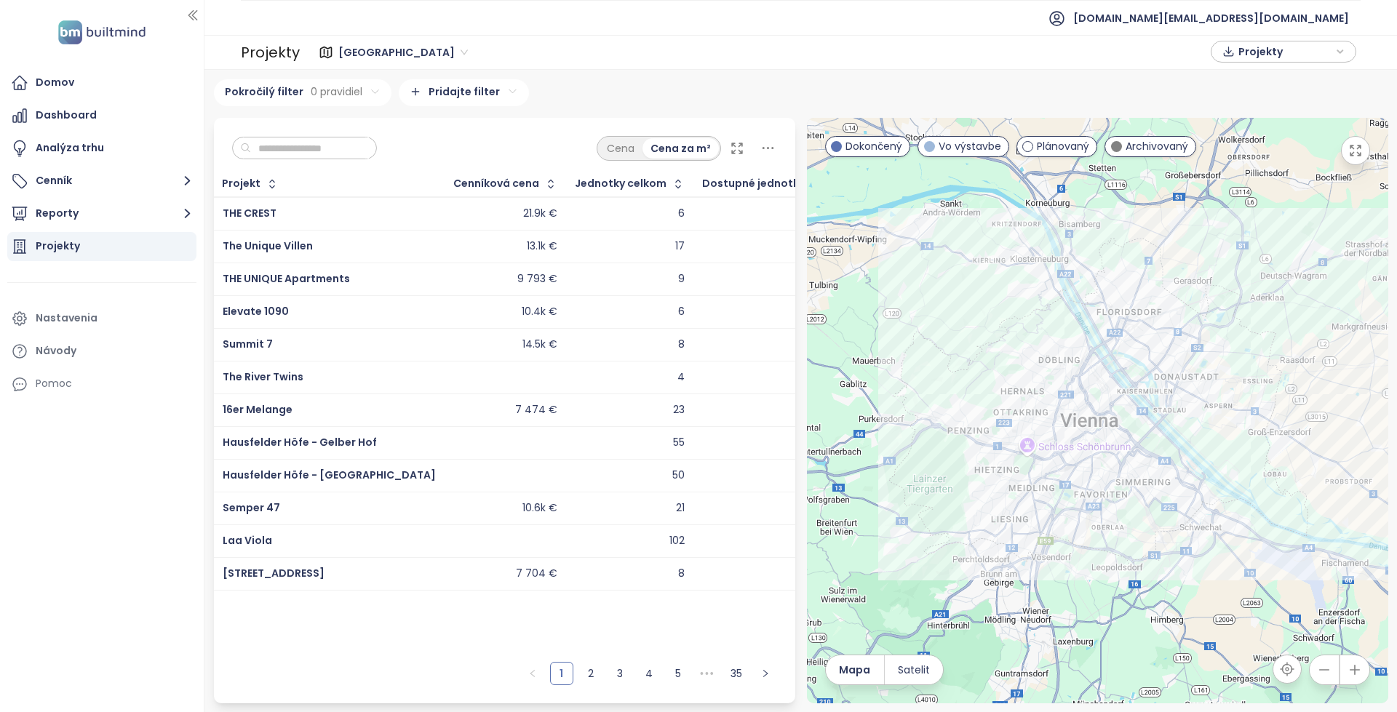
click at [369, 156] on input "text" at bounding box center [310, 149] width 118 height 22
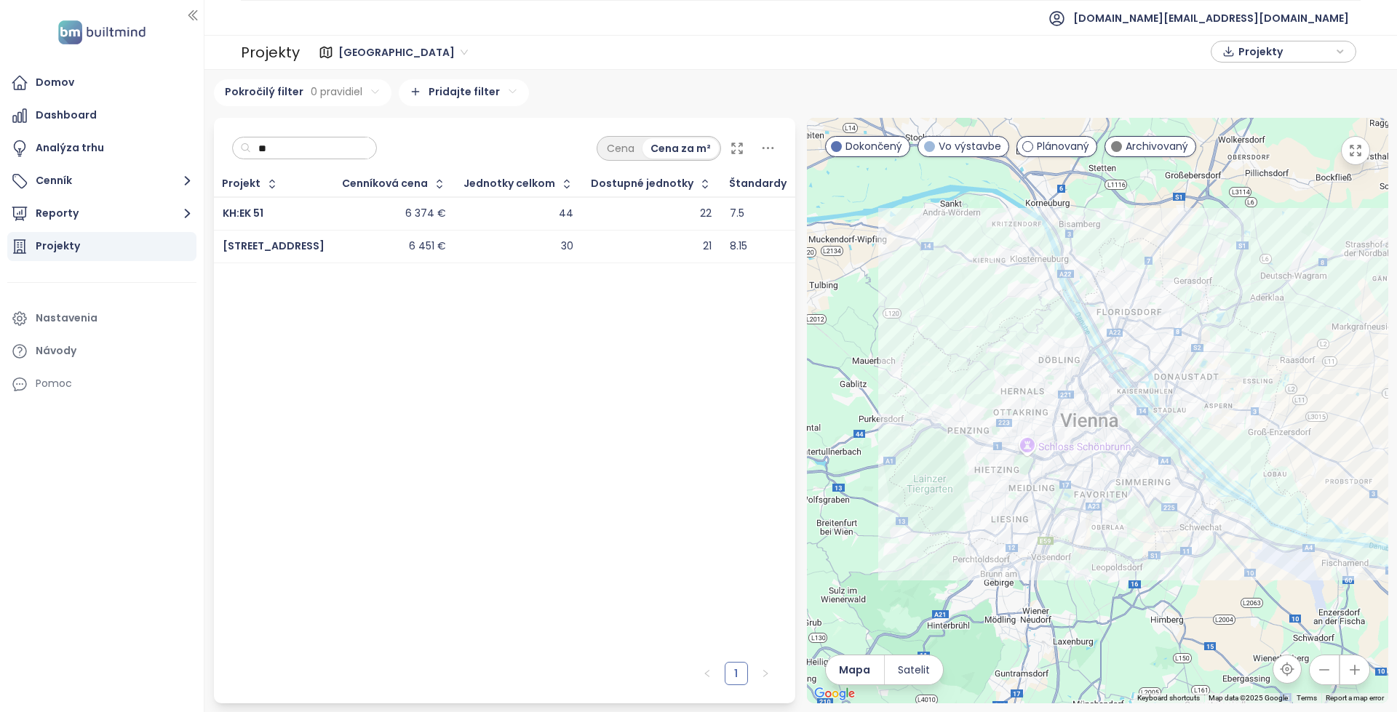
type input "**"
click at [489, 218] on div "44" at bounding box center [518, 213] width 109 height 17
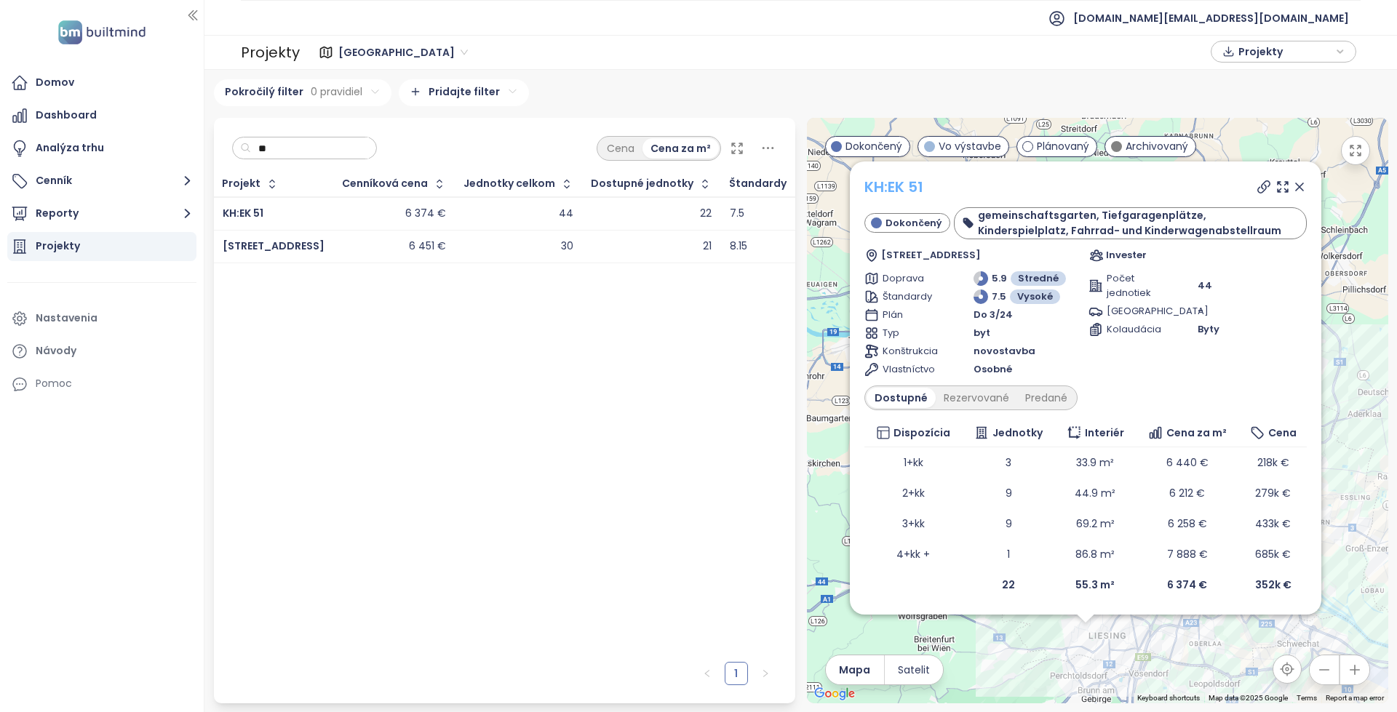
click at [903, 188] on link "KH:EK 51" at bounding box center [893, 187] width 59 height 20
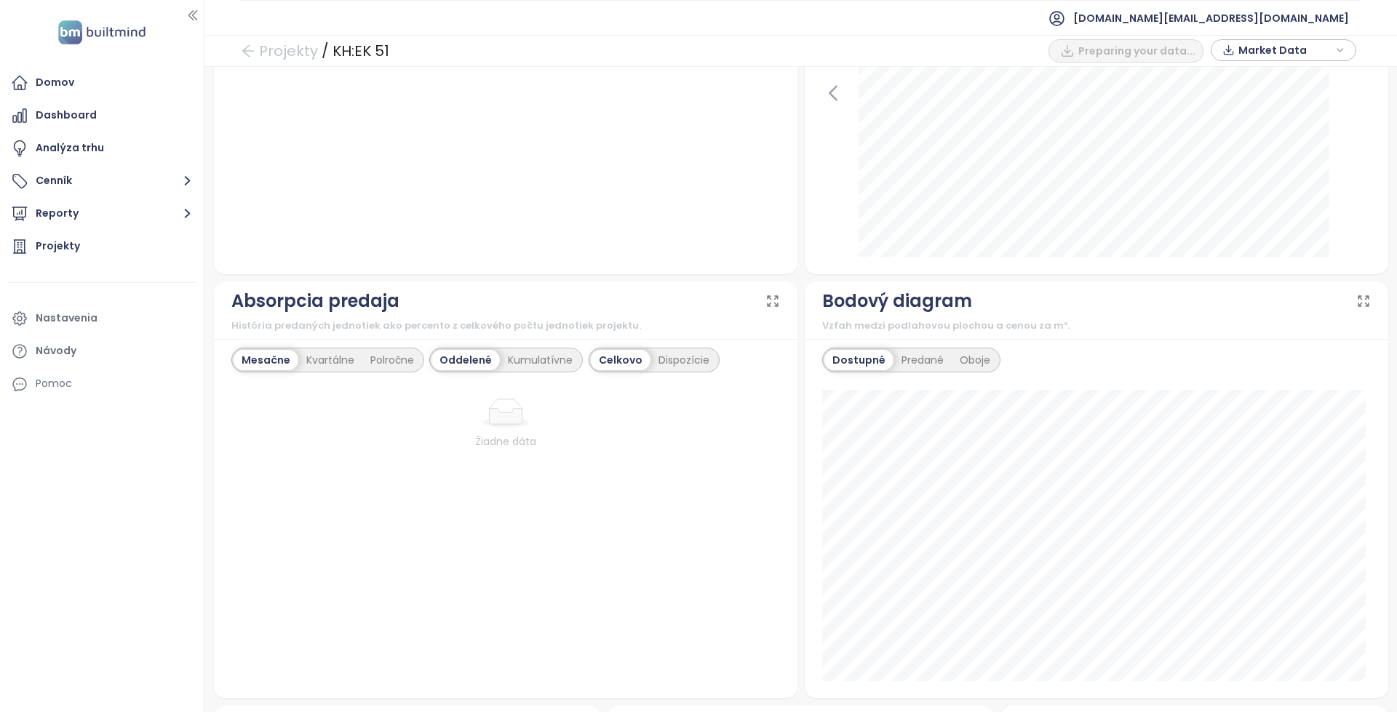
scroll to position [509, 0]
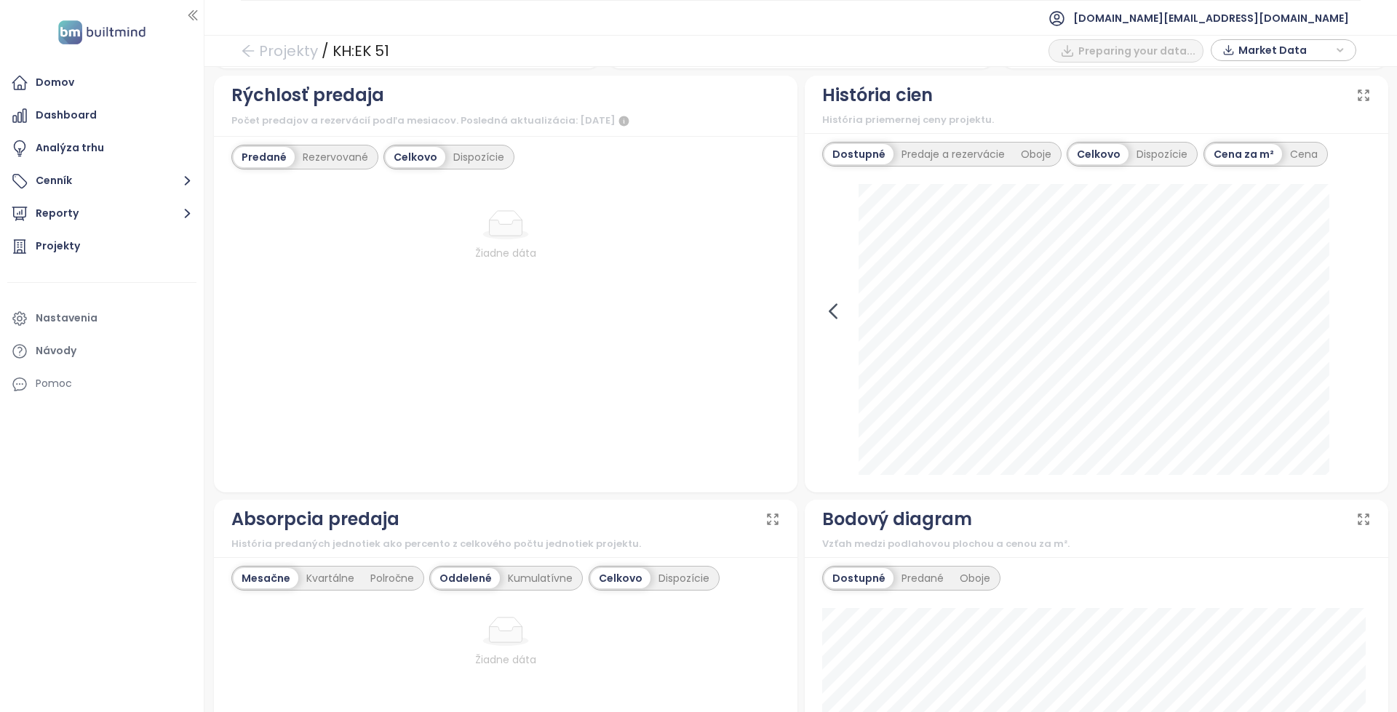
click at [829, 311] on icon at bounding box center [833, 311] width 22 height 22
drag, startPoint x: 1330, startPoint y: 315, endPoint x: 1342, endPoint y: 315, distance: 11.6
click at [1333, 315] on div "15. septembra 2024 dostupné: 7 276 €" at bounding box center [1096, 329] width 549 height 291
click at [1349, 314] on icon at bounding box center [1360, 311] width 22 height 22
click at [1267, 156] on div "Cena za m²" at bounding box center [1244, 154] width 76 height 20
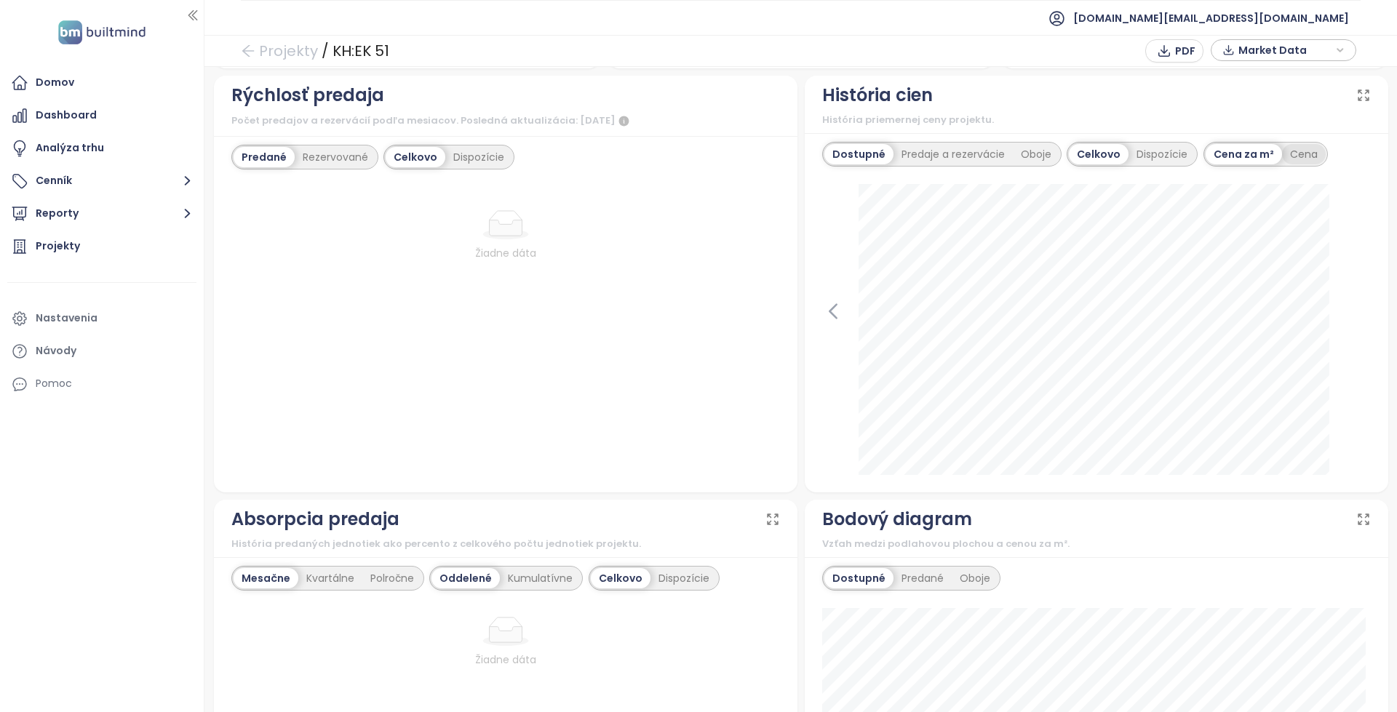
click at [1289, 156] on div "Cena" at bounding box center [1304, 154] width 44 height 20
click at [944, 144] on div "Predaje a rezervácie" at bounding box center [952, 154] width 119 height 20
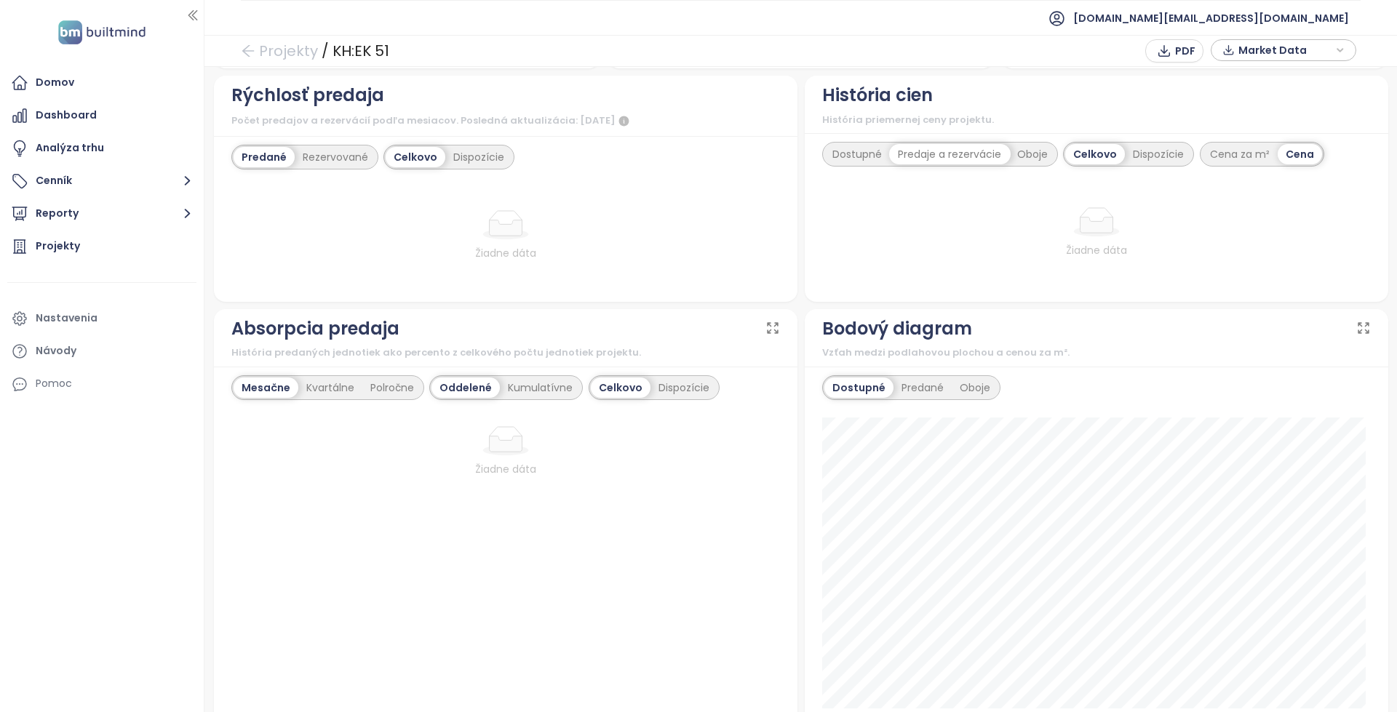
click at [864, 152] on div "Dostupné" at bounding box center [856, 154] width 65 height 20
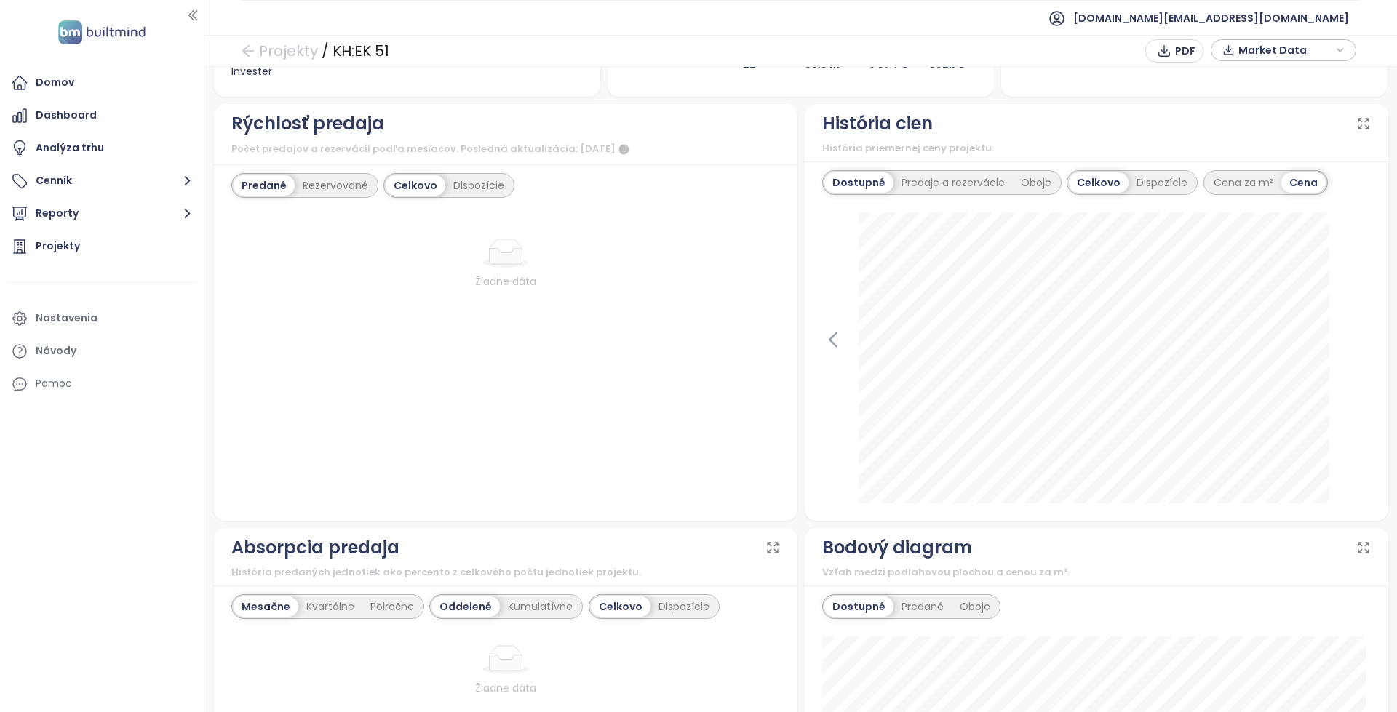
scroll to position [800, 0]
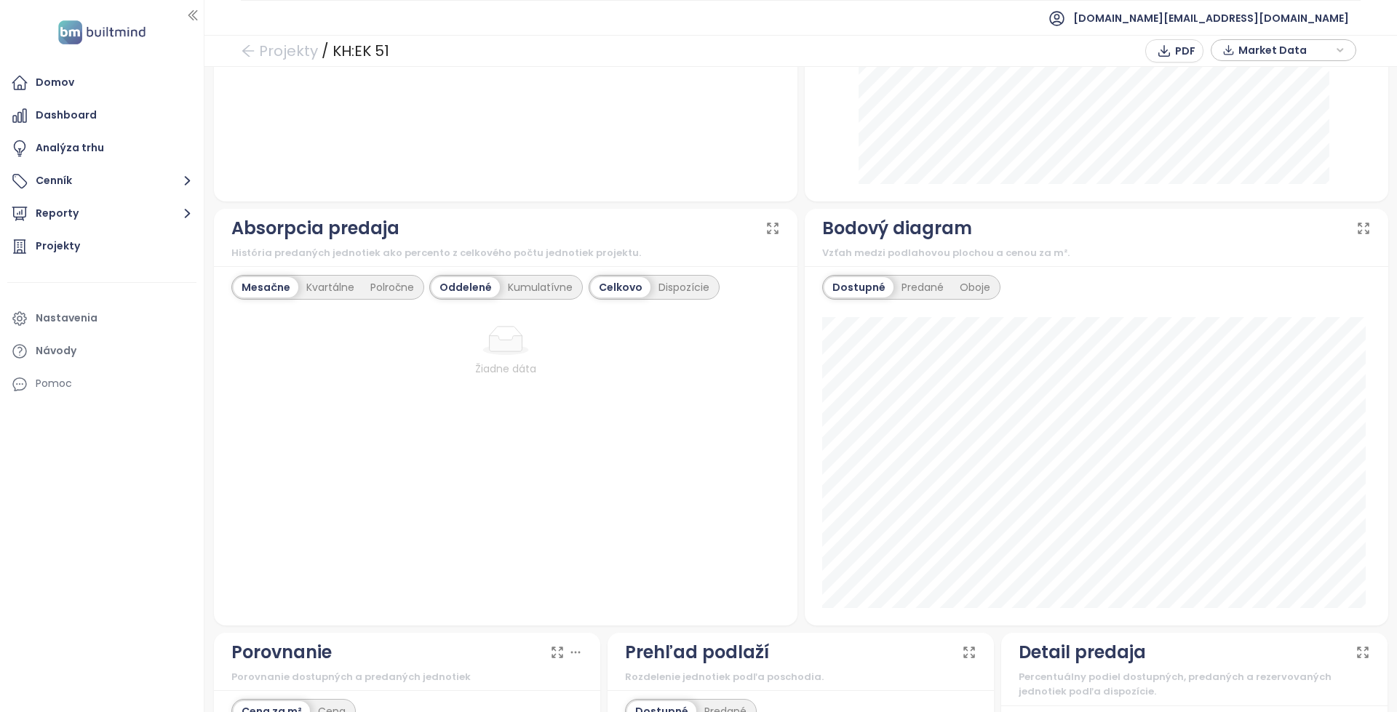
click at [925, 300] on div "Dostupné Predané Oboje" at bounding box center [1097, 445] width 584 height 359
click at [926, 292] on div "Predané" at bounding box center [922, 287] width 58 height 20
click at [993, 276] on div "Dostupné Predané Oboje" at bounding box center [1096, 287] width 549 height 25
click at [982, 281] on div "Oboje" at bounding box center [974, 287] width 47 height 20
click at [841, 282] on div "Dostupné" at bounding box center [856, 287] width 65 height 20
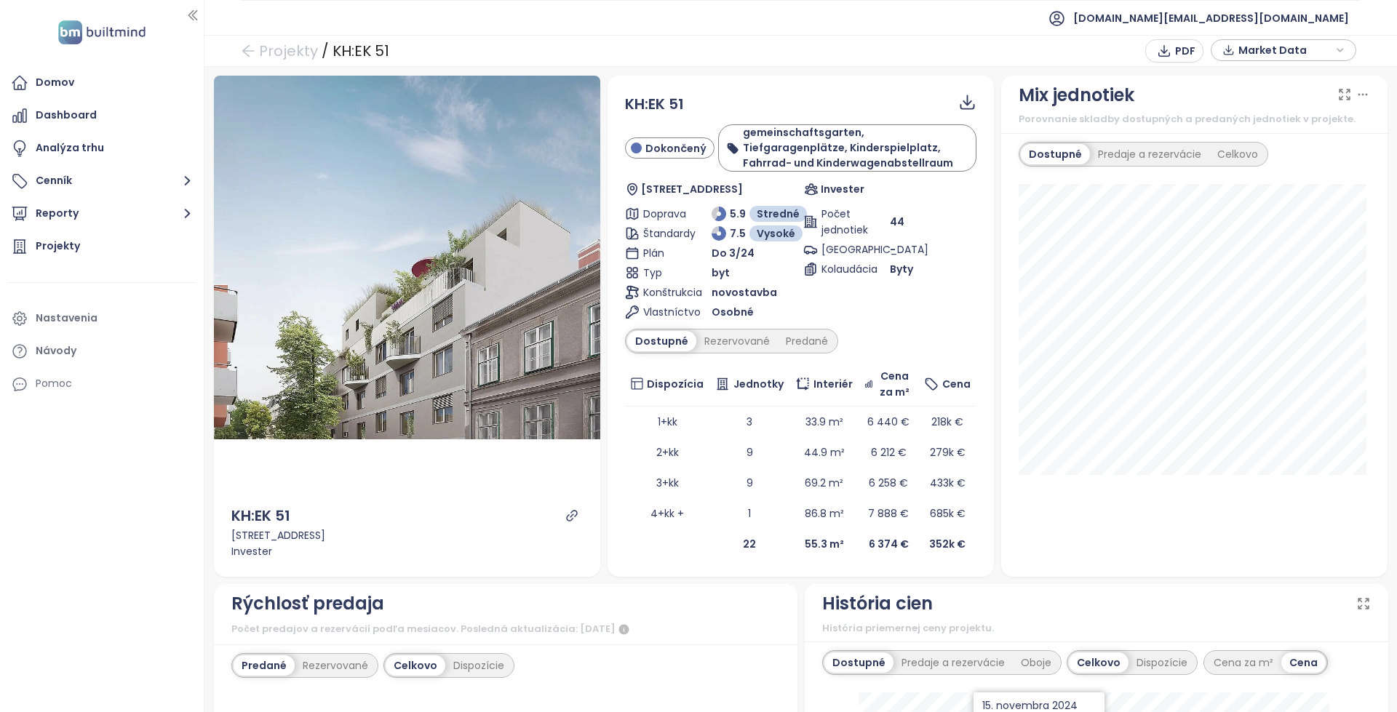
scroll to position [0, 0]
click at [86, 76] on div "Domov" at bounding box center [101, 82] width 189 height 29
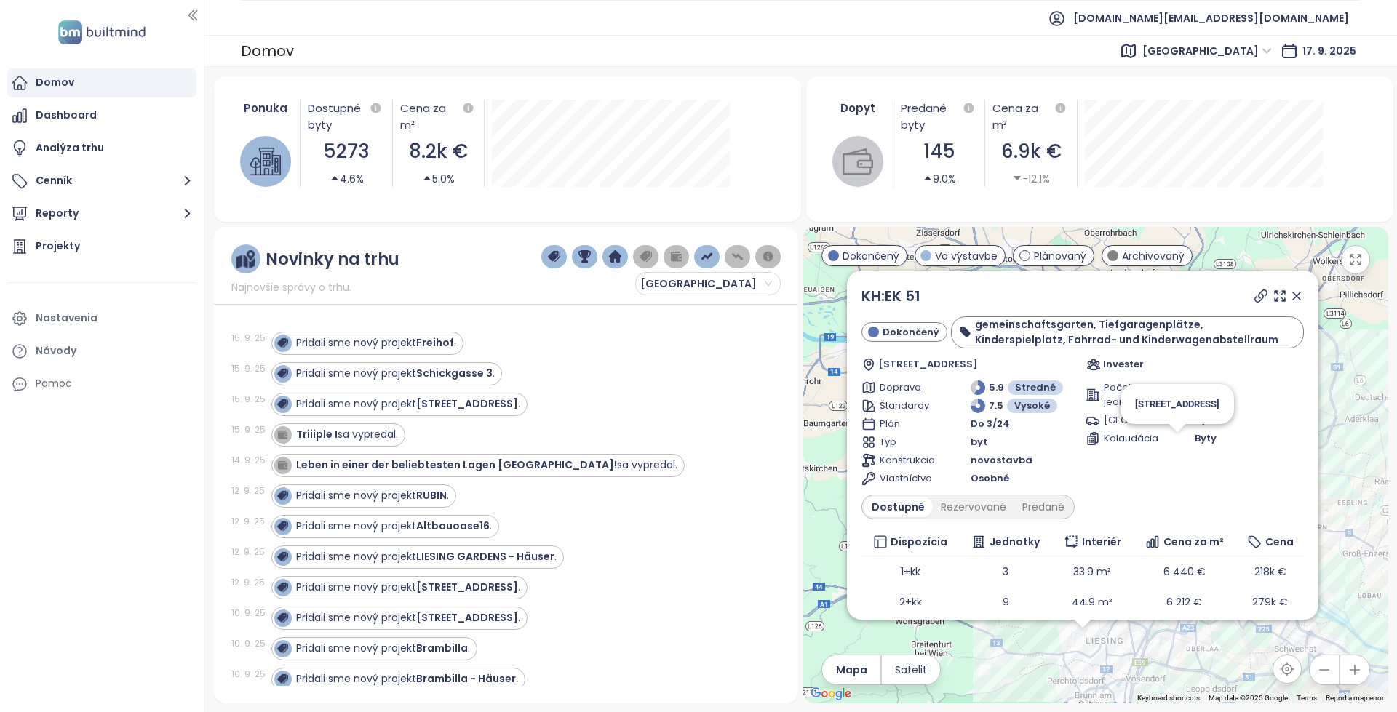
click at [1239, 438] on div "Byty" at bounding box center [1249, 438] width 109 height 15
click at [1040, 506] on div "Predané" at bounding box center [1043, 507] width 58 height 20
click at [1038, 272] on div "KH:EK 51 Dokončený gemeinschaftsgarten, Tiefgaragenplätze, Kinderspielplatz, Fa…" at bounding box center [1082, 445] width 471 height 349
click at [1167, 423] on div "[STREET_ADDRESS]" at bounding box center [1177, 404] width 114 height 40
click at [1289, 300] on icon at bounding box center [1296, 296] width 15 height 15
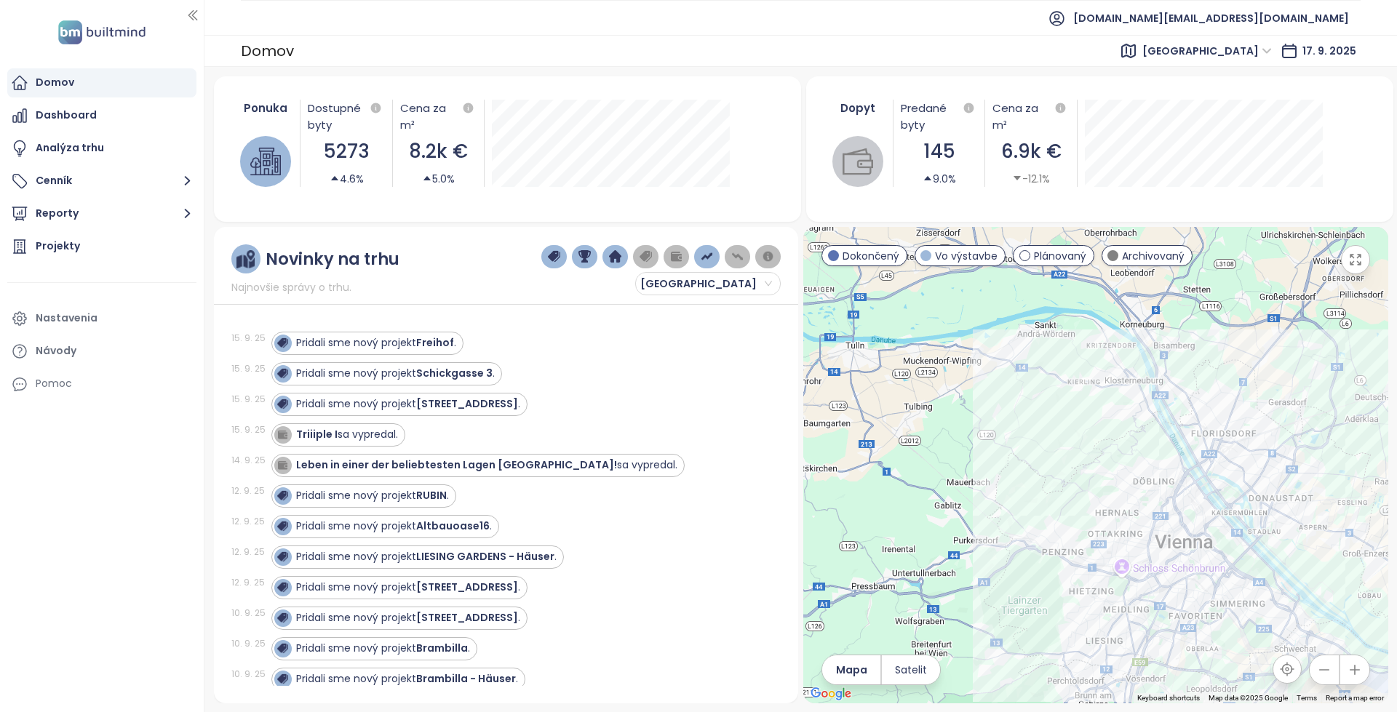
click at [666, 489] on div "Pridali sme nový projekt RUBIN ." at bounding box center [517, 496] width 492 height 23
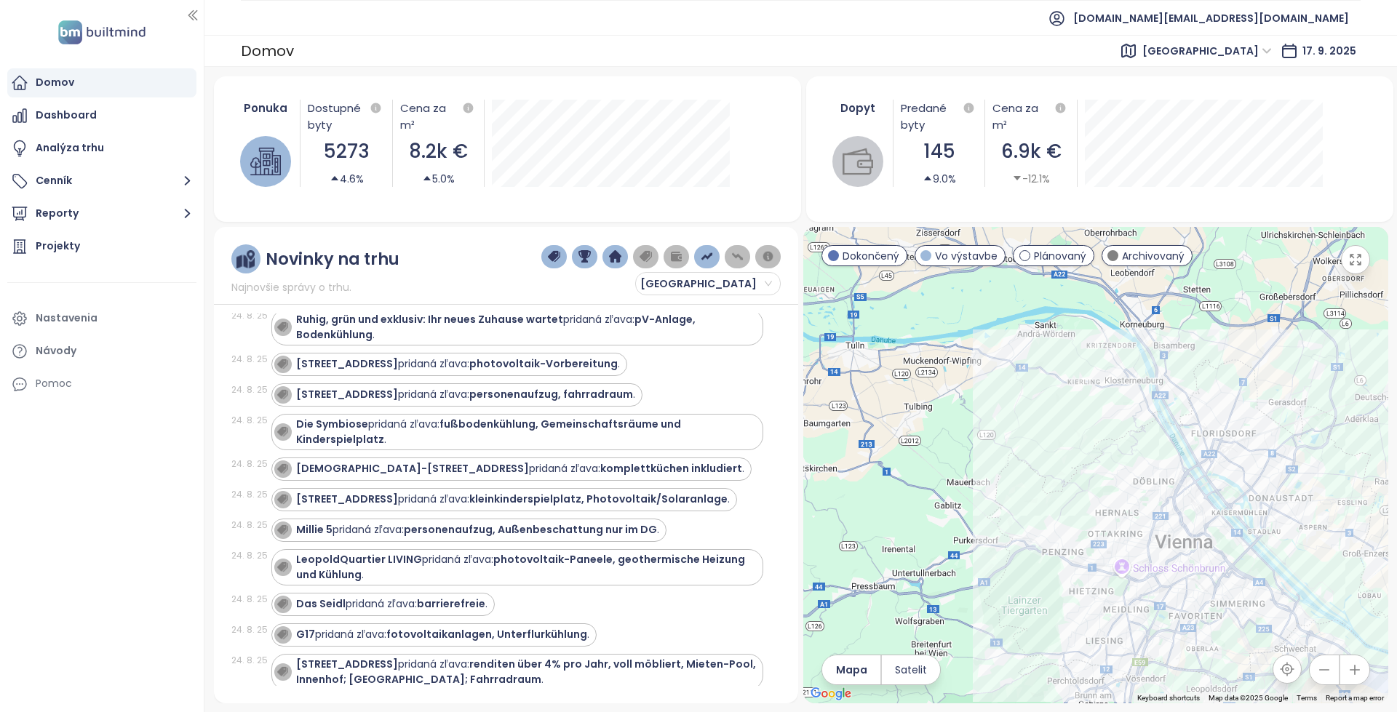
scroll to position [17601, 0]
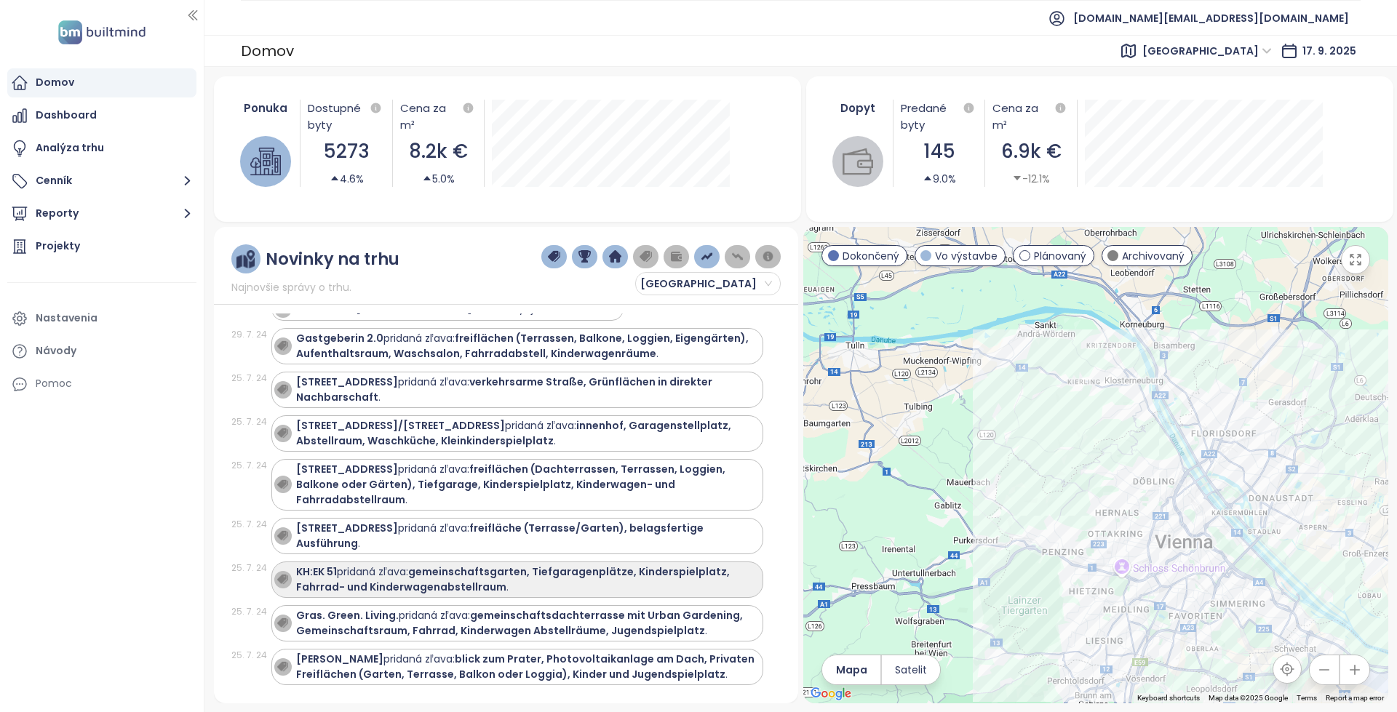
click at [581, 565] on div "KH:EK 51 pridaná zľava: gemeinschaftsgarten, Tiefgaragenplätze, Kinderspielplat…" at bounding box center [526, 580] width 460 height 31
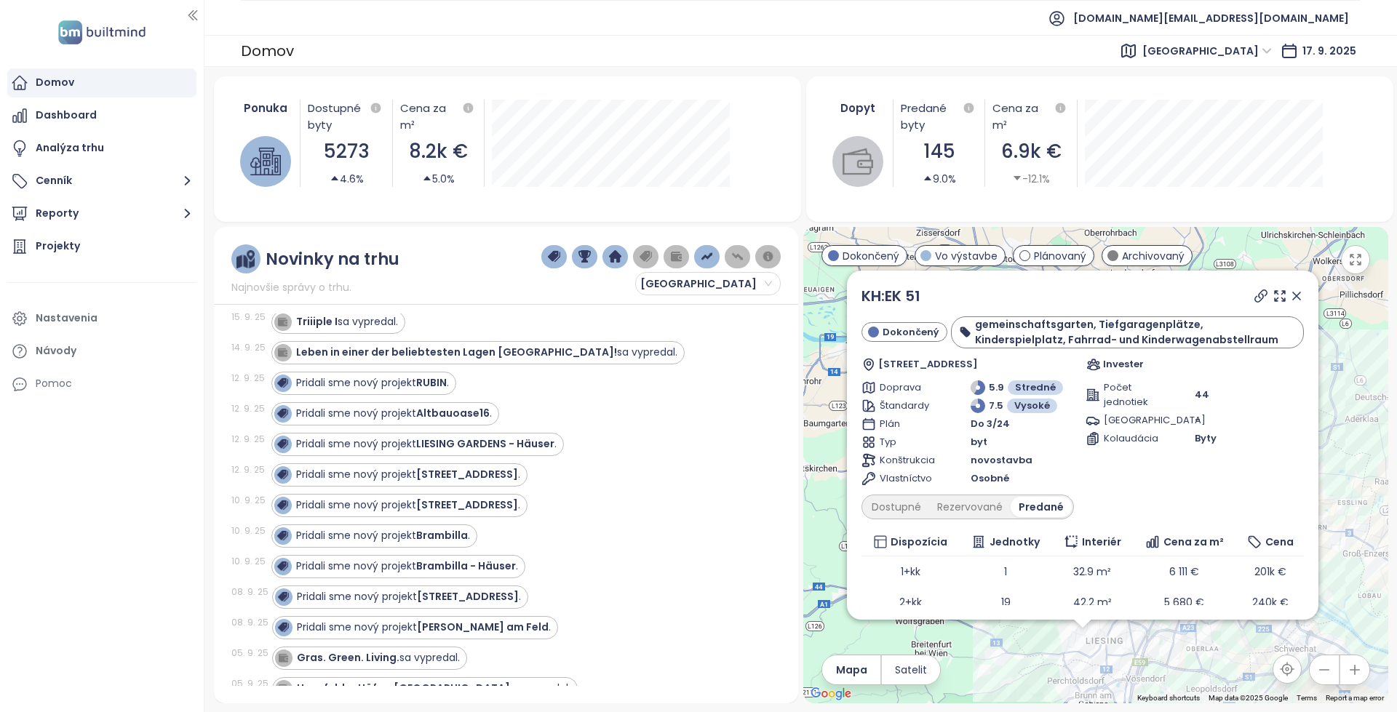
scroll to position [0, 0]
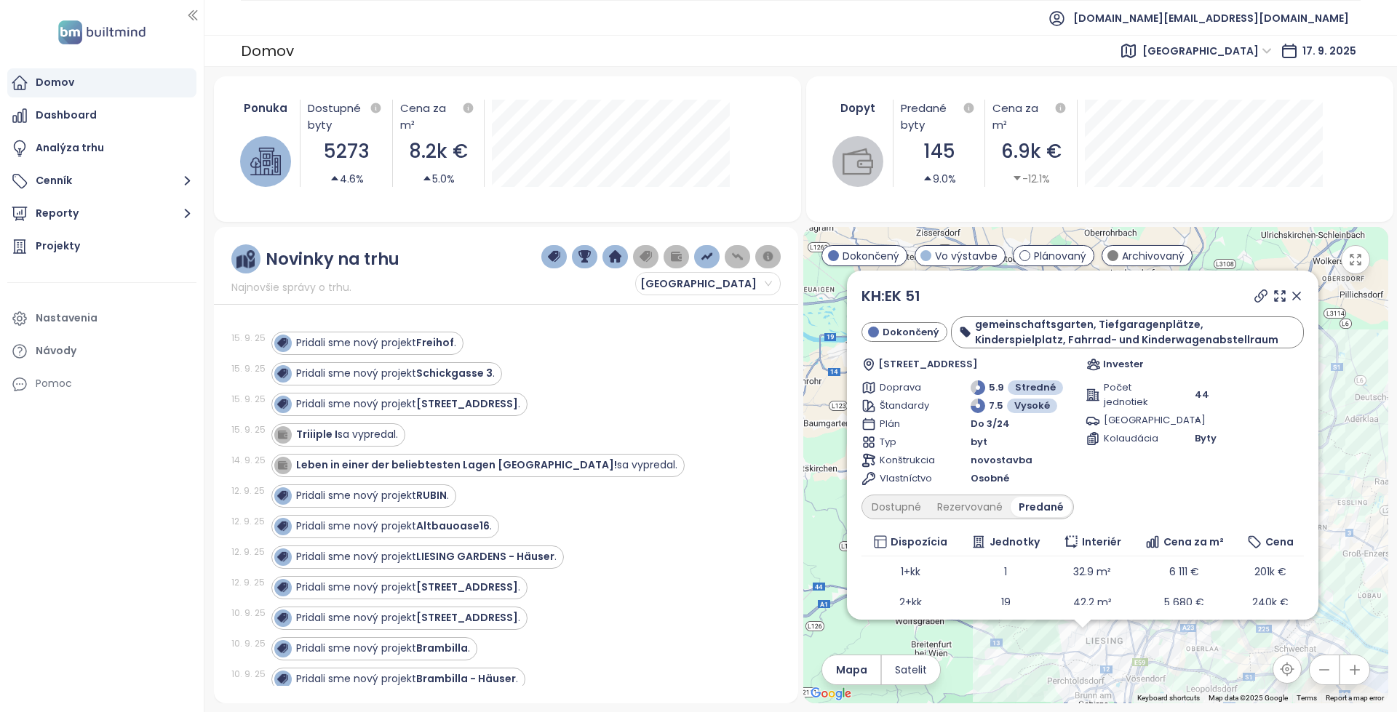
drag, startPoint x: 752, startPoint y: 175, endPoint x: 753, endPoint y: 48, distance: 126.6
click at [900, 297] on link "KH:EK 51" at bounding box center [890, 296] width 59 height 20
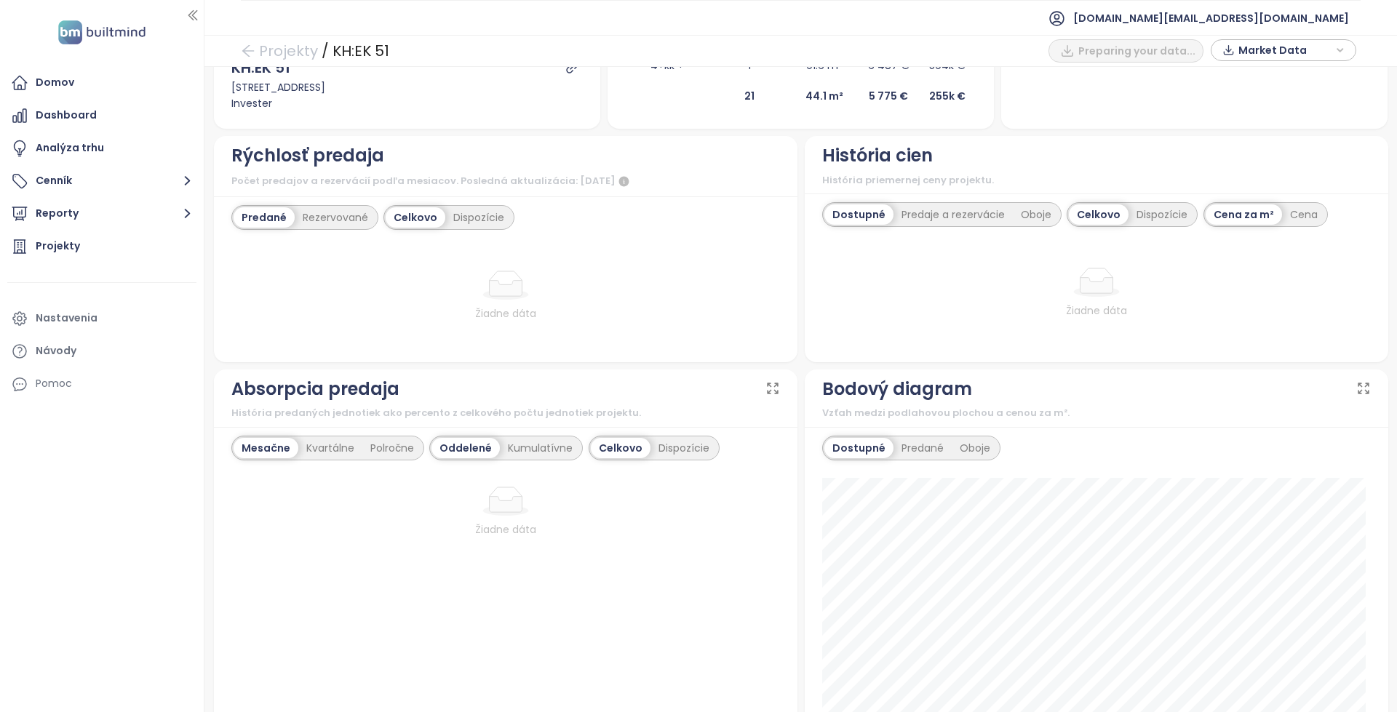
scroll to position [509, 0]
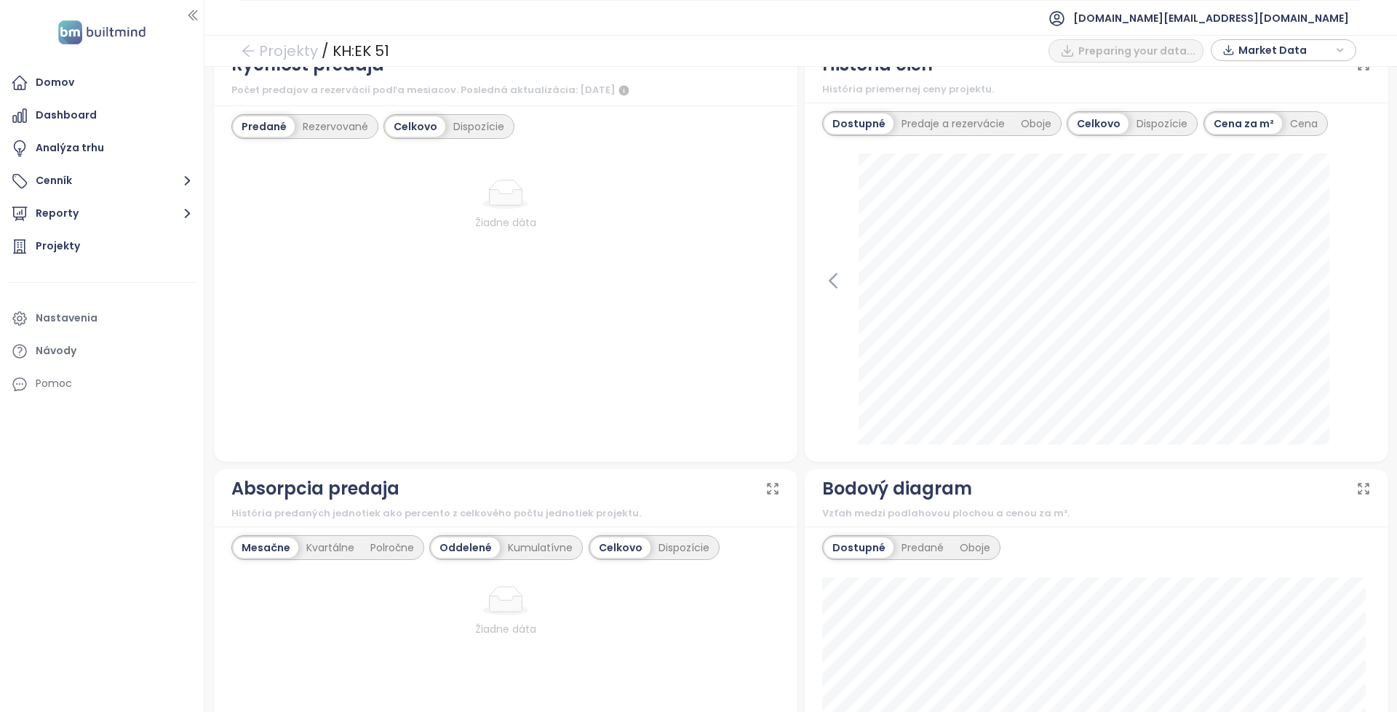
click at [845, 284] on div at bounding box center [1096, 299] width 549 height 291
click at [839, 282] on div at bounding box center [1096, 299] width 549 height 291
click at [832, 281] on icon at bounding box center [833, 281] width 22 height 22
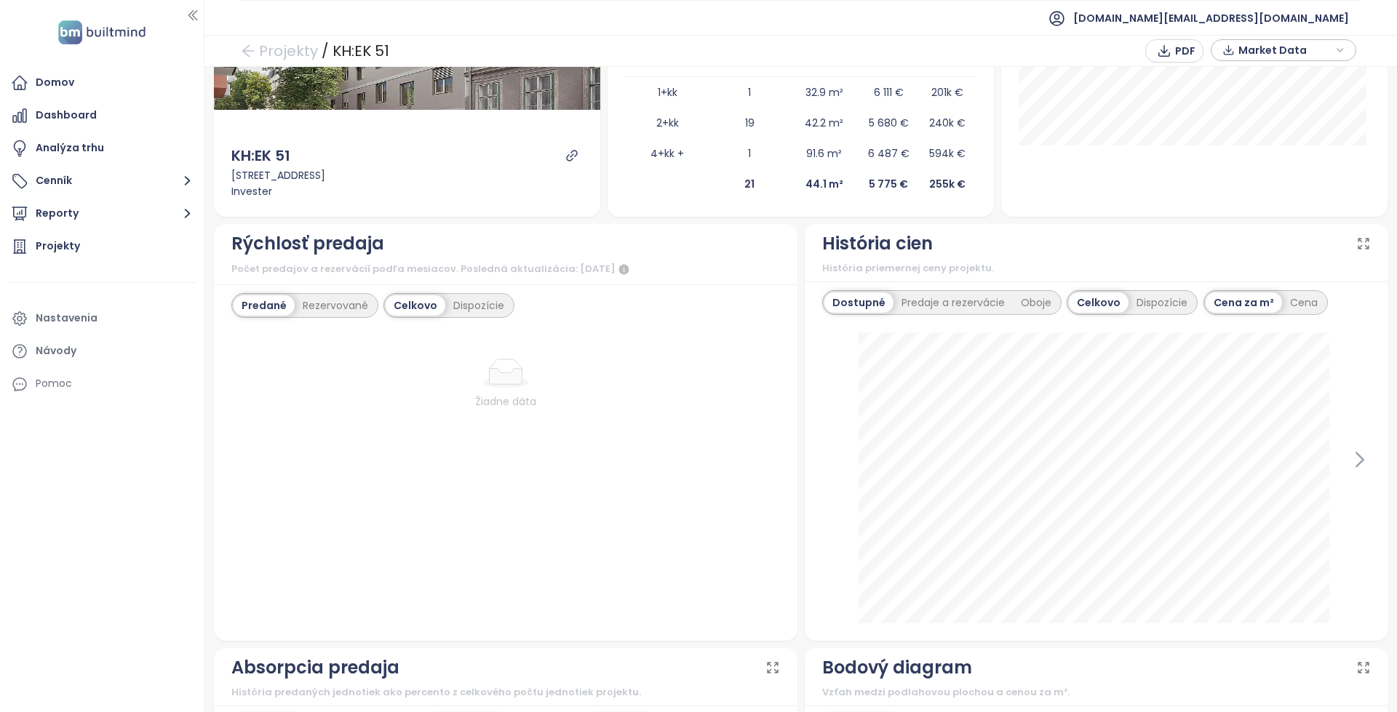
scroll to position [291, 0]
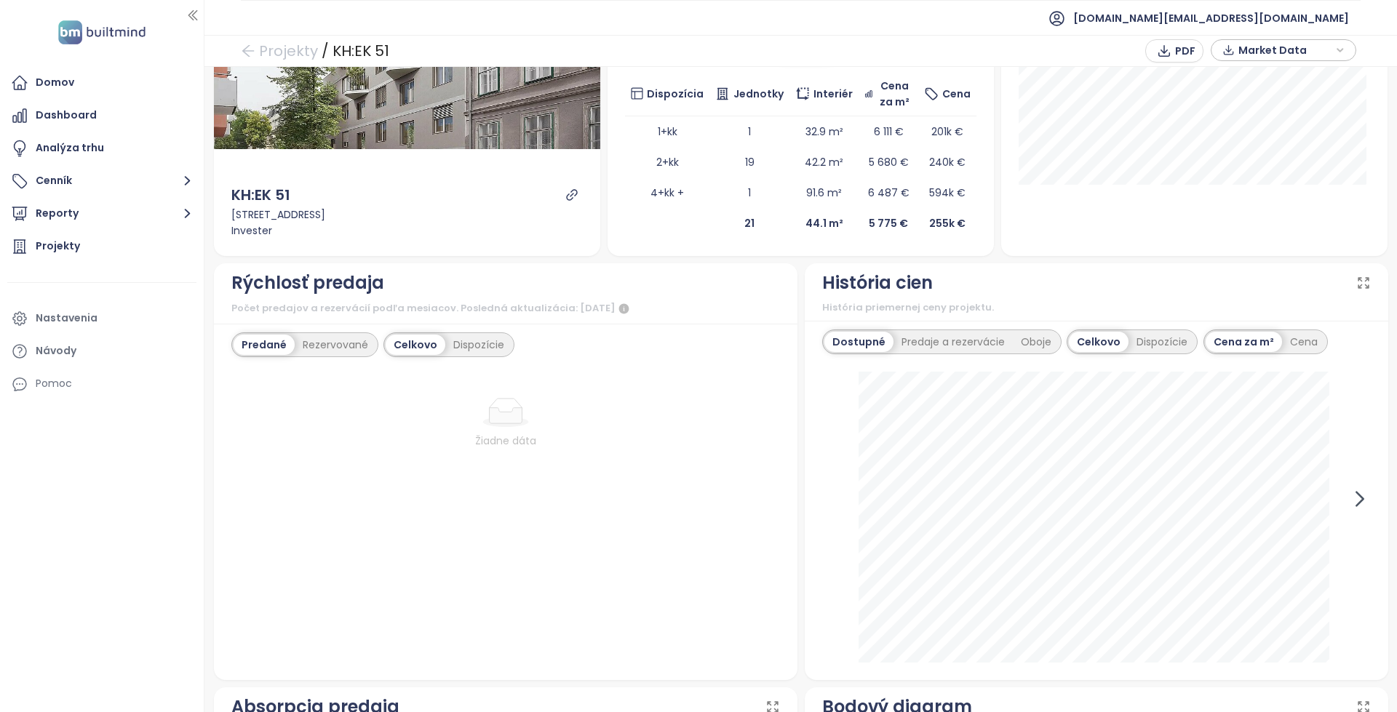
click at [1349, 497] on icon at bounding box center [1360, 499] width 22 height 22
click at [1348, 497] on div at bounding box center [1096, 517] width 549 height 291
click at [1301, 333] on div "Cena" at bounding box center [1304, 342] width 44 height 20
click at [837, 502] on icon at bounding box center [833, 499] width 22 height 22
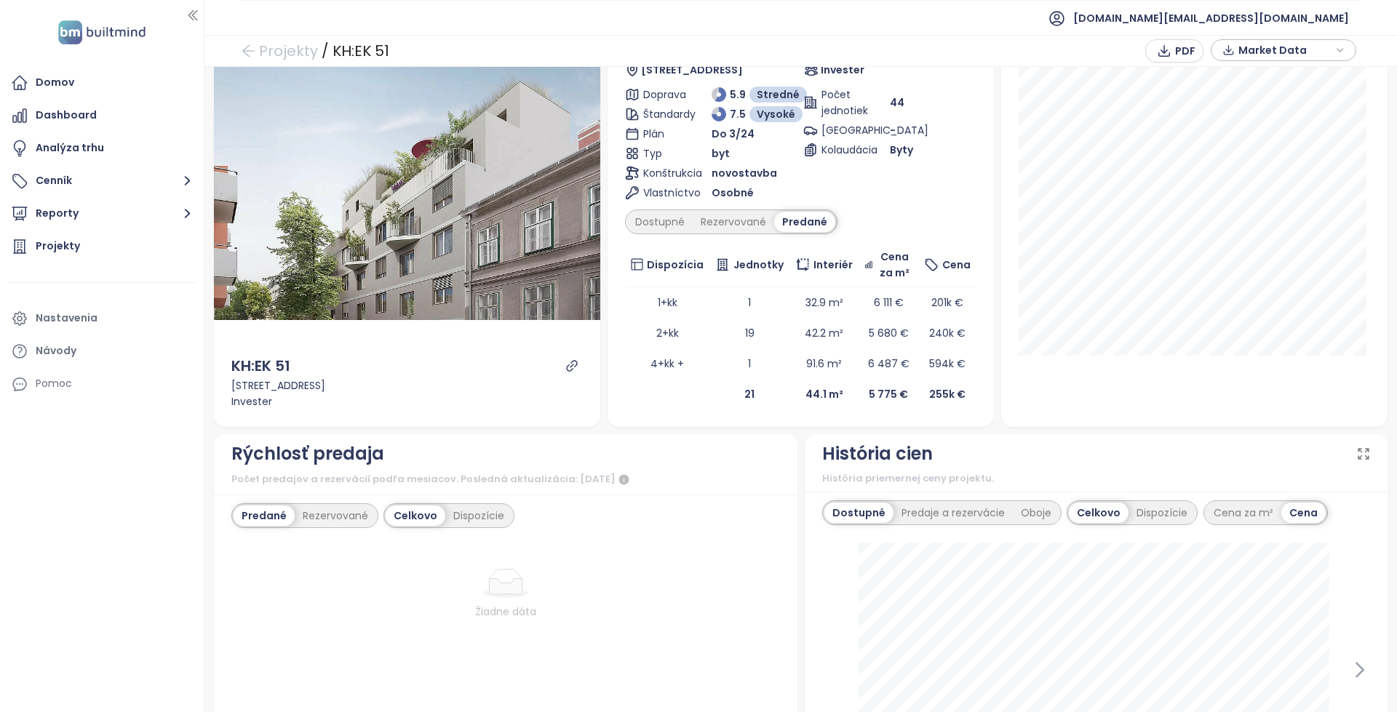
scroll to position [73, 0]
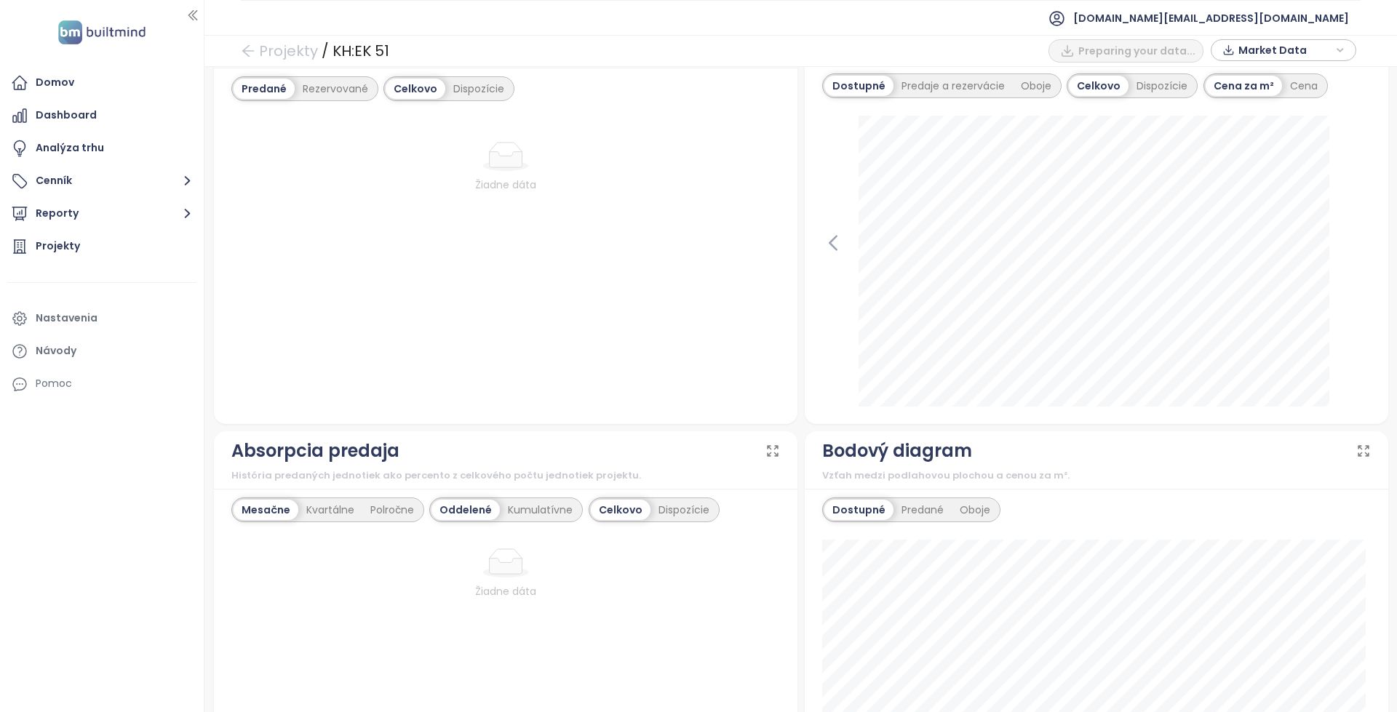
scroll to position [509, 0]
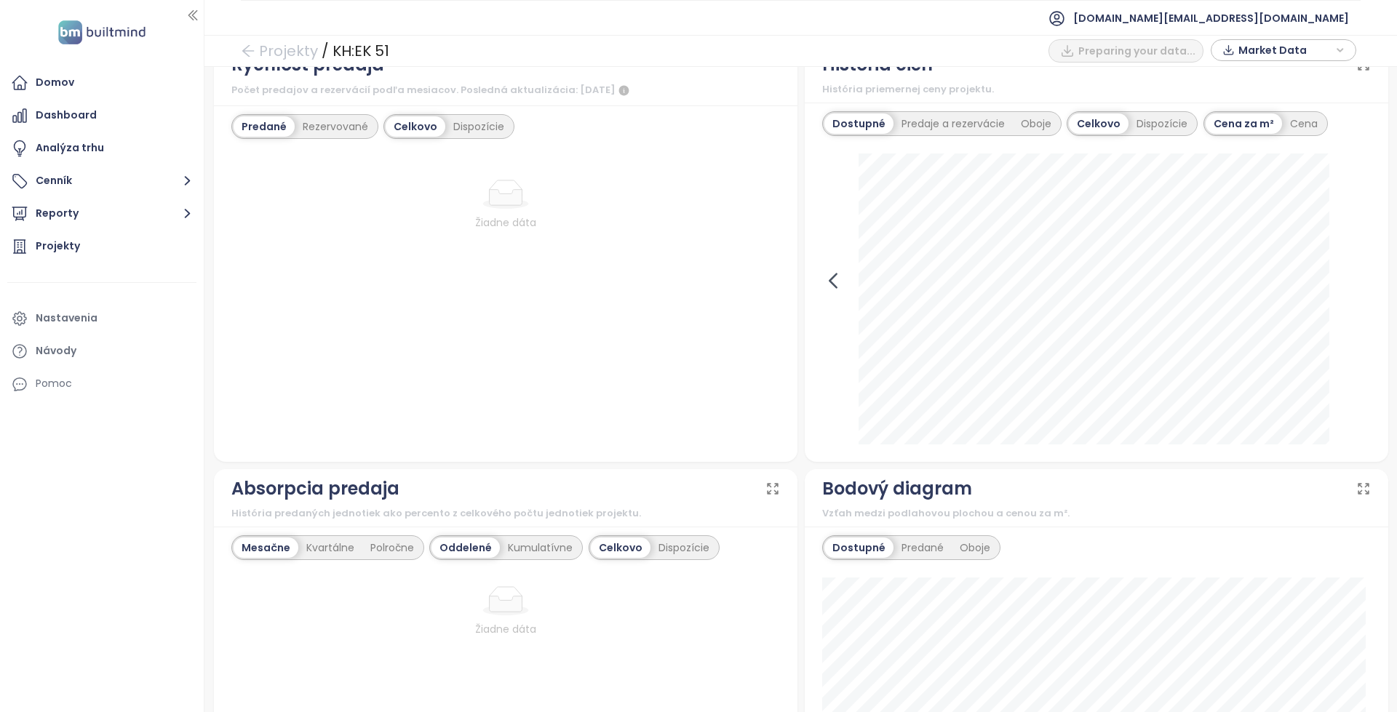
click at [822, 276] on icon at bounding box center [833, 281] width 22 height 22
click at [835, 277] on div at bounding box center [1096, 299] width 549 height 291
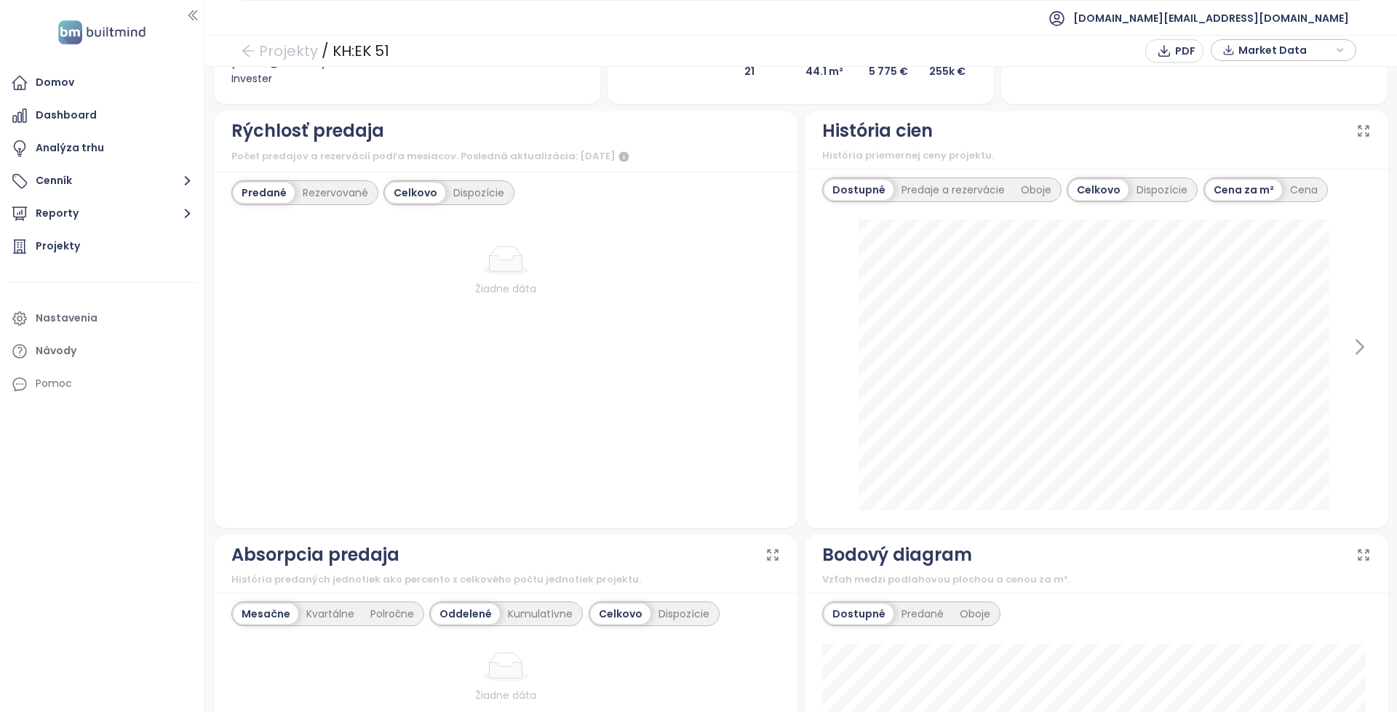
scroll to position [437, 0]
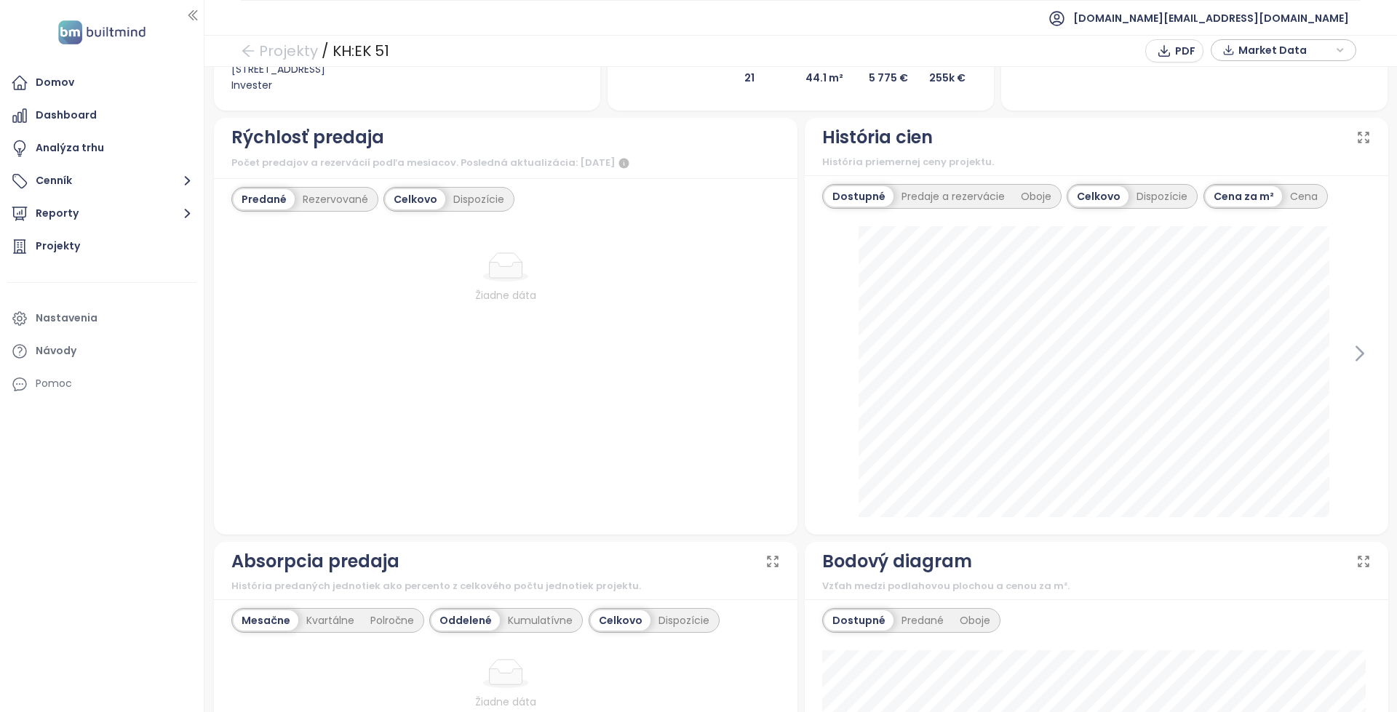
drag, startPoint x: 801, startPoint y: 0, endPoint x: 991, endPoint y: 170, distance: 254.6
click at [991, 170] on div "História priemernej ceny projektu." at bounding box center [1096, 162] width 549 height 15
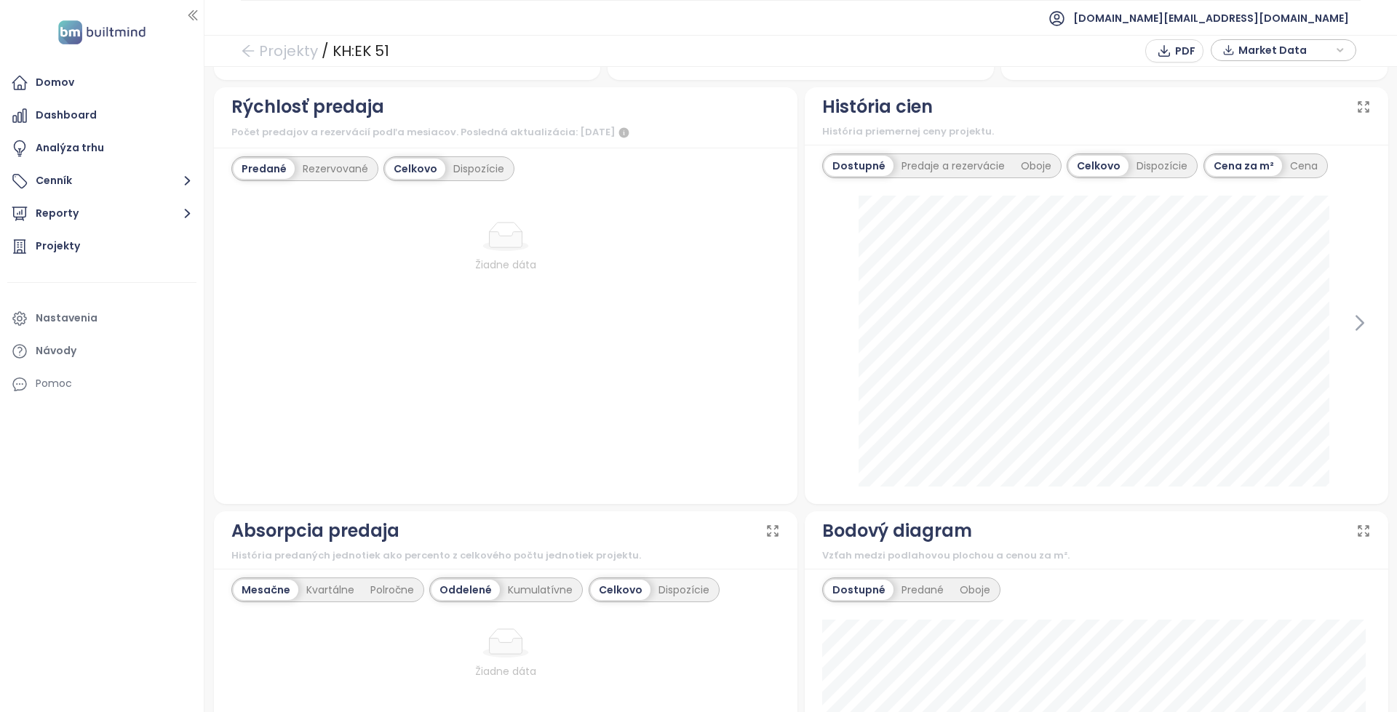
scroll to position [463, 0]
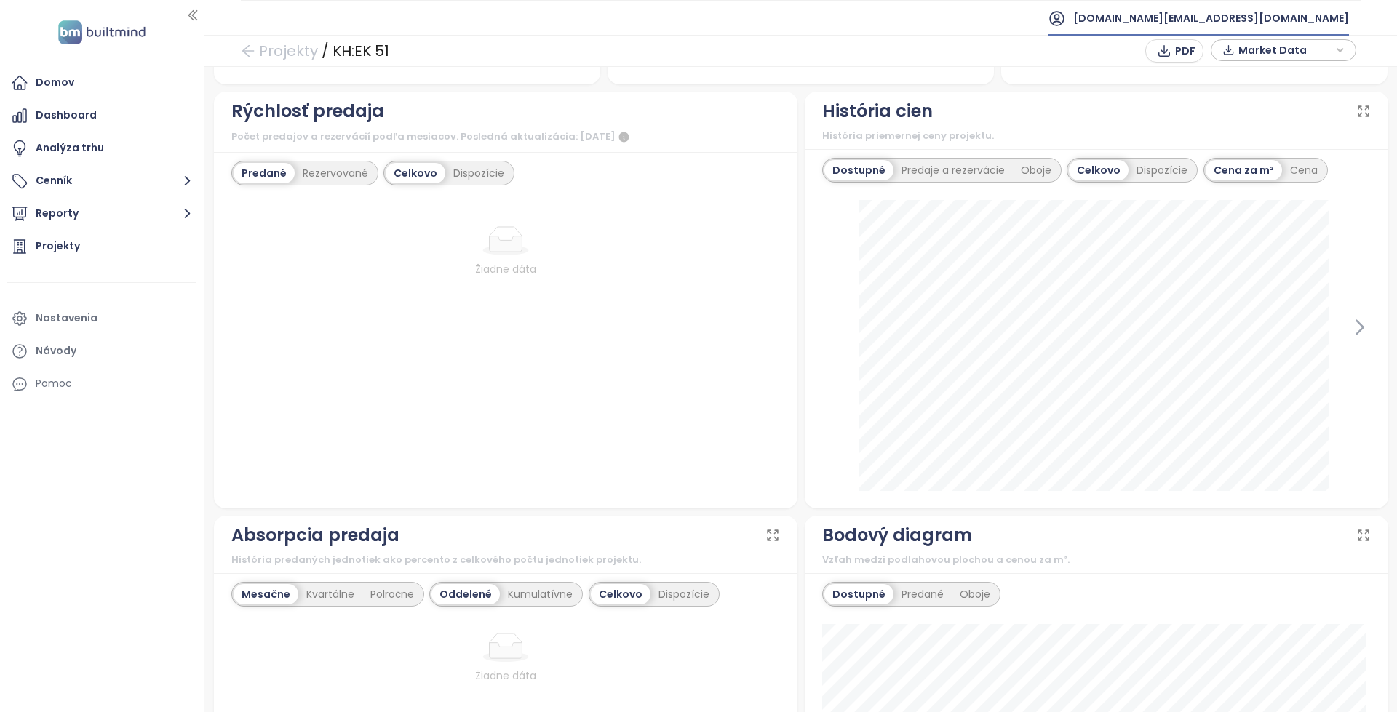
click at [1242, 22] on span "[DOMAIN_NAME][EMAIL_ADDRESS][DOMAIN_NAME]" at bounding box center [1211, 18] width 276 height 35
click at [1237, 55] on span "Odhlásiť sa" at bounding box center [1243, 59] width 57 height 15
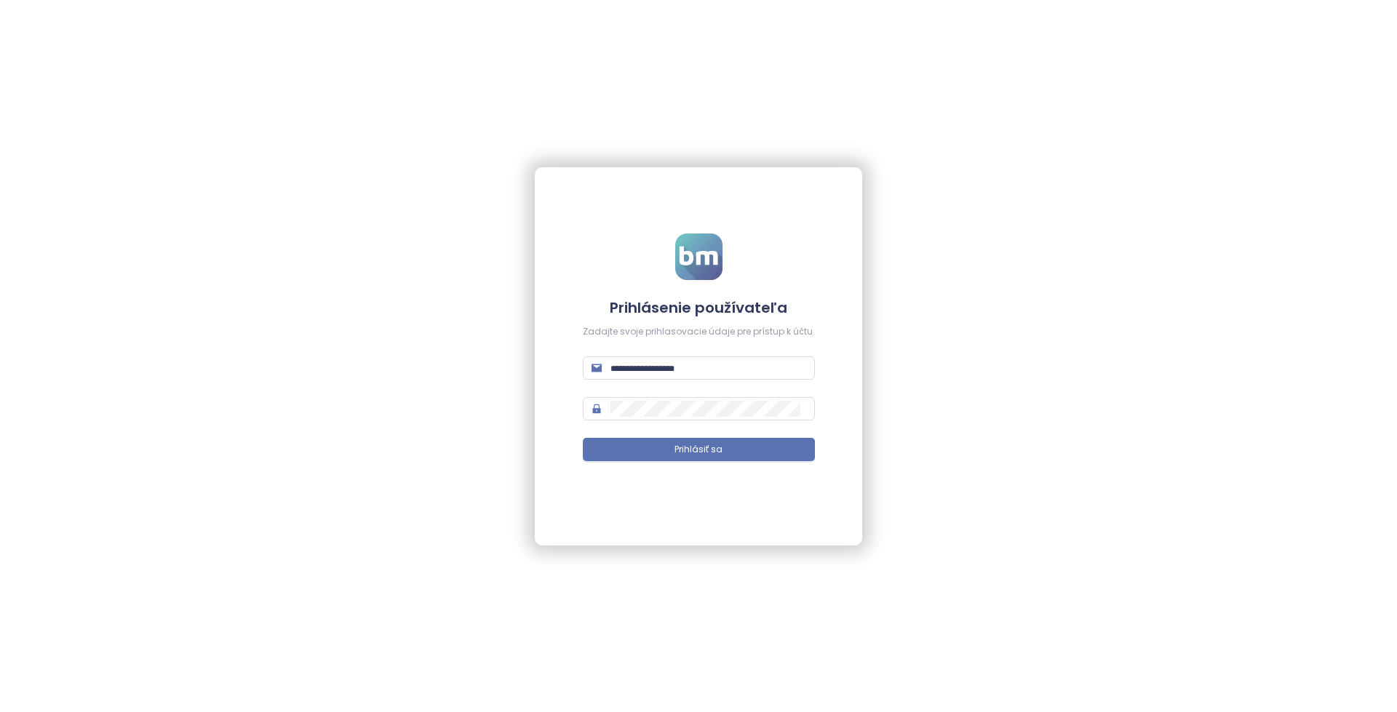
type input "**********"
click at [750, 445] on button "Prihlásiť sa" at bounding box center [699, 449] width 232 height 23
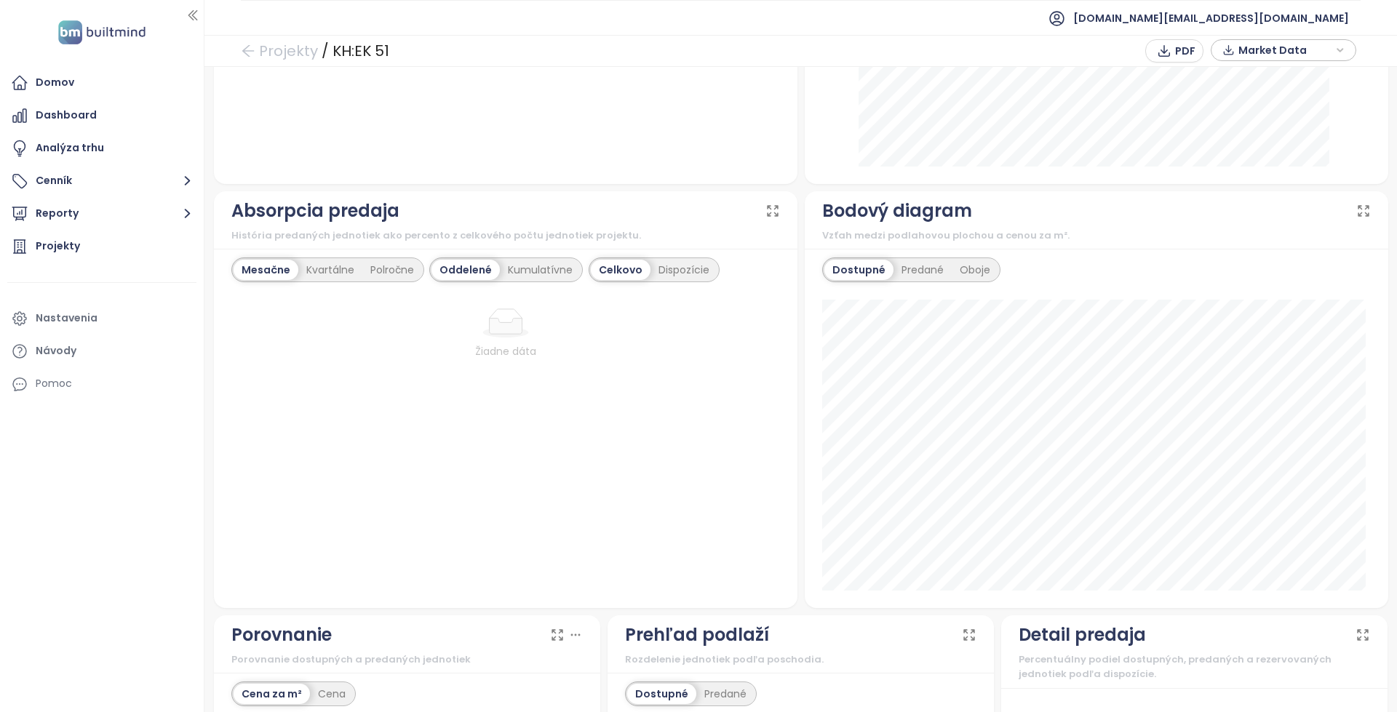
scroll to position [800, 0]
